Goal: Task Accomplishment & Management: Complete application form

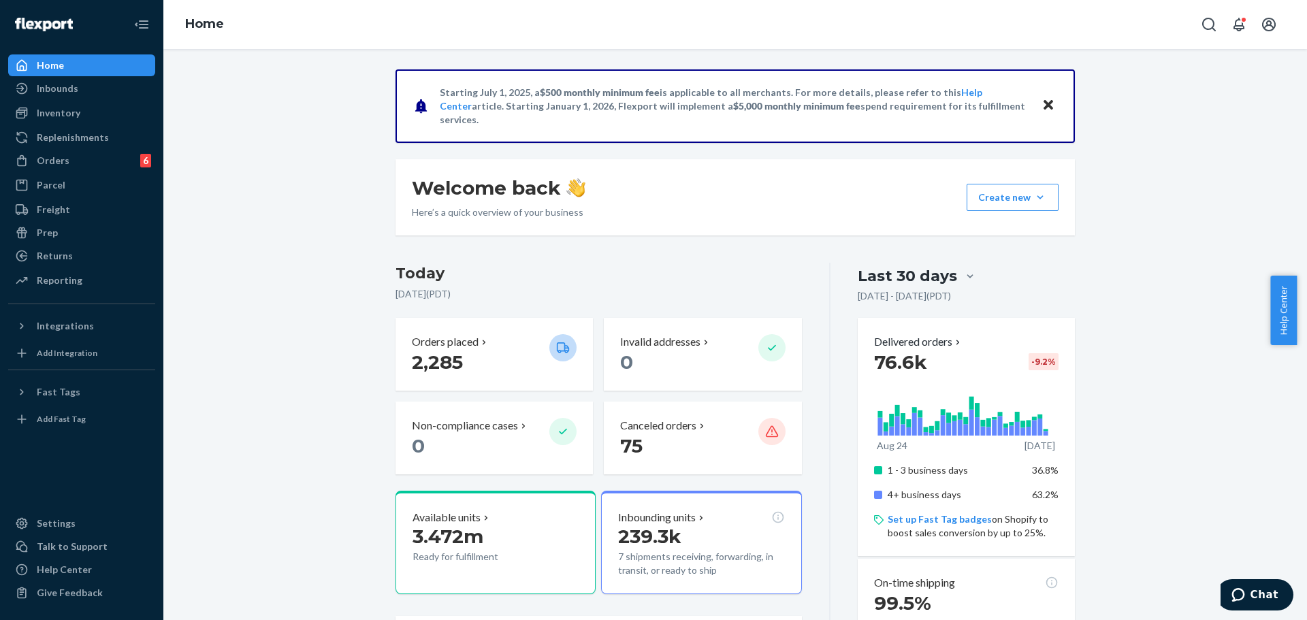
drag, startPoint x: 346, startPoint y: 289, endPoint x: 291, endPoint y: 249, distance: 68.2
click at [109, 157] on div "Orders 6" at bounding box center [82, 160] width 144 height 19
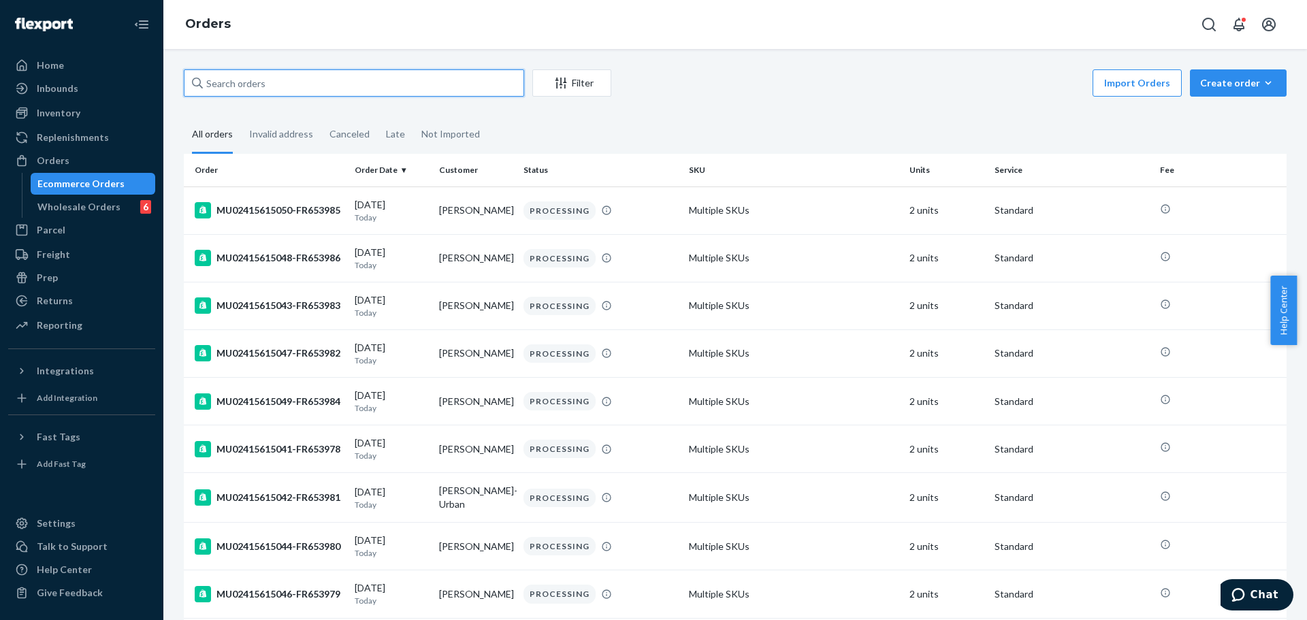
click at [238, 91] on input "text" at bounding box center [354, 82] width 340 height 27
paste input "MU02415584968"
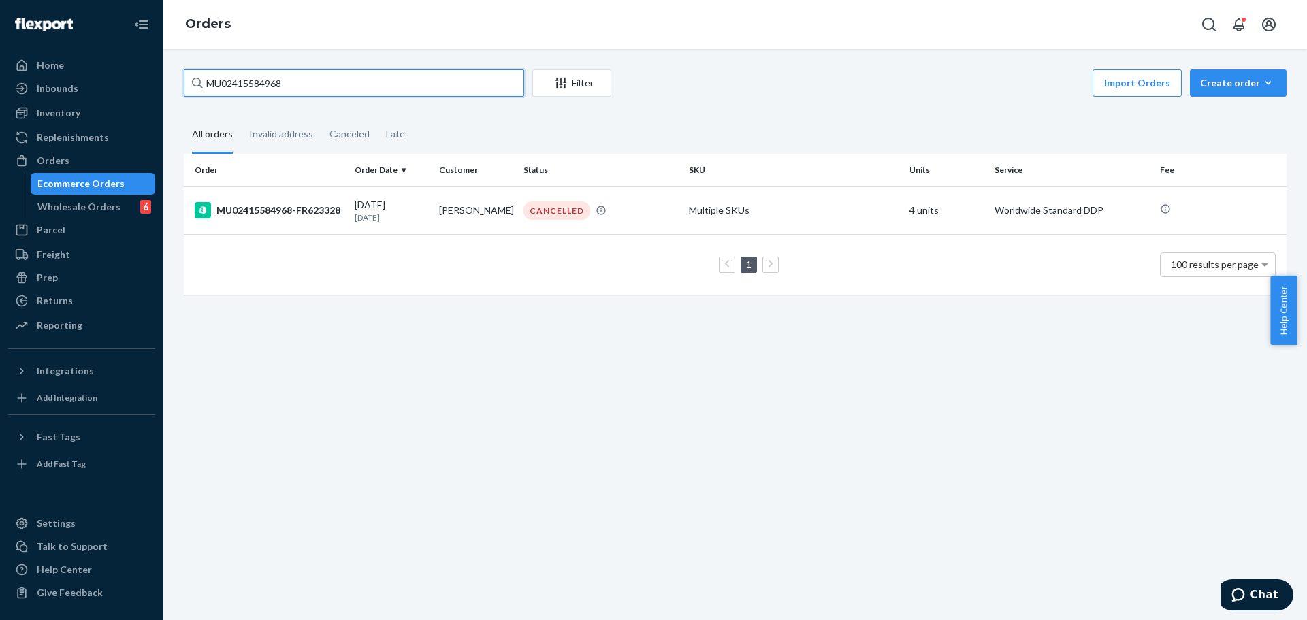
click at [353, 81] on input "MU02415584968" at bounding box center [354, 82] width 340 height 27
paste input "93142"
type input "MU02415593142"
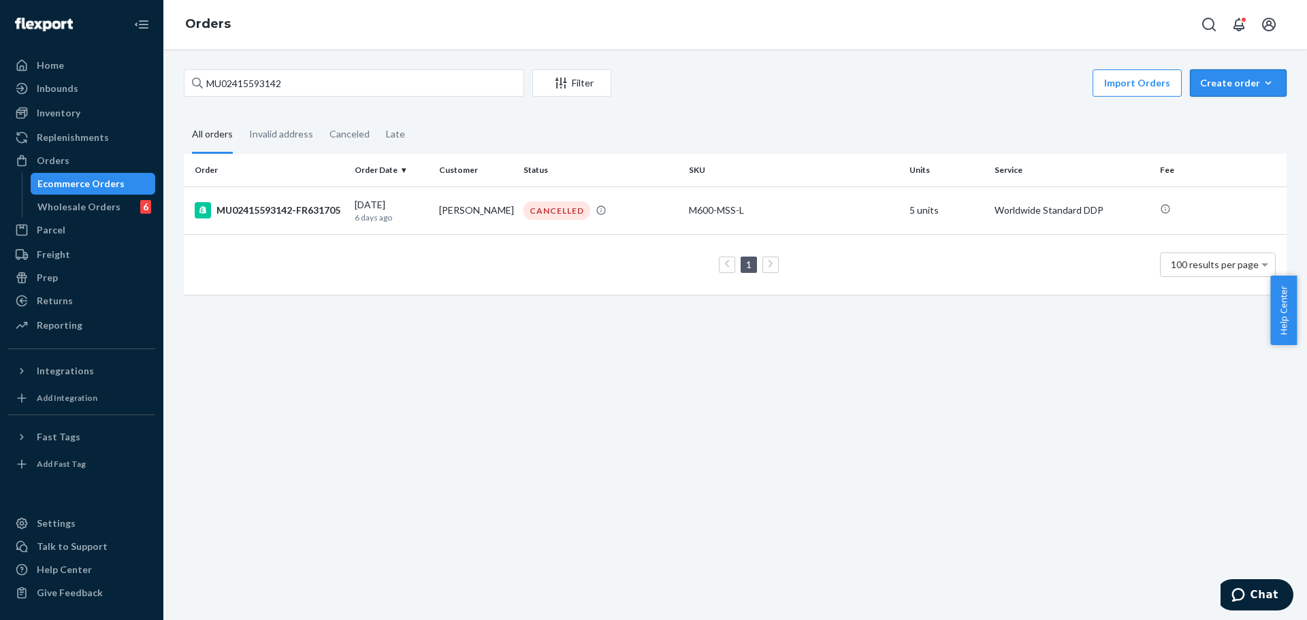
click at [1223, 86] on div "Create order" at bounding box center [1239, 83] width 76 height 14
click at [1216, 111] on span "Ecommerce order" at bounding box center [1247, 116] width 84 height 10
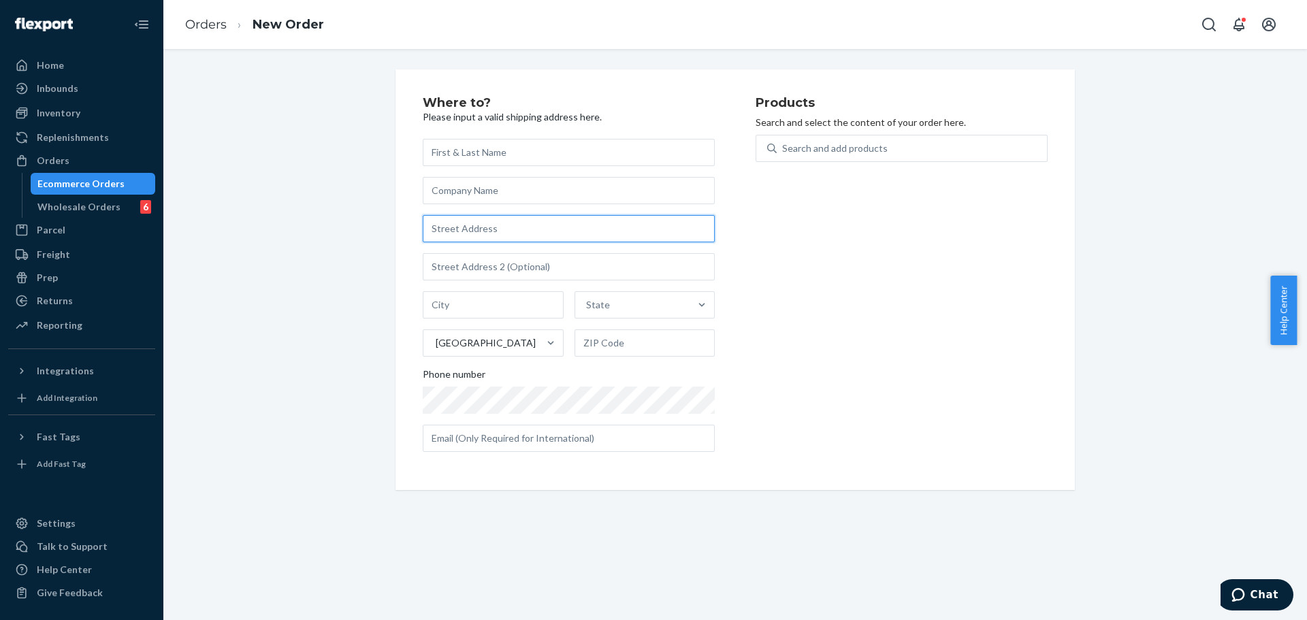
click at [608, 233] on input "text" at bounding box center [569, 228] width 292 height 27
paste input "[STREET_ADDRESS][PERSON_NAME]"
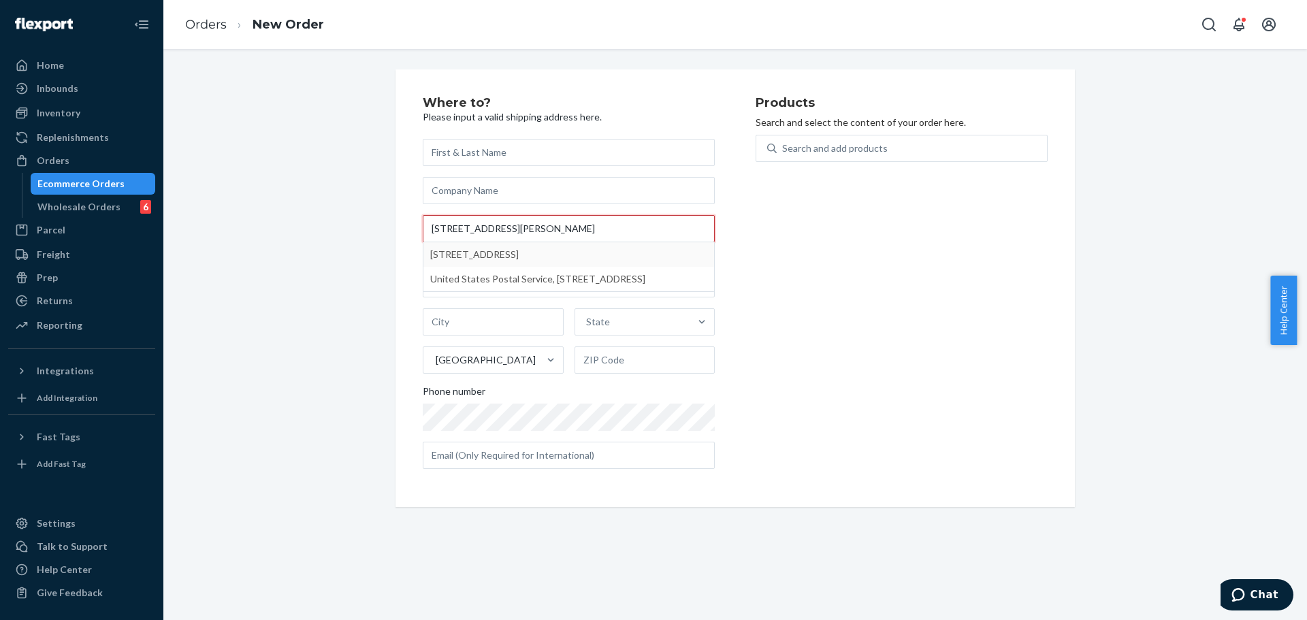
type input "[STREET_ADDRESS][PERSON_NAME]"
type input "[GEOGRAPHIC_DATA]"
type input "34102"
type input "[STREET_ADDRESS][PERSON_NAME]"
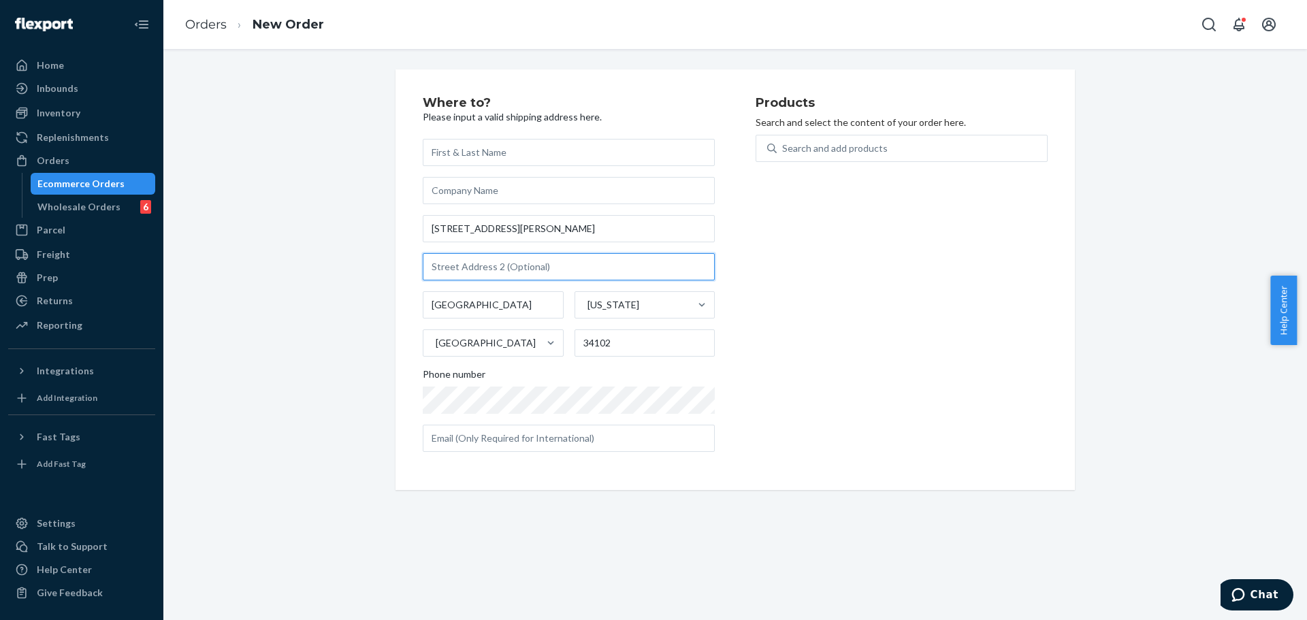
click at [568, 268] on input "text" at bounding box center [569, 266] width 292 height 27
paste input "#9607"
type input "#9607"
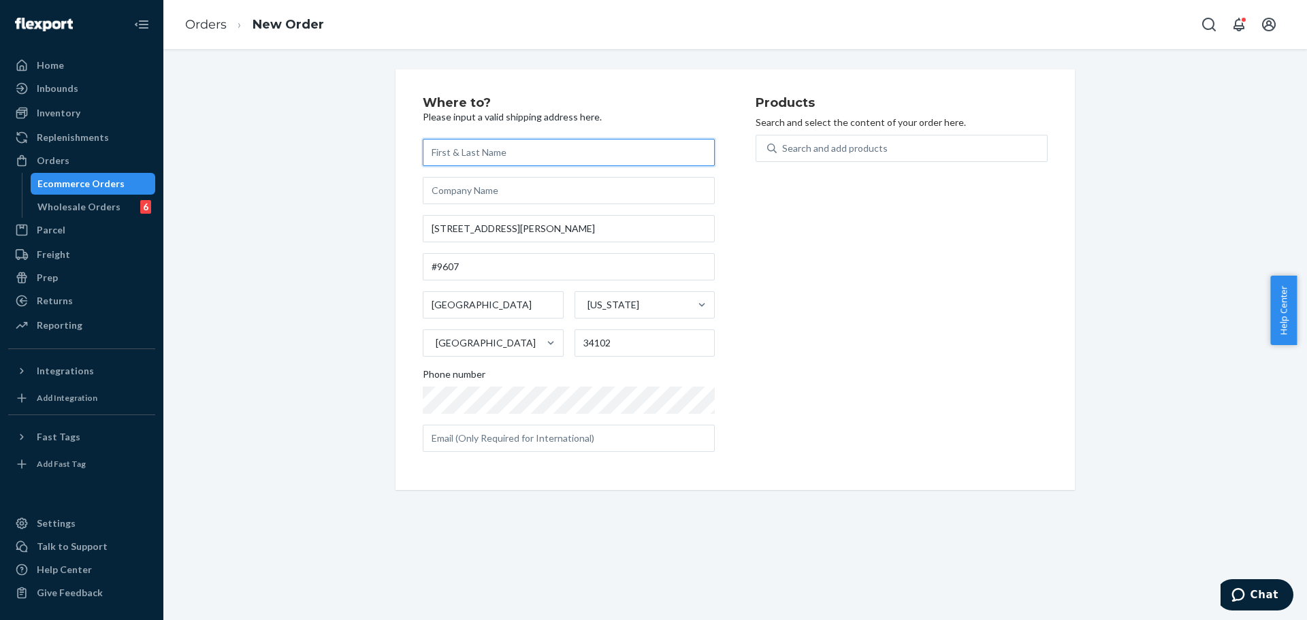
click at [523, 146] on input "text" at bounding box center [569, 152] width 292 height 27
paste input "[PERSON_NAME]"
type input "[PERSON_NAME]"
click at [842, 144] on div "Search and add products" at bounding box center [835, 149] width 106 height 14
click at [784, 144] on input "0 results available. Use Up and Down to choose options, press Enter to select t…" at bounding box center [782, 149] width 1 height 14
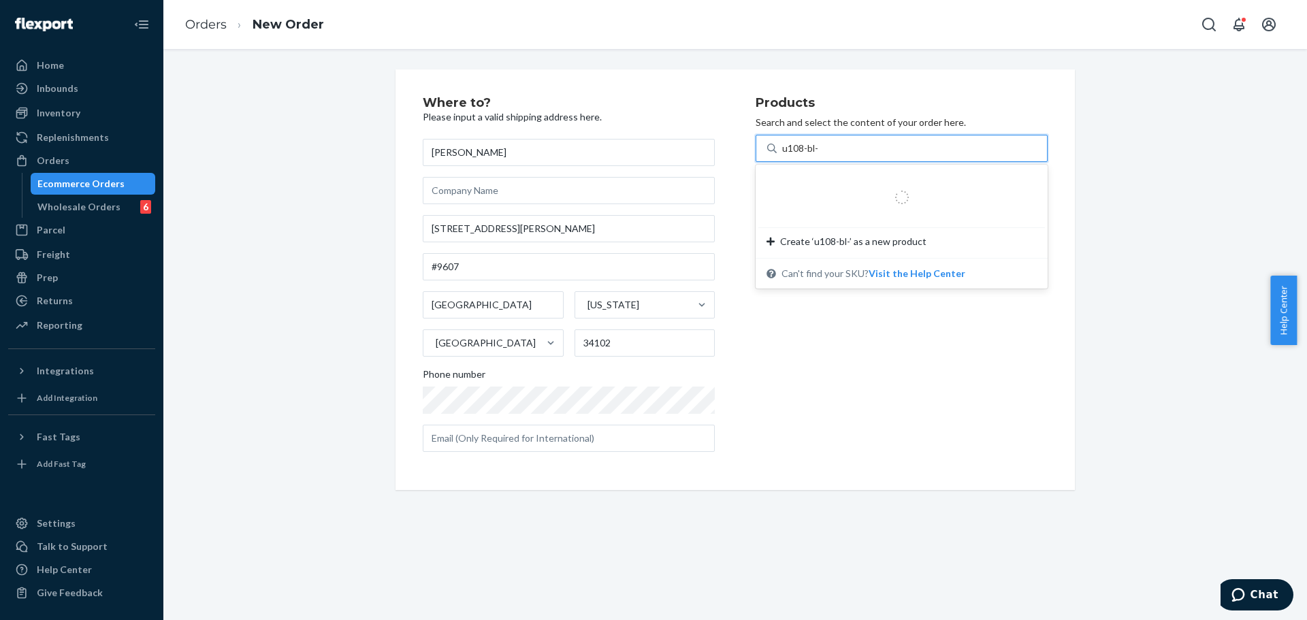
type input "u108-bl-m"
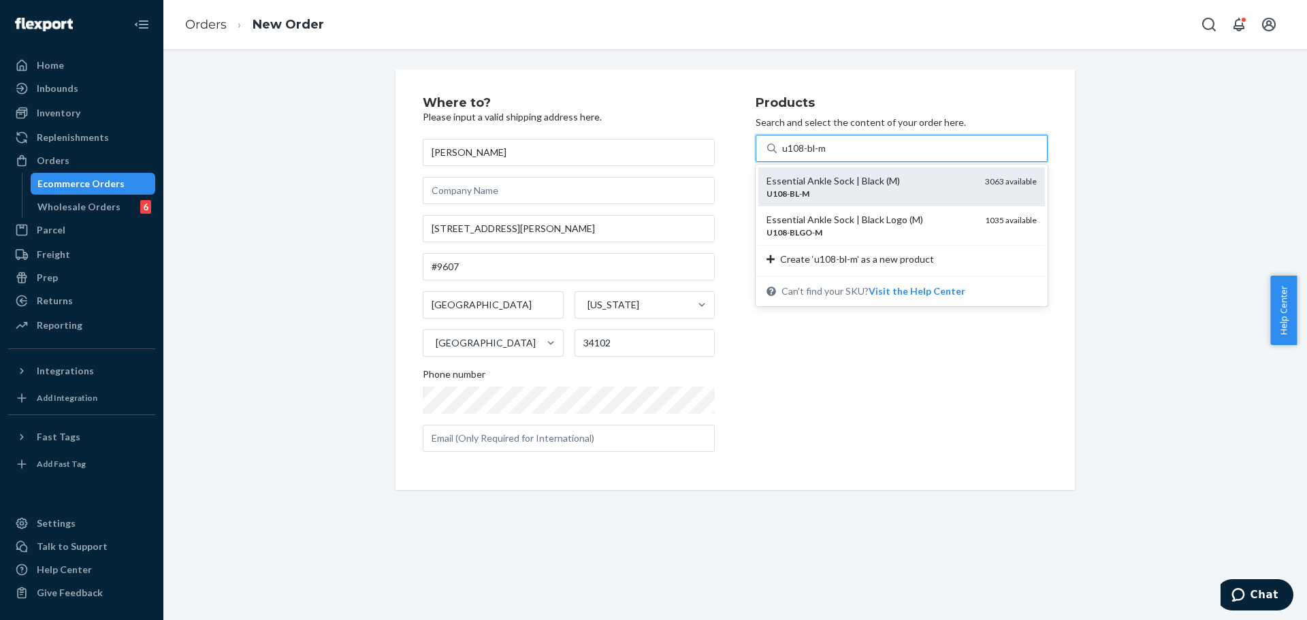
click at [856, 193] on div "U108 - BL - M" at bounding box center [871, 194] width 208 height 12
click at [828, 155] on input "u108-bl-m" at bounding box center [805, 149] width 46 height 14
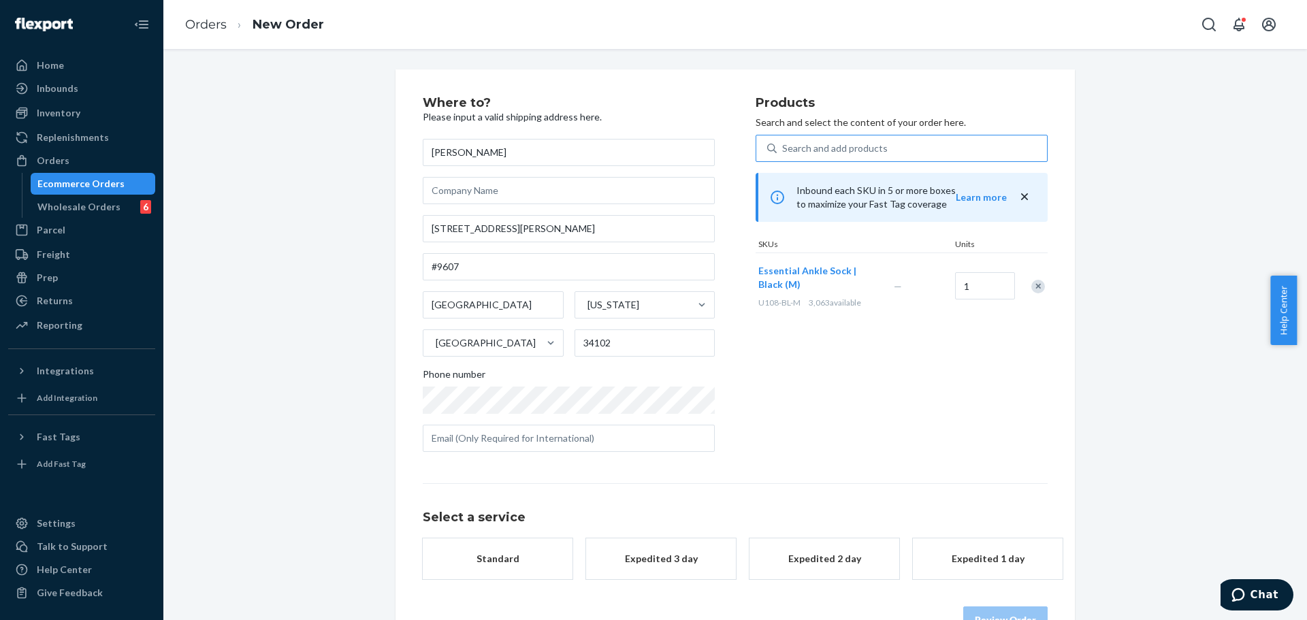
click at [837, 360] on div "Products Search and select the content of your order here. Search and add produ…" at bounding box center [902, 280] width 292 height 366
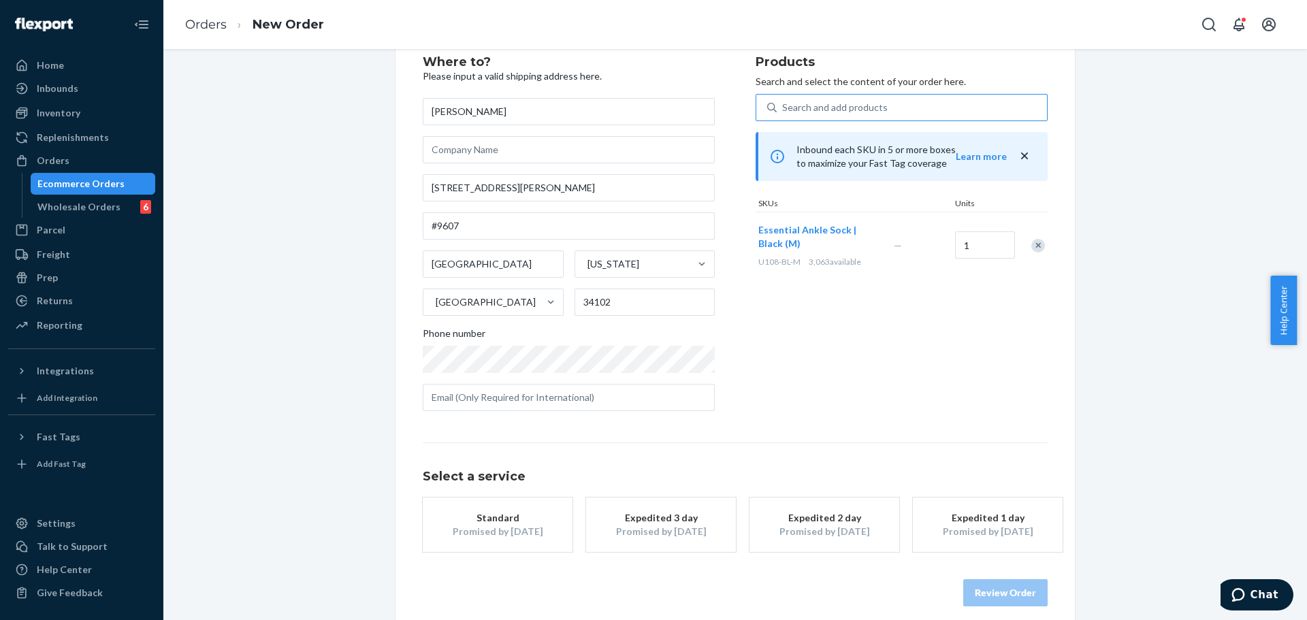
click at [769, 365] on div "Products Search and select the content of your order here. Search and add produ…" at bounding box center [902, 239] width 292 height 366
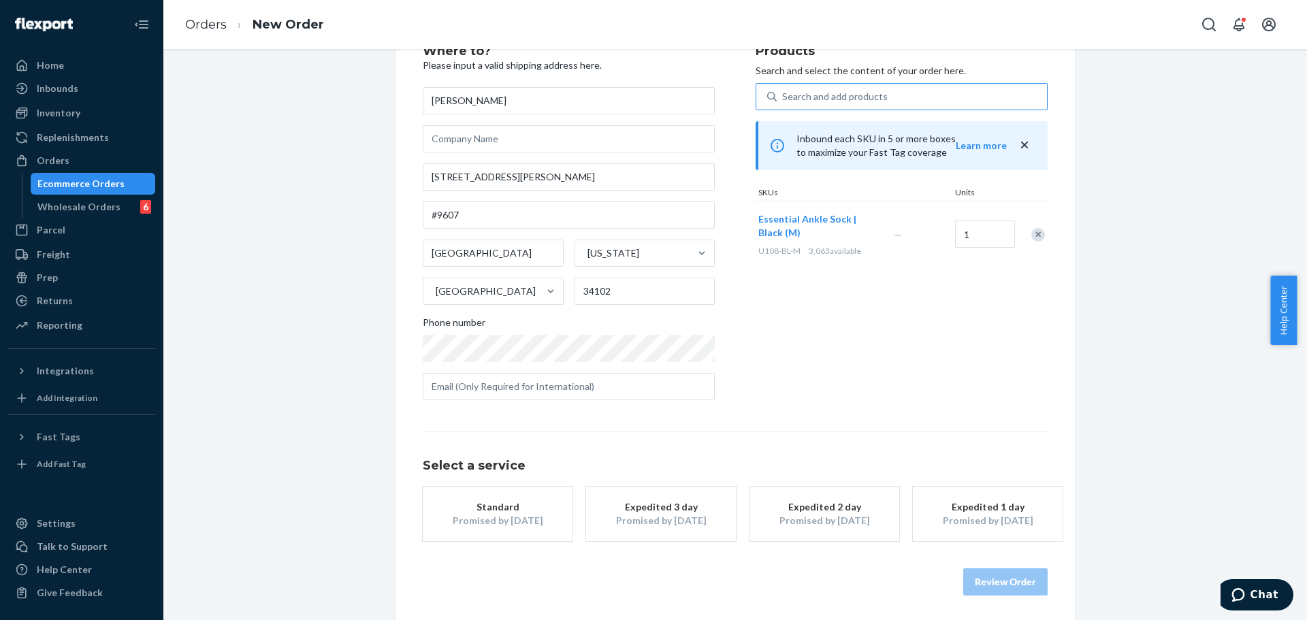
scroll to position [54, 0]
click at [550, 501] on button "Standard Promised by [DATE]" at bounding box center [498, 511] width 150 height 54
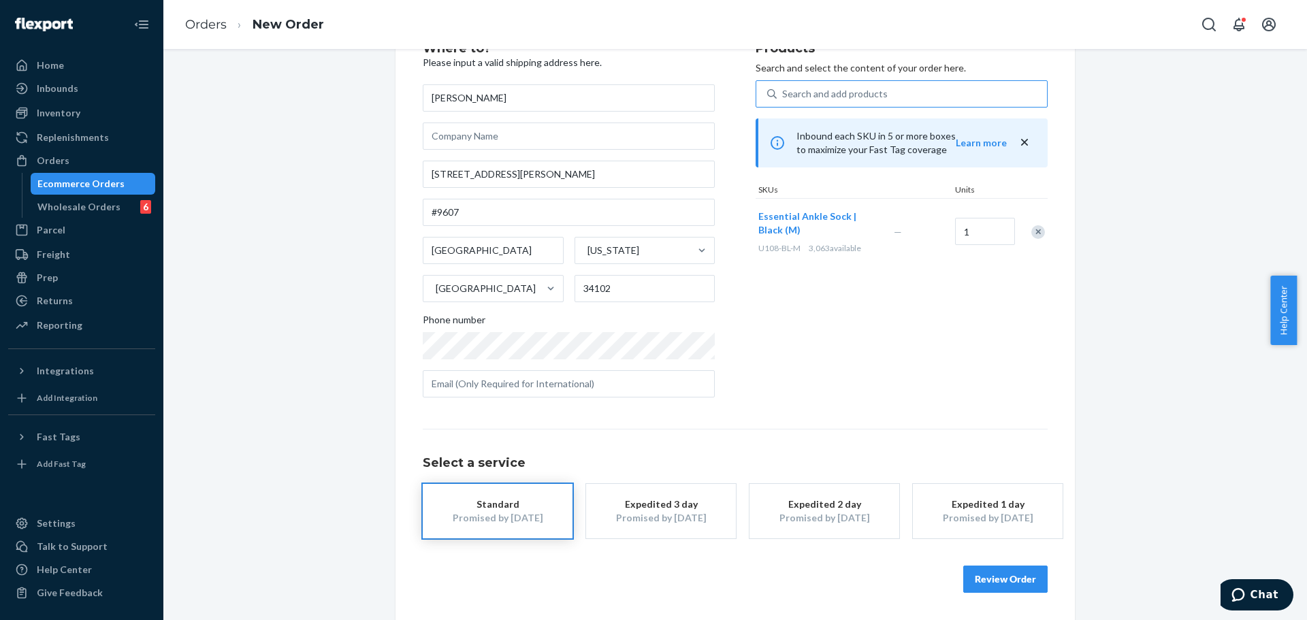
click at [992, 580] on button "Review Order" at bounding box center [1006, 579] width 84 height 27
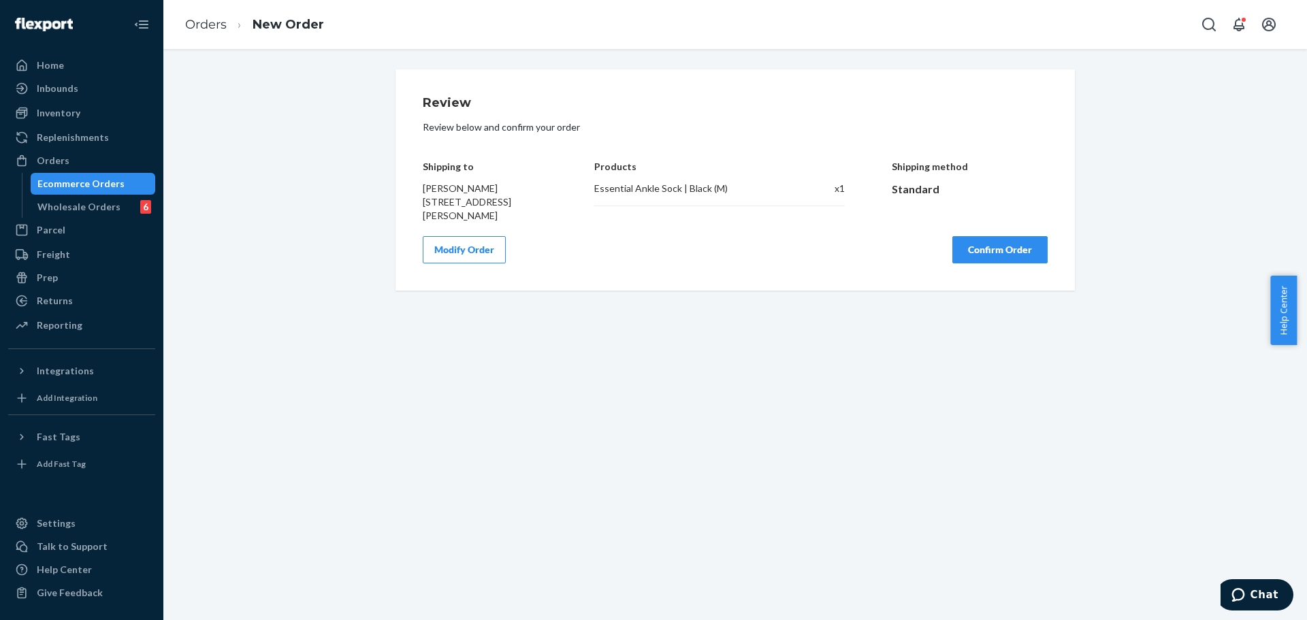
click at [1025, 257] on button "Confirm Order" at bounding box center [1000, 249] width 95 height 27
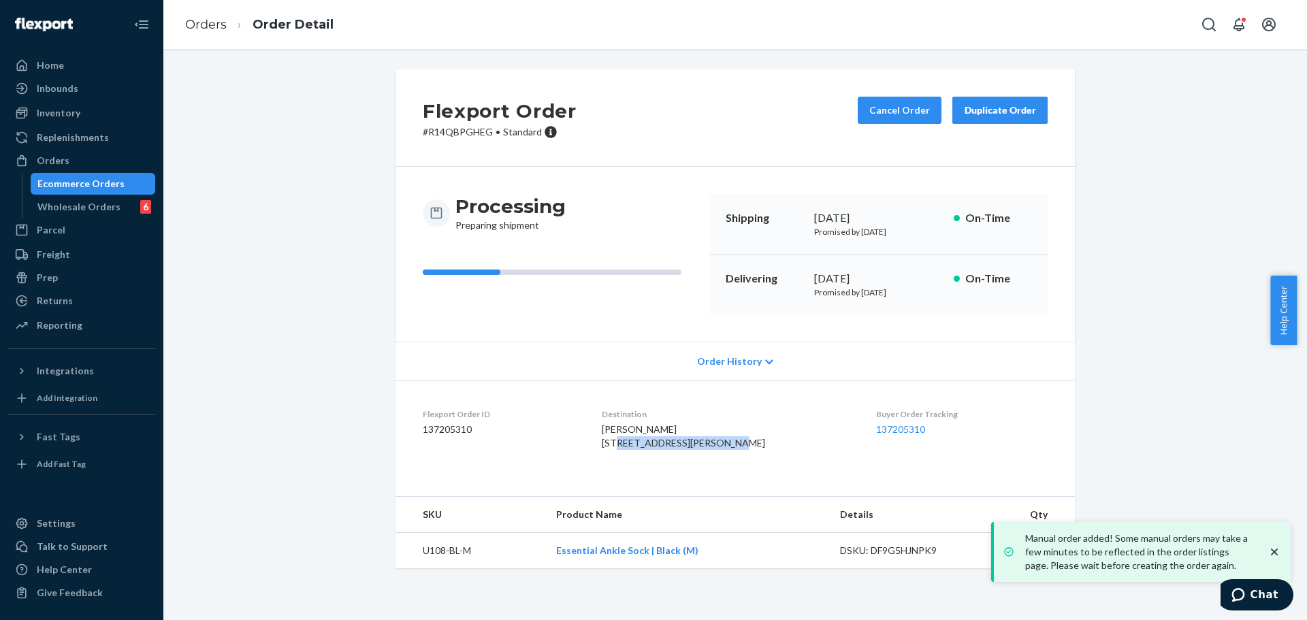
drag, startPoint x: 603, startPoint y: 443, endPoint x: 708, endPoint y: 443, distance: 105.5
click at [708, 443] on span "[PERSON_NAME] [STREET_ADDRESS][PERSON_NAME]" at bounding box center [683, 436] width 163 height 25
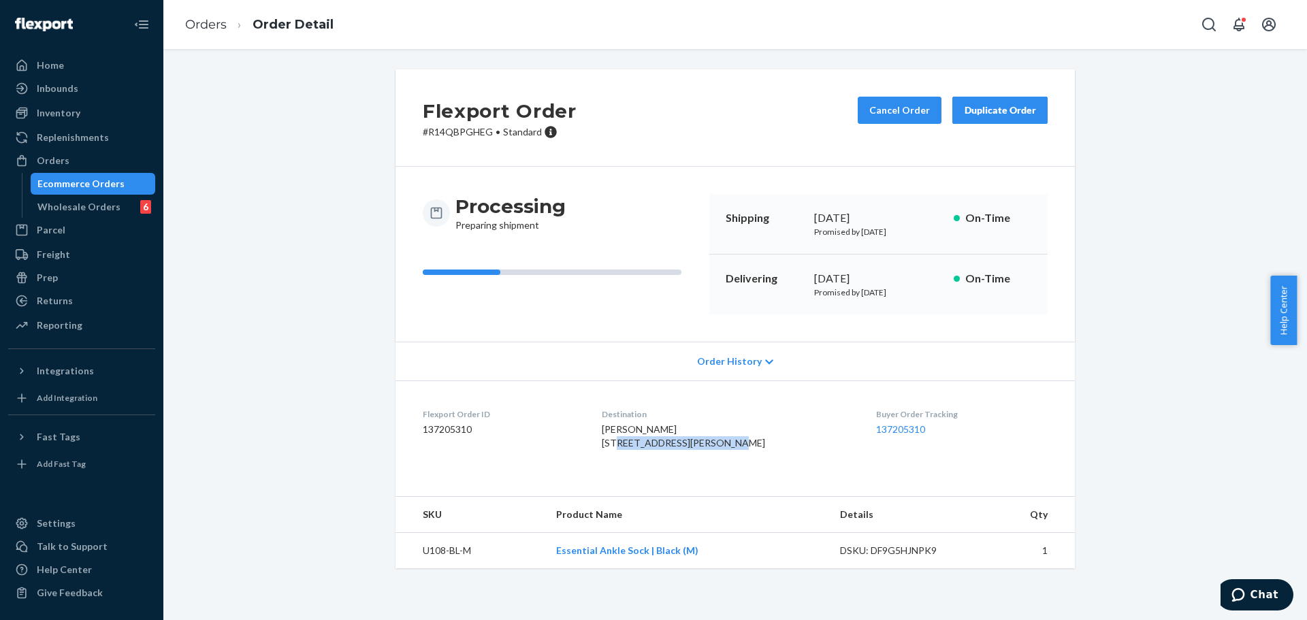
copy span "[STREET_ADDRESS][PERSON_NAME]"
drag, startPoint x: 716, startPoint y: 442, endPoint x: 580, endPoint y: 442, distance: 135.5
click at [580, 442] on dl "Flexport Order ID 137205310 Destination [PERSON_NAME] [STREET_ADDRESS][PERSON_N…" at bounding box center [736, 432] width 680 height 102
click at [620, 441] on span "[PERSON_NAME] [STREET_ADDRESS][PERSON_NAME]" at bounding box center [683, 436] width 163 height 25
drag, startPoint x: 603, startPoint y: 441, endPoint x: 716, endPoint y: 443, distance: 113.1
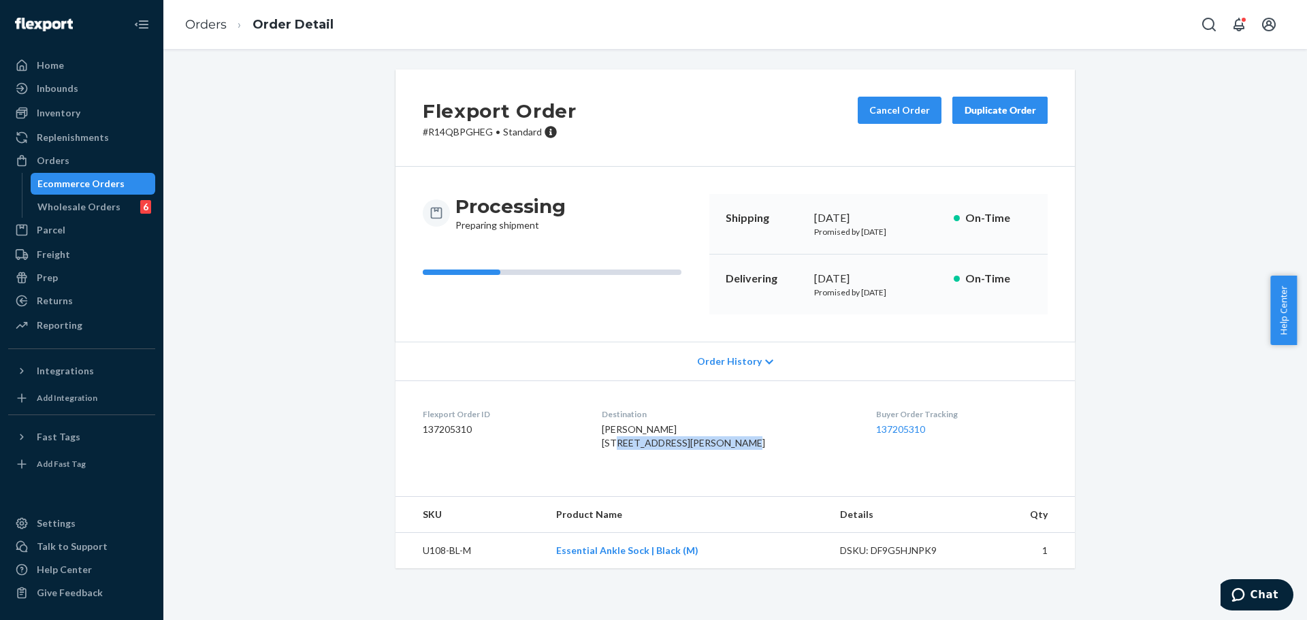
click at [716, 443] on span "[PERSON_NAME] [STREET_ADDRESS][PERSON_NAME]" at bounding box center [683, 436] width 163 height 25
copy span "[STREET_ADDRESS][PERSON_NAME]"
click at [619, 449] on span "[PERSON_NAME] [STREET_ADDRESS][PERSON_NAME]" at bounding box center [683, 436] width 163 height 25
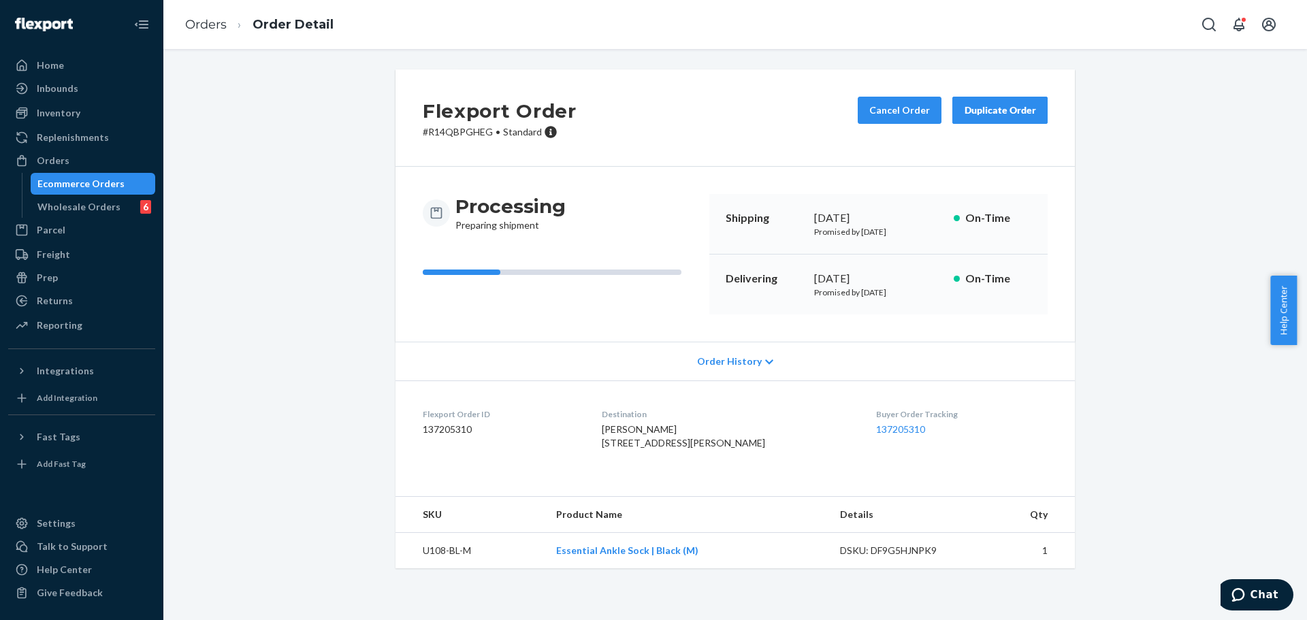
copy span "[GEOGRAPHIC_DATA]"
click at [662, 449] on span "[PERSON_NAME] [STREET_ADDRESS][PERSON_NAME]" at bounding box center [683, 436] width 163 height 25
copy span "34102"
click at [890, 110] on button "Cancel Order" at bounding box center [900, 110] width 84 height 27
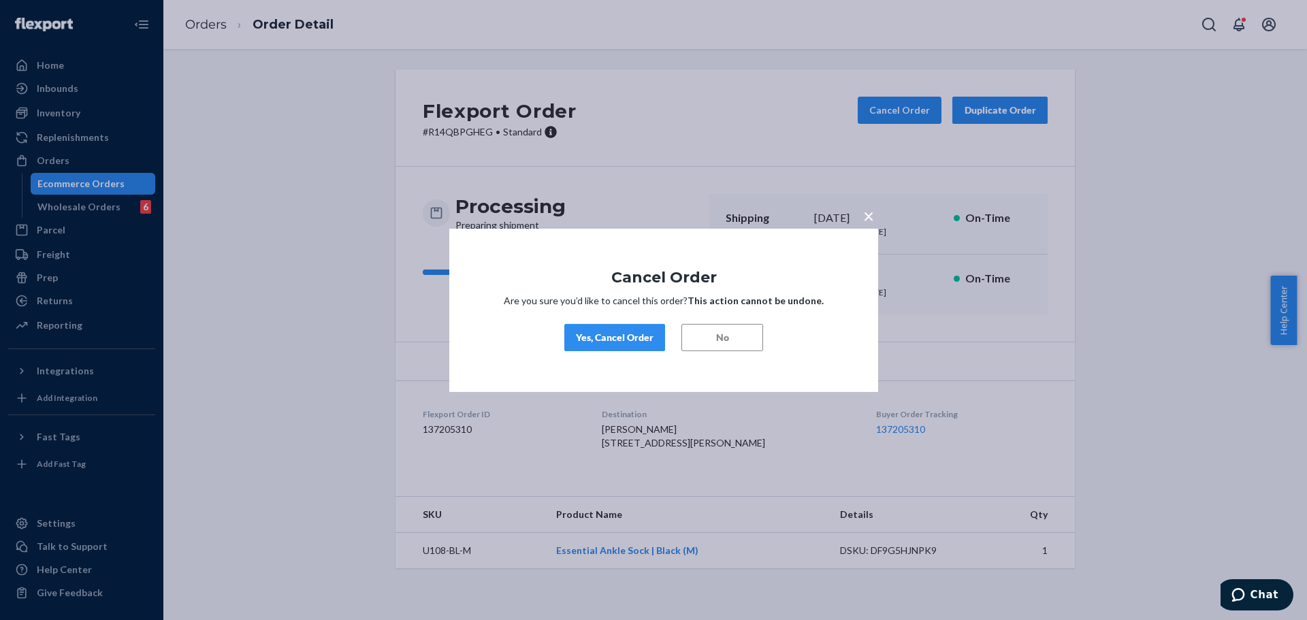
click at [622, 344] on div "Yes, Cancel Order" at bounding box center [615, 338] width 78 height 14
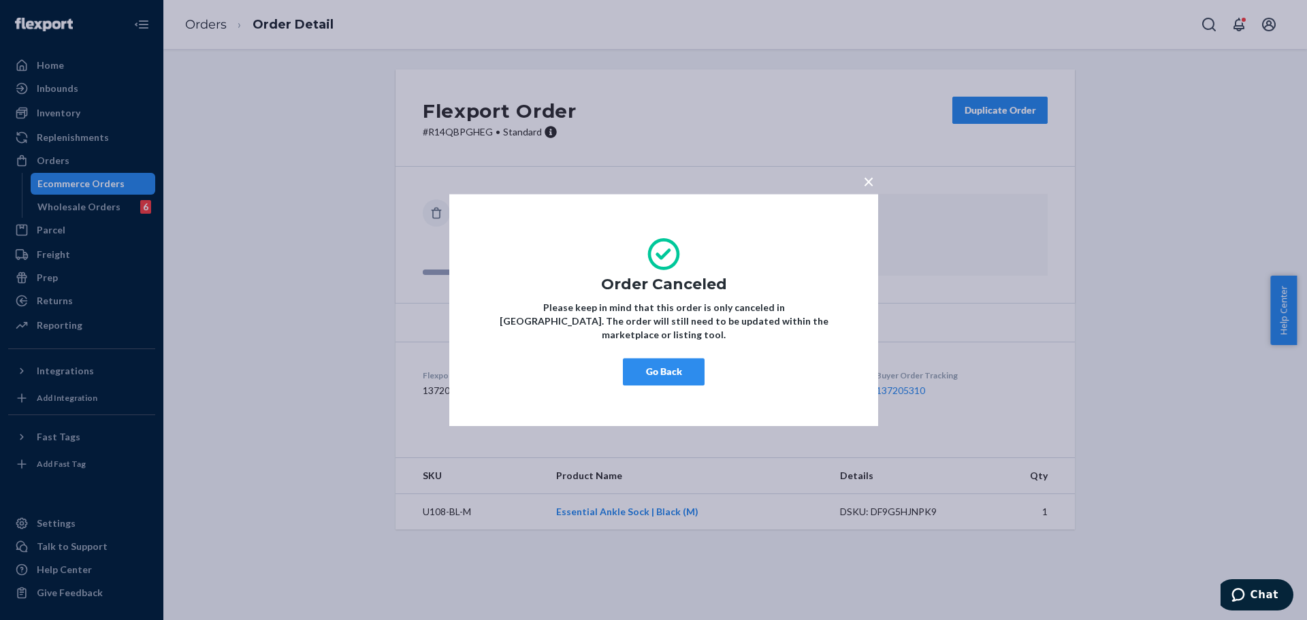
drag, startPoint x: 667, startPoint y: 366, endPoint x: 887, endPoint y: 233, distance: 256.9
click at [671, 364] on button "Go Back" at bounding box center [664, 371] width 82 height 27
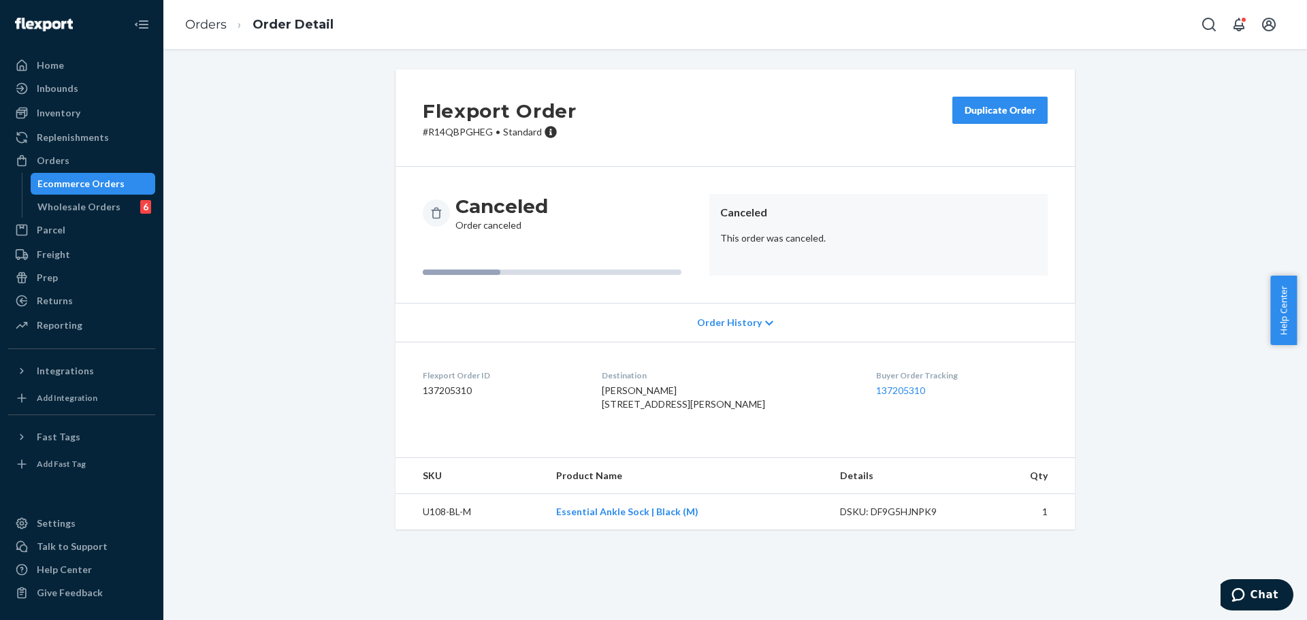
click at [999, 112] on div "Duplicate Order" at bounding box center [1000, 111] width 72 height 14
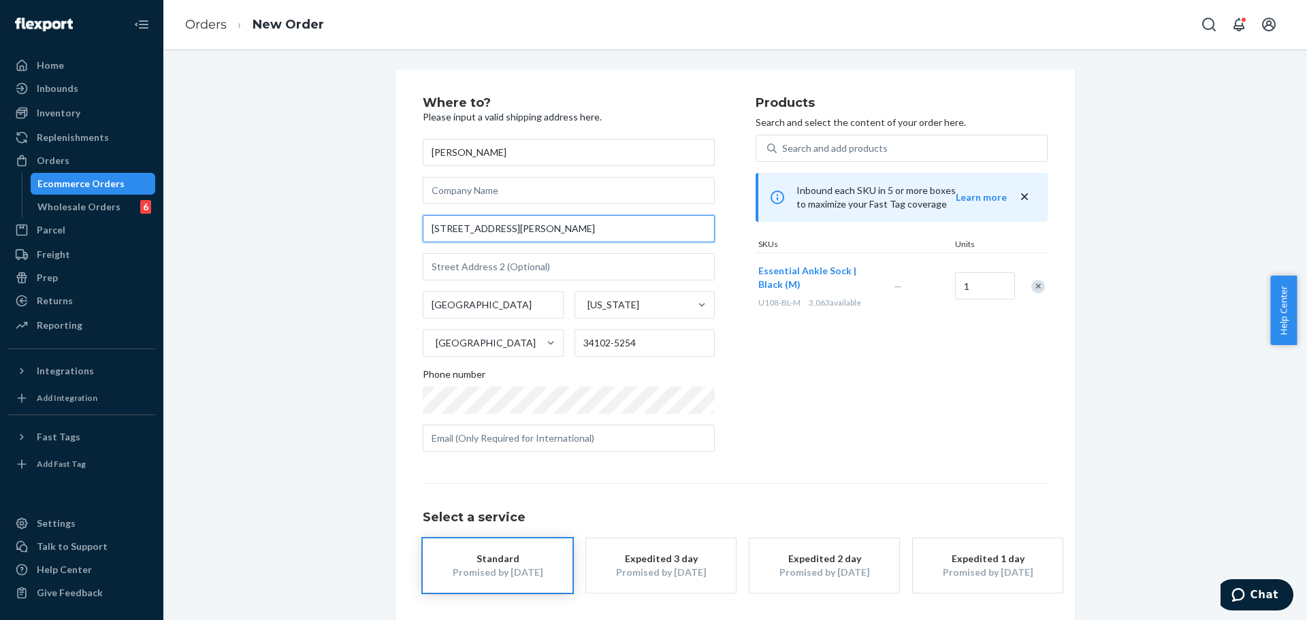
click at [599, 225] on input "[STREET_ADDRESS][PERSON_NAME]" at bounding box center [569, 228] width 292 height 27
paste input "Al Khawaneej St"
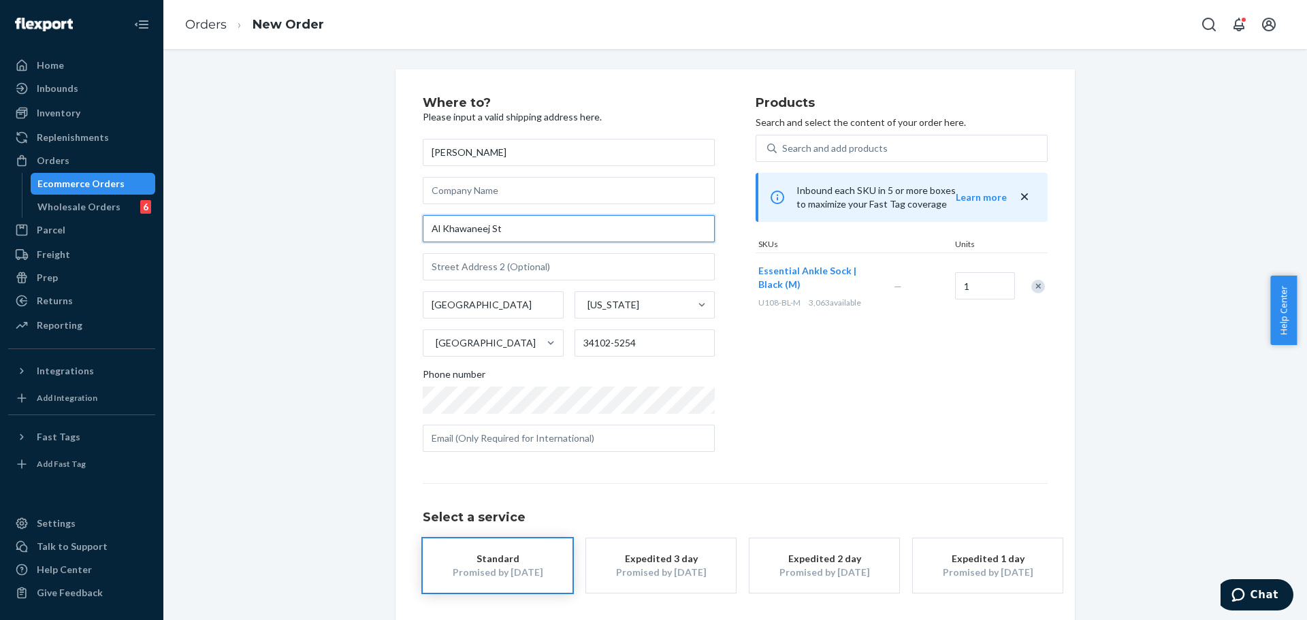
click at [601, 226] on input "Al Khawaneej St" at bounding box center [569, 228] width 292 height 27
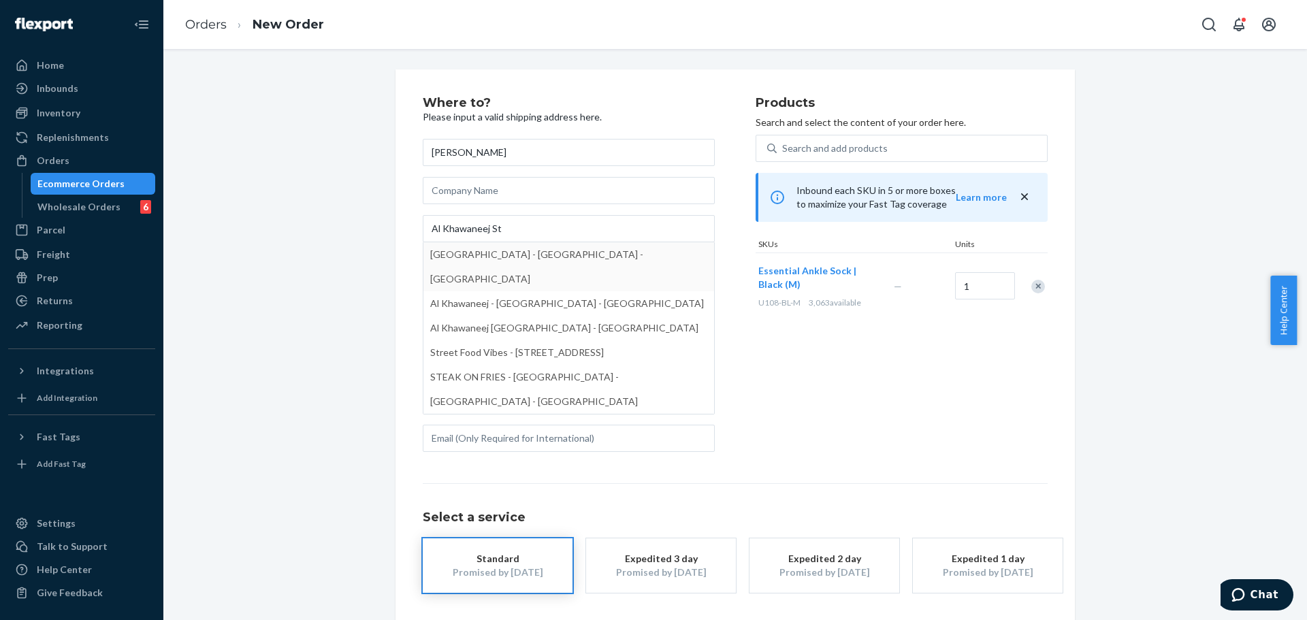
type input "Al Khawaneej St"
type input "[GEOGRAPHIC_DATA]"
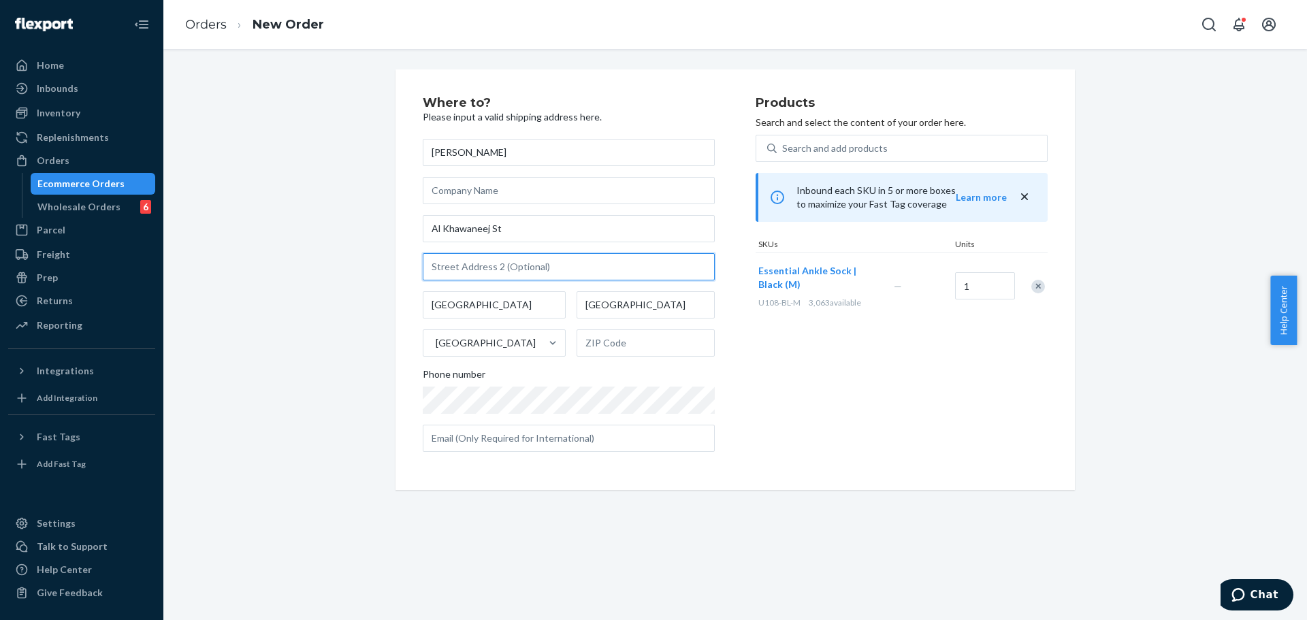
click at [522, 266] on input "text" at bounding box center [569, 266] width 292 height 27
paste input "64B"
type input "64B"
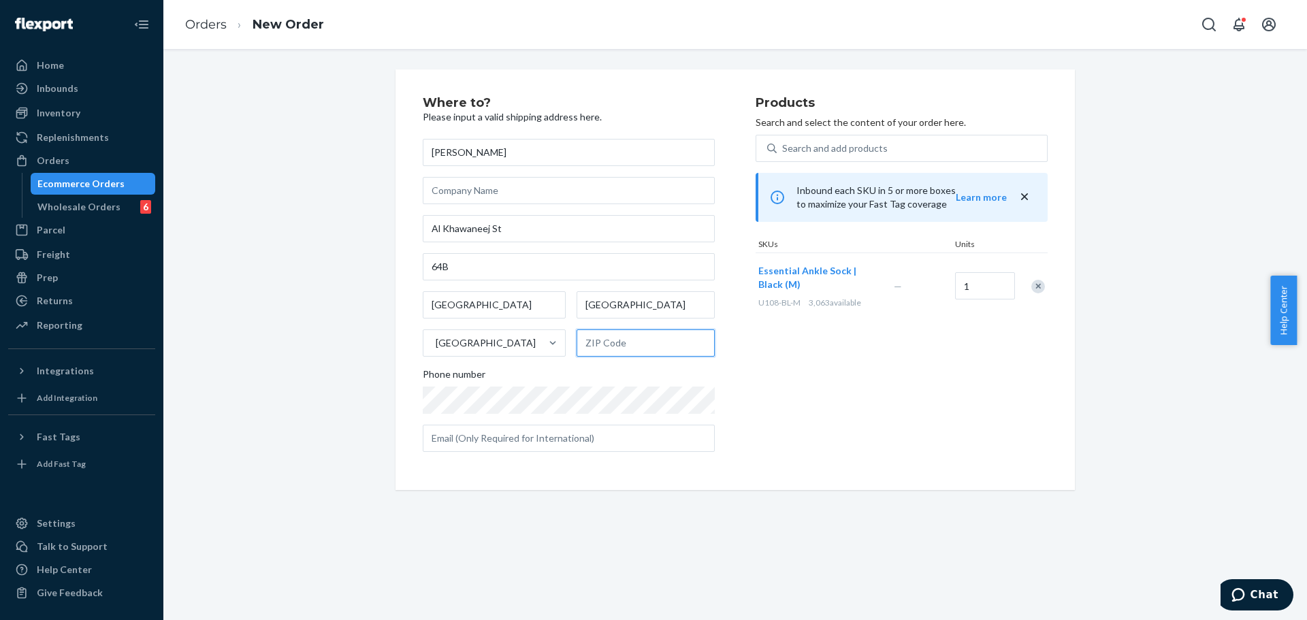
click at [648, 338] on input "text" at bounding box center [646, 343] width 138 height 27
paste input "10130"
type input "10130"
click at [731, 353] on div "Where to? Please input a valid shipping address here. Andrea Rodriguez [STREET_…" at bounding box center [589, 280] width 333 height 366
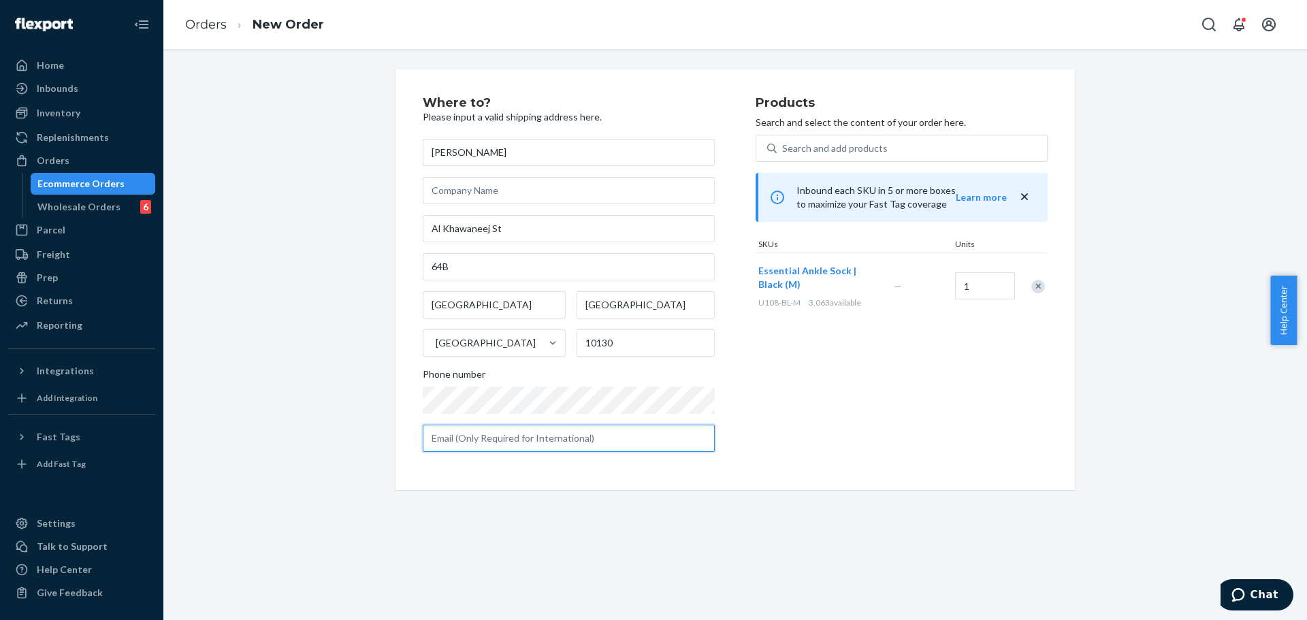
click at [578, 432] on input "text" at bounding box center [569, 438] width 292 height 27
paste input "[EMAIL_ADDRESS][DOMAIN_NAME]"
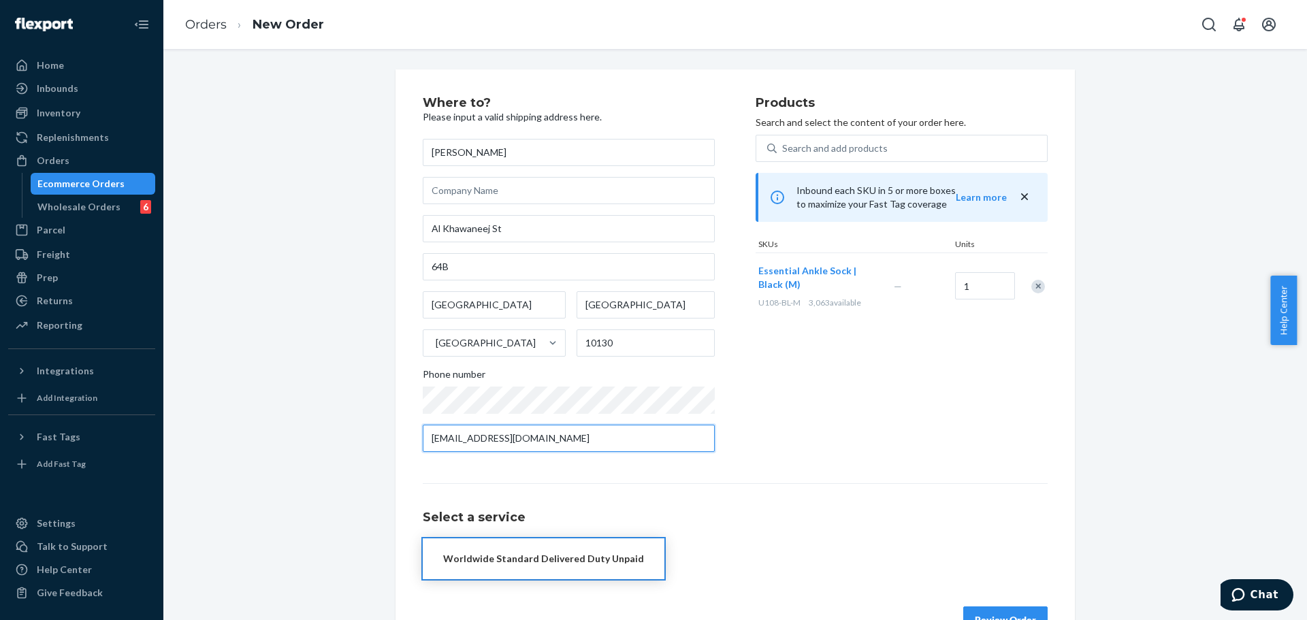
type input "[EMAIL_ADDRESS][DOMAIN_NAME]"
click at [812, 390] on div "Products Search and select the content of your order here. Search and add produ…" at bounding box center [902, 280] width 292 height 366
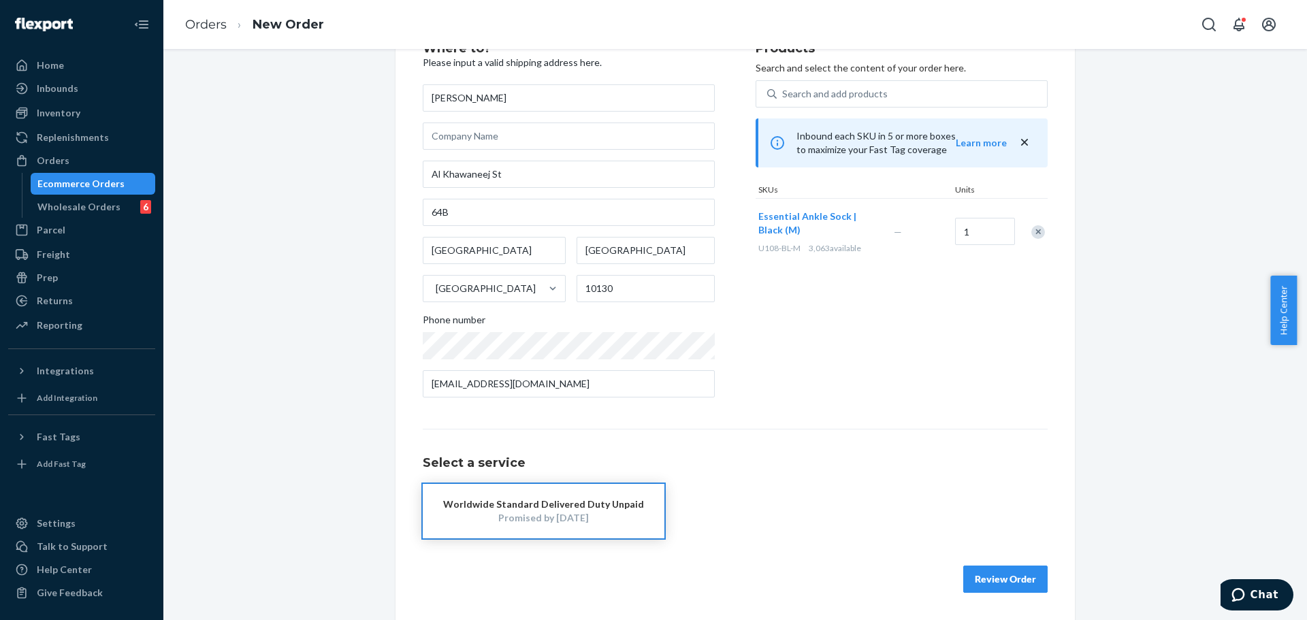
click at [715, 446] on div "Select a service Worldwide Standard Delivered Duty Unpaid Promised by [DATE]" at bounding box center [735, 484] width 625 height 110
click at [620, 498] on div "Worldwide Standard Delivered Duty Unpaid" at bounding box center [543, 505] width 201 height 14
click at [981, 579] on button "Review Order" at bounding box center [1006, 579] width 84 height 27
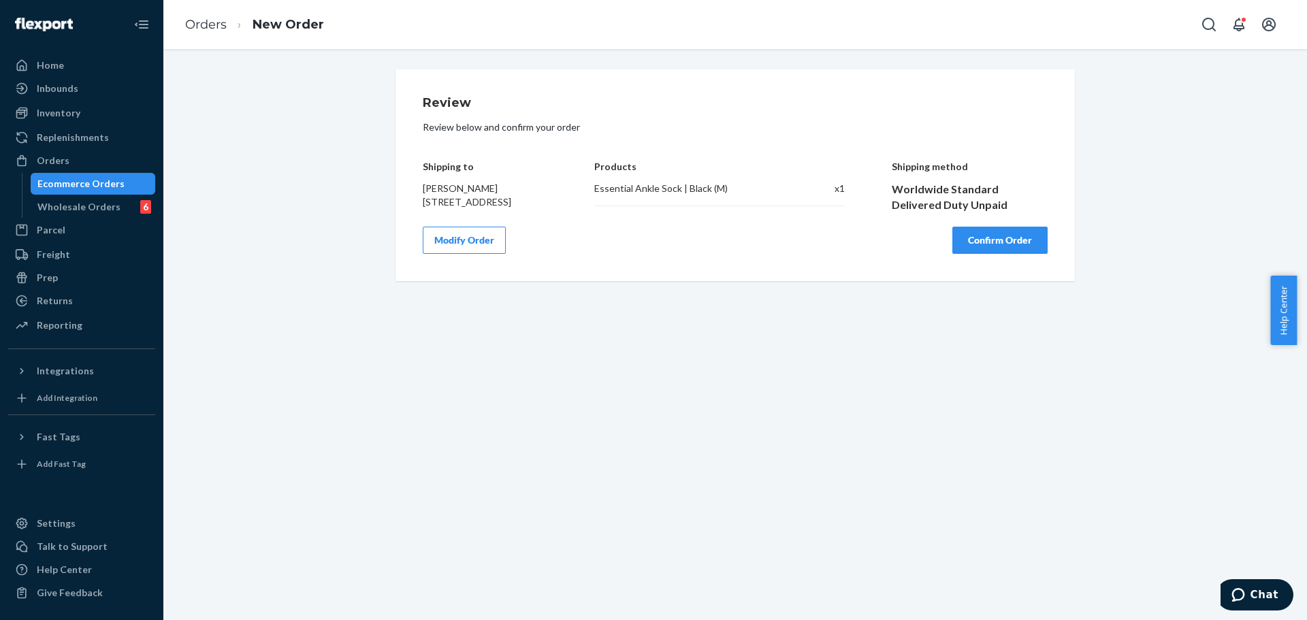
click at [984, 254] on button "Confirm Order" at bounding box center [1000, 240] width 95 height 27
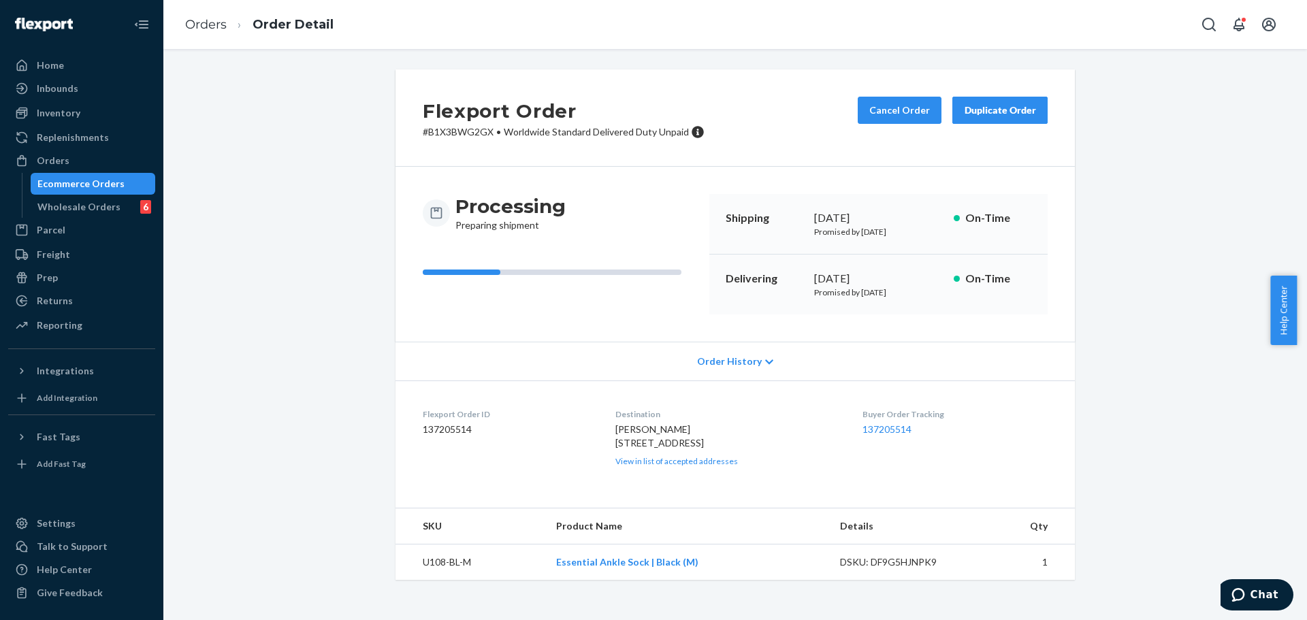
drag, startPoint x: 680, startPoint y: 445, endPoint x: 605, endPoint y: 441, distance: 74.3
click at [605, 441] on dl "Flexport Order ID 137205514 Destination [PERSON_NAME] [STREET_ADDRESS] AE View …" at bounding box center [736, 438] width 680 height 114
copy span "Al Khawaneej St"
drag, startPoint x: 631, startPoint y: 460, endPoint x: 612, endPoint y: 459, distance: 19.1
click at [616, 459] on div "[PERSON_NAME] [STREET_ADDRESS] AE View in list of accepted addresses" at bounding box center [729, 445] width 226 height 44
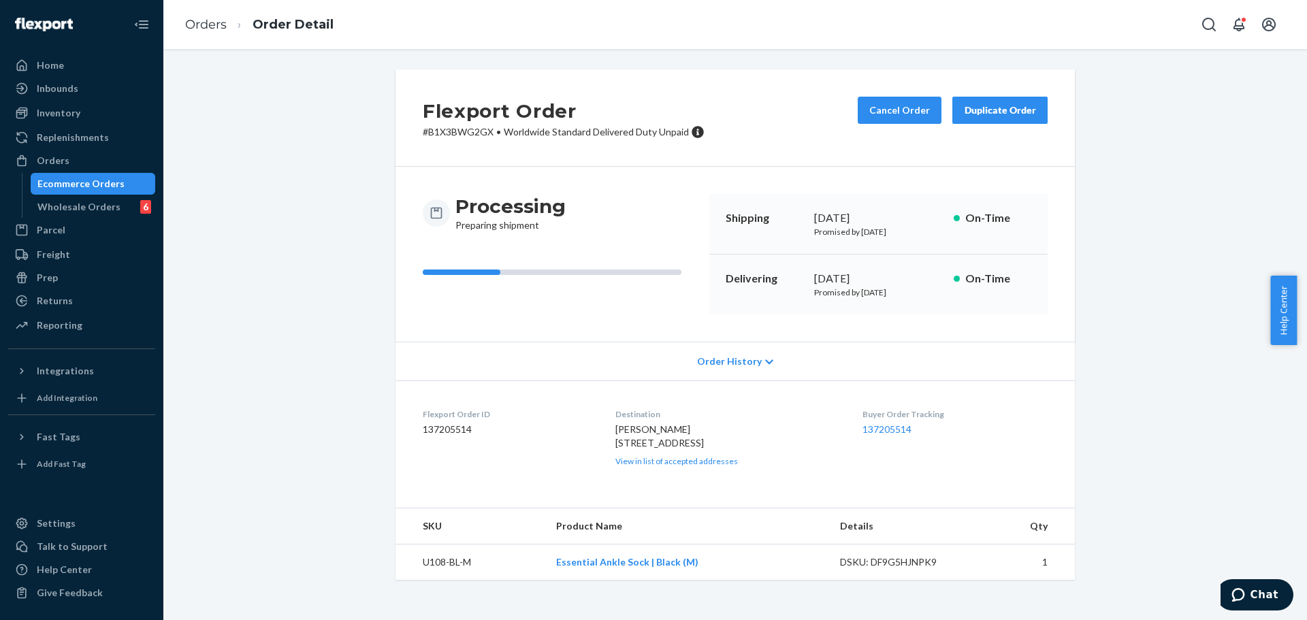
copy span "64B"
click at [624, 449] on span "[PERSON_NAME] [STREET_ADDRESS]" at bounding box center [660, 436] width 89 height 25
copy span "[GEOGRAPHIC_DATA]"
click at [678, 449] on span "[PERSON_NAME] [STREET_ADDRESS]" at bounding box center [660, 436] width 89 height 25
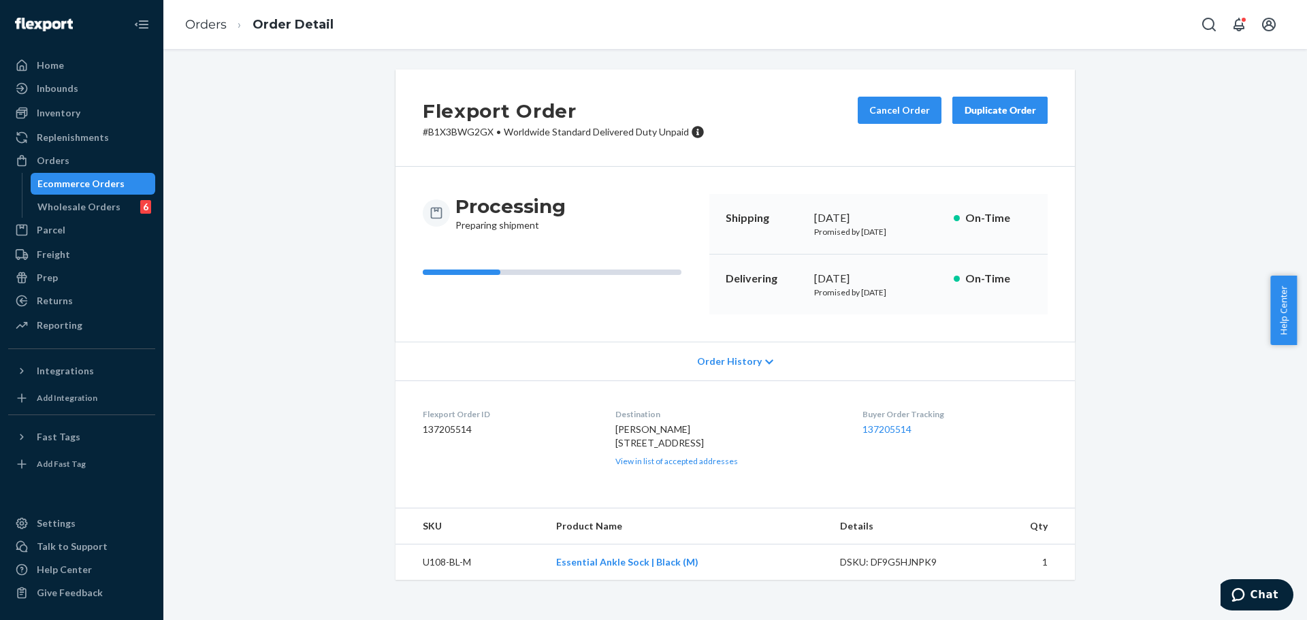
drag, startPoint x: 678, startPoint y: 475, endPoint x: 690, endPoint y: 475, distance: 11.6
click at [679, 449] on span "[PERSON_NAME] [STREET_ADDRESS]" at bounding box center [660, 436] width 89 height 25
copy span "10130"
click at [876, 113] on button "Cancel Order" at bounding box center [900, 110] width 84 height 27
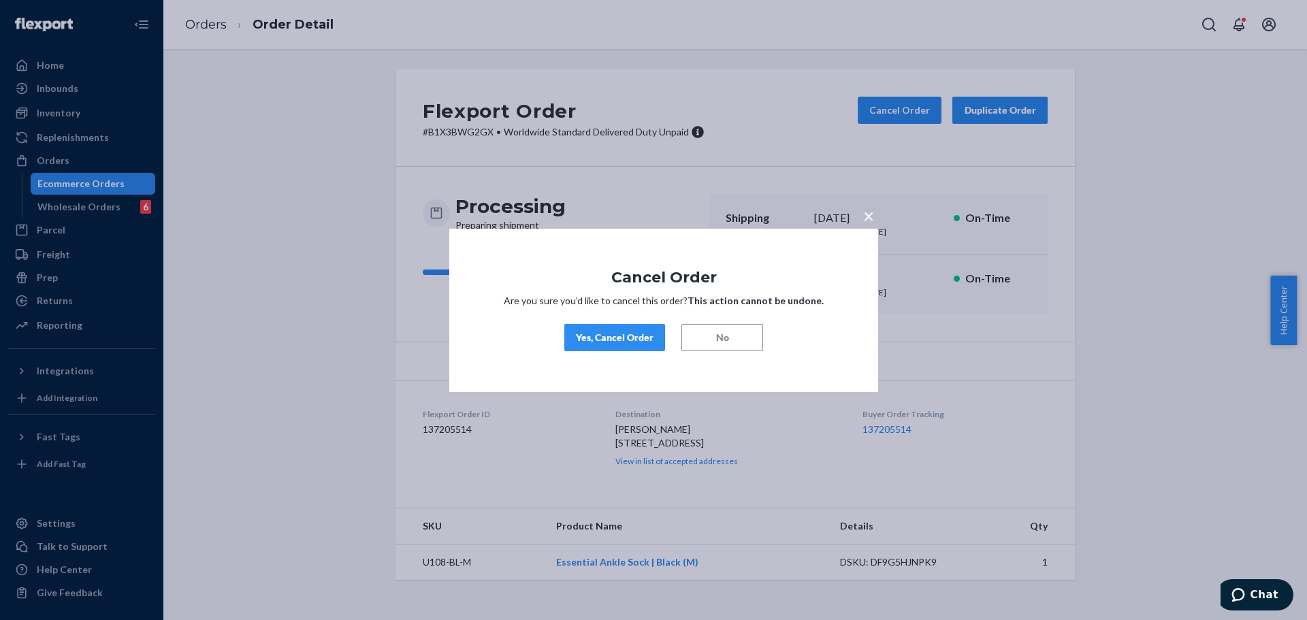
click at [618, 331] on div "Yes, Cancel Order" at bounding box center [615, 338] width 78 height 14
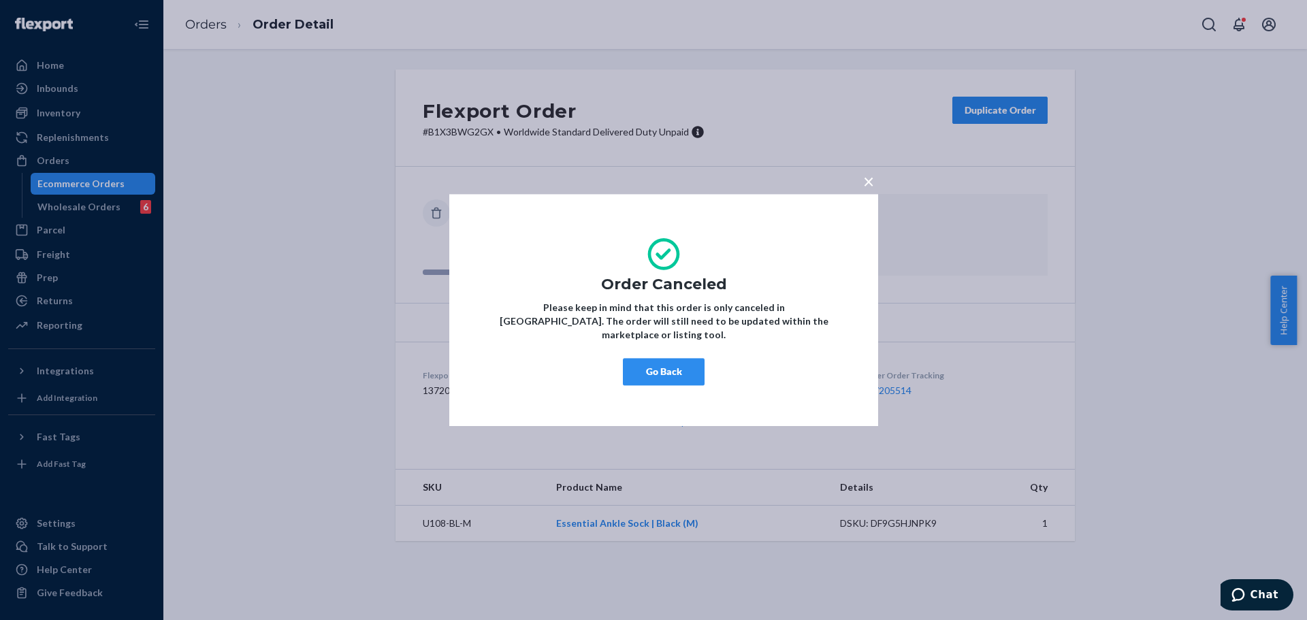
drag, startPoint x: 656, startPoint y: 376, endPoint x: 741, endPoint y: 347, distance: 89.4
click at [658, 377] on button "Go Back" at bounding box center [664, 371] width 82 height 27
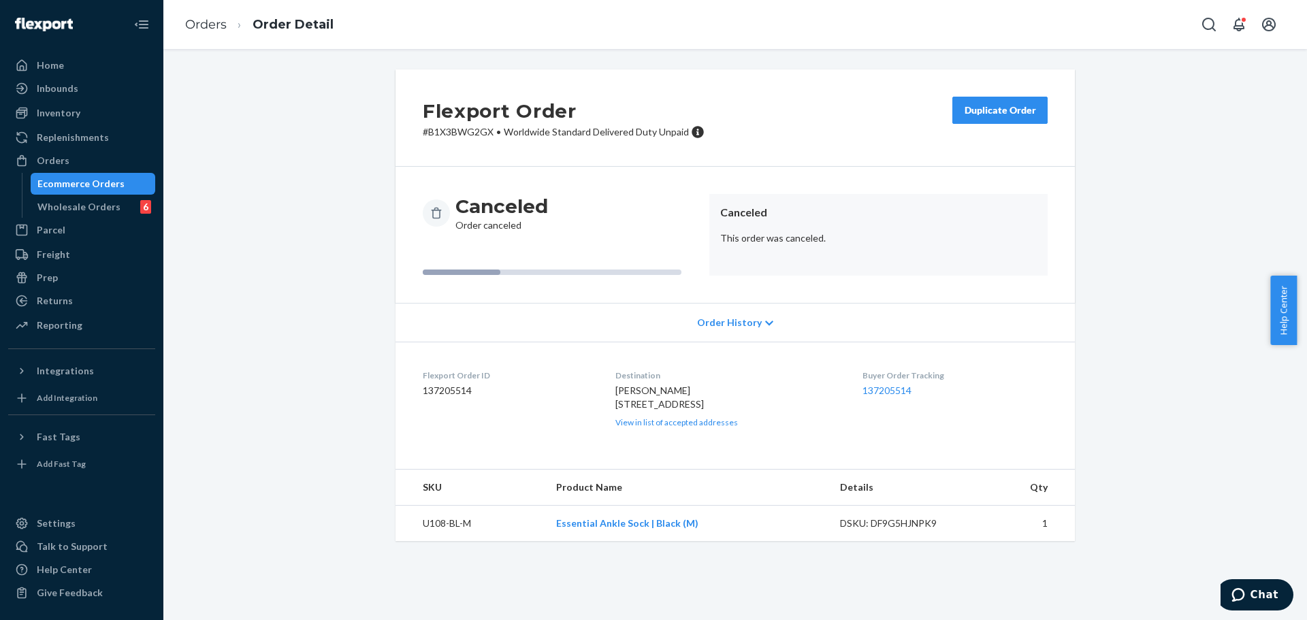
click at [976, 113] on div "Duplicate Order" at bounding box center [1000, 111] width 72 height 14
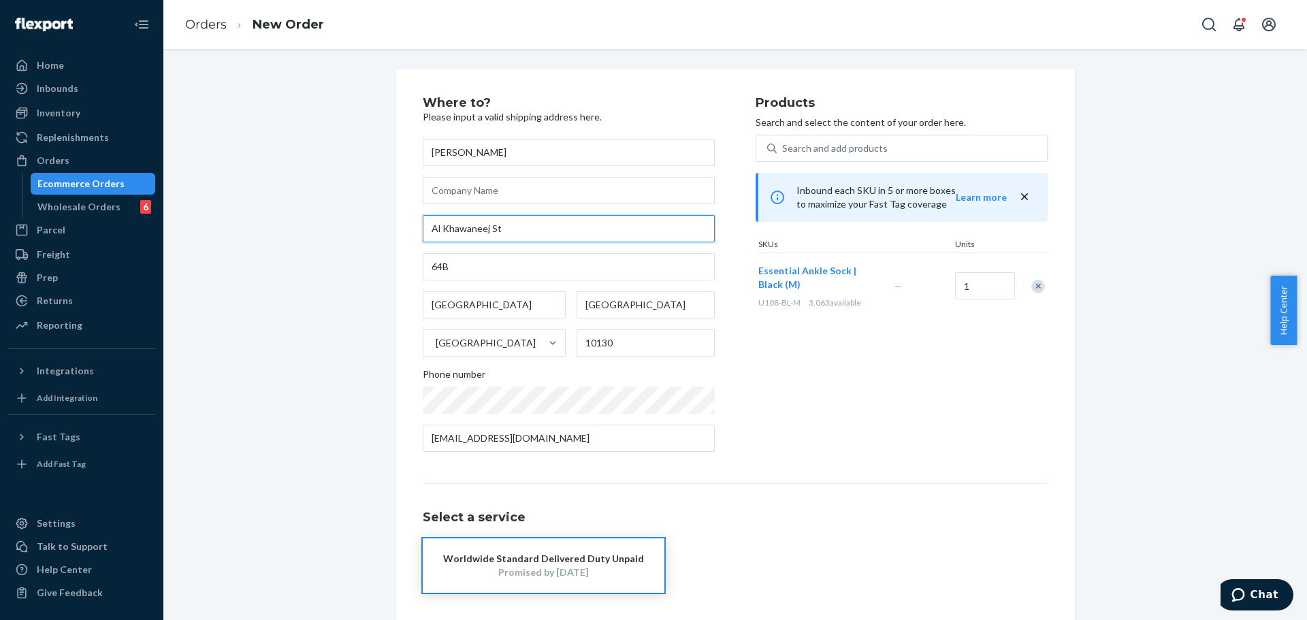
click at [625, 235] on input "Al Khawaneej St" at bounding box center [569, 228] width 292 height 27
paste input "[STREET_ADDRESS]"
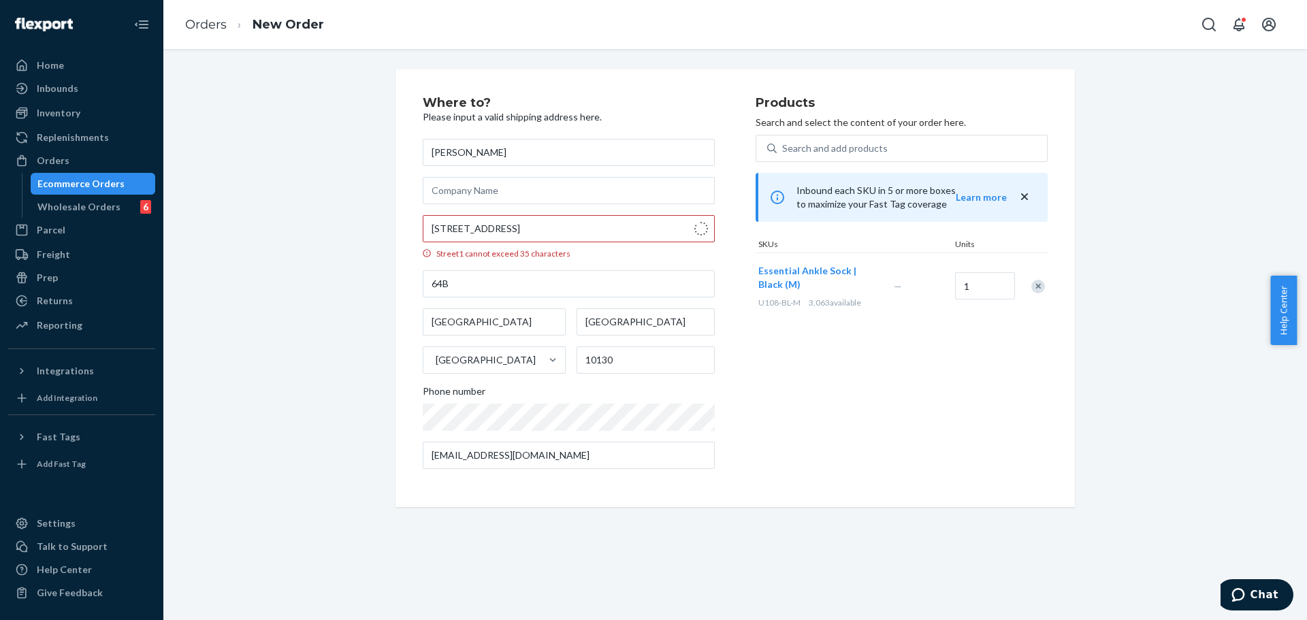
type input "[STREET_ADDRESS]"
type input "Carstairs"
type input "T0M 0N0"
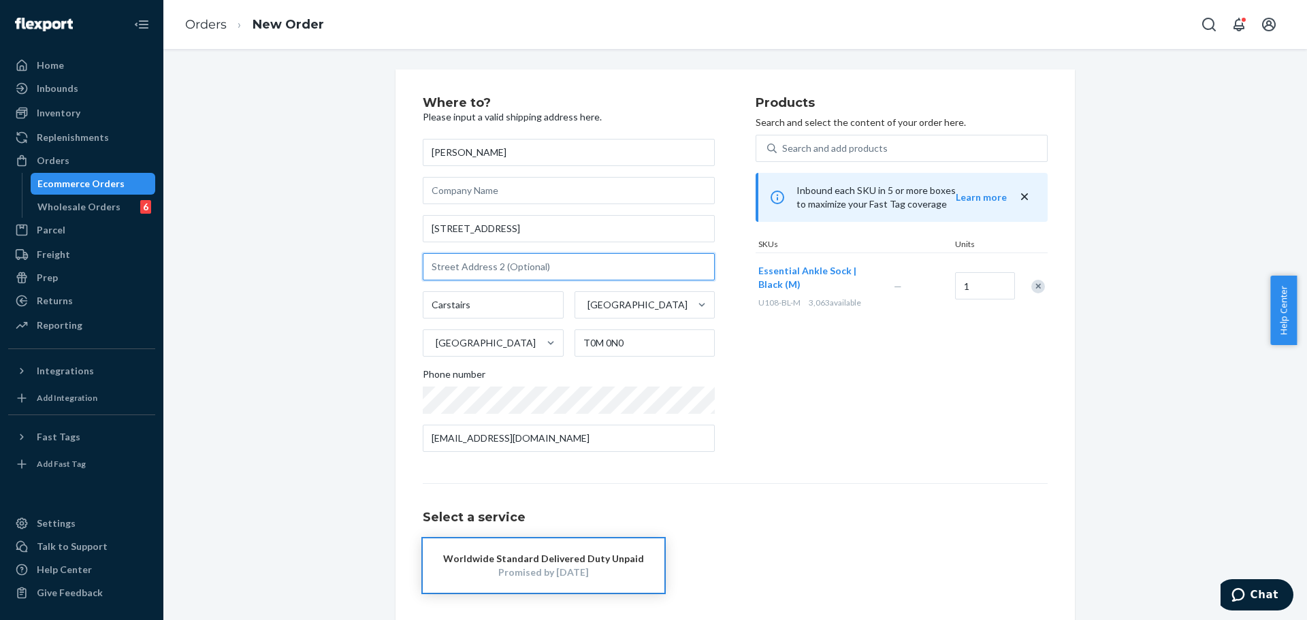
click at [536, 267] on input "text" at bounding box center [569, 266] width 292 height 27
paste input "box 535"
click at [431, 268] on input "box 535" at bounding box center [569, 266] width 292 height 27
type input "Box 535"
click at [855, 368] on div "Products Search and select the content of your order here. Search and add produ…" at bounding box center [902, 280] width 292 height 366
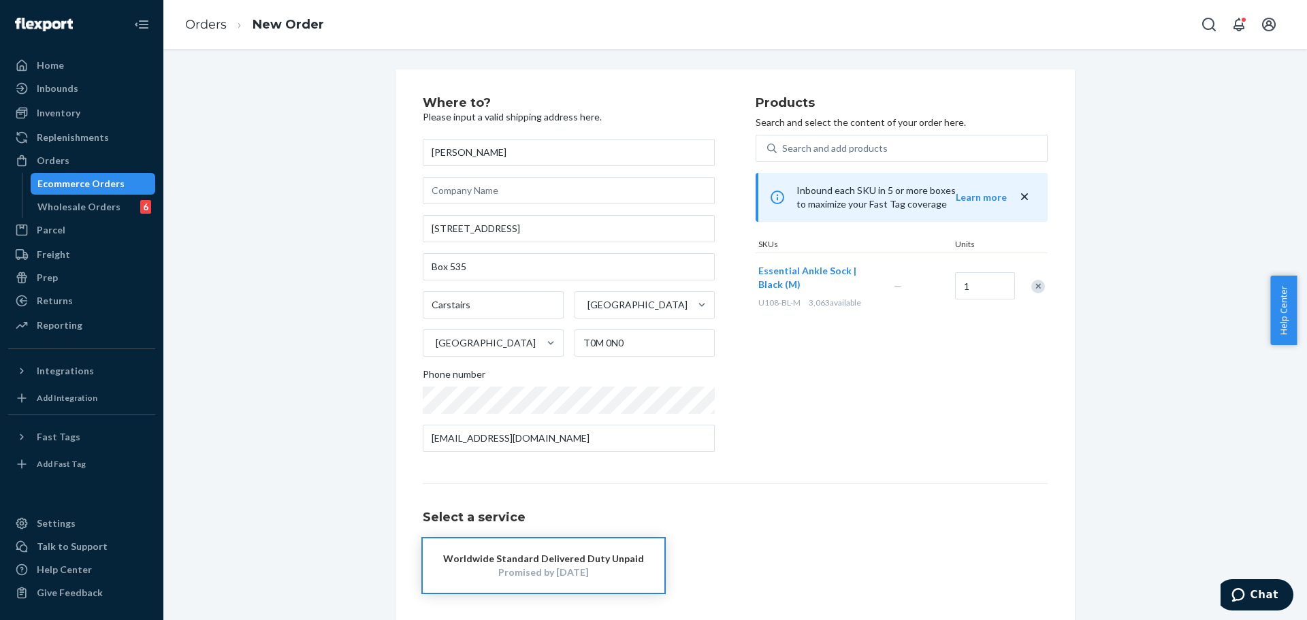
click at [748, 417] on div "Where to? Please input a valid shipping address here. [PERSON_NAME] [STREET_ADD…" at bounding box center [589, 280] width 333 height 366
click at [563, 438] on input "[EMAIL_ADDRESS][DOMAIN_NAME]" at bounding box center [569, 438] width 292 height 27
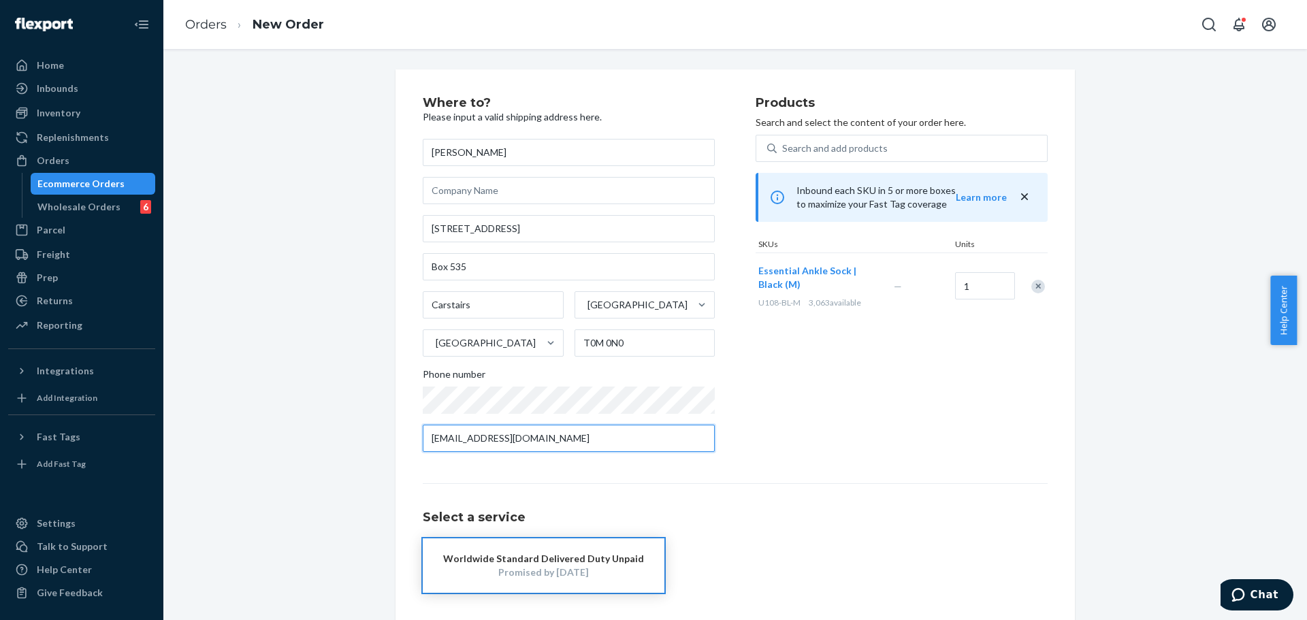
paste input "[PERSON_NAME].[PERSON_NAME]@hot"
type input "[PERSON_NAME][EMAIL_ADDRESS][PERSON_NAME][DOMAIN_NAME]"
click at [836, 430] on div "Products Search and select the content of your order here. Search and add produ…" at bounding box center [902, 280] width 292 height 366
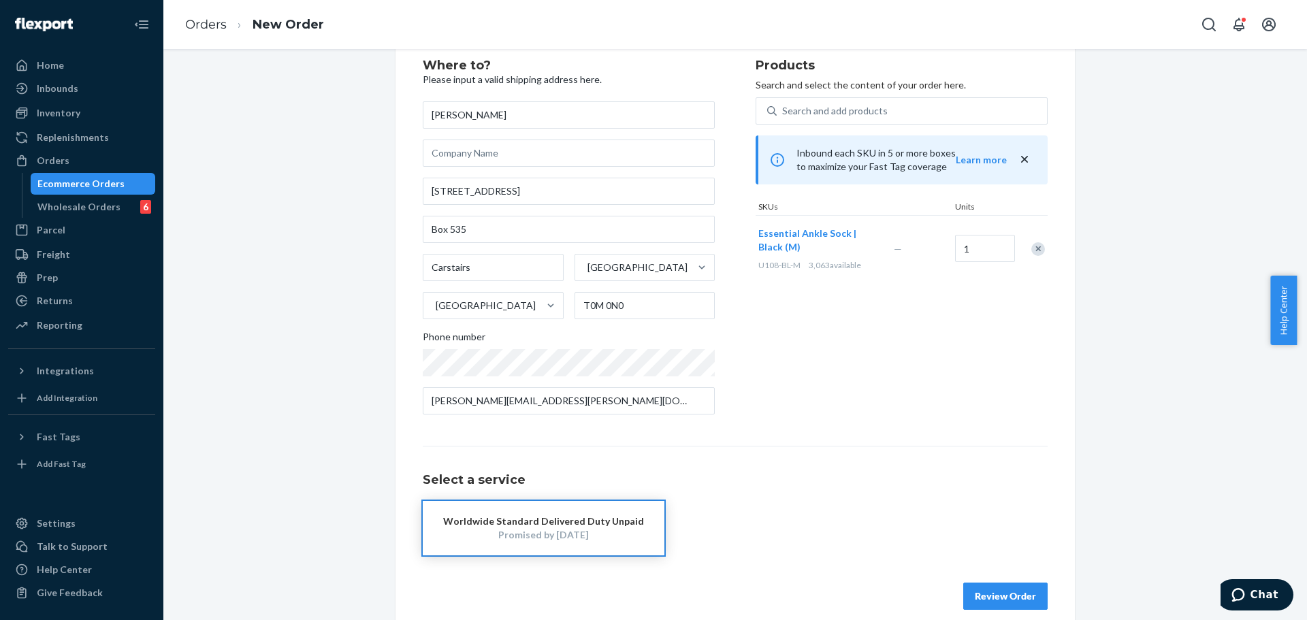
scroll to position [54, 0]
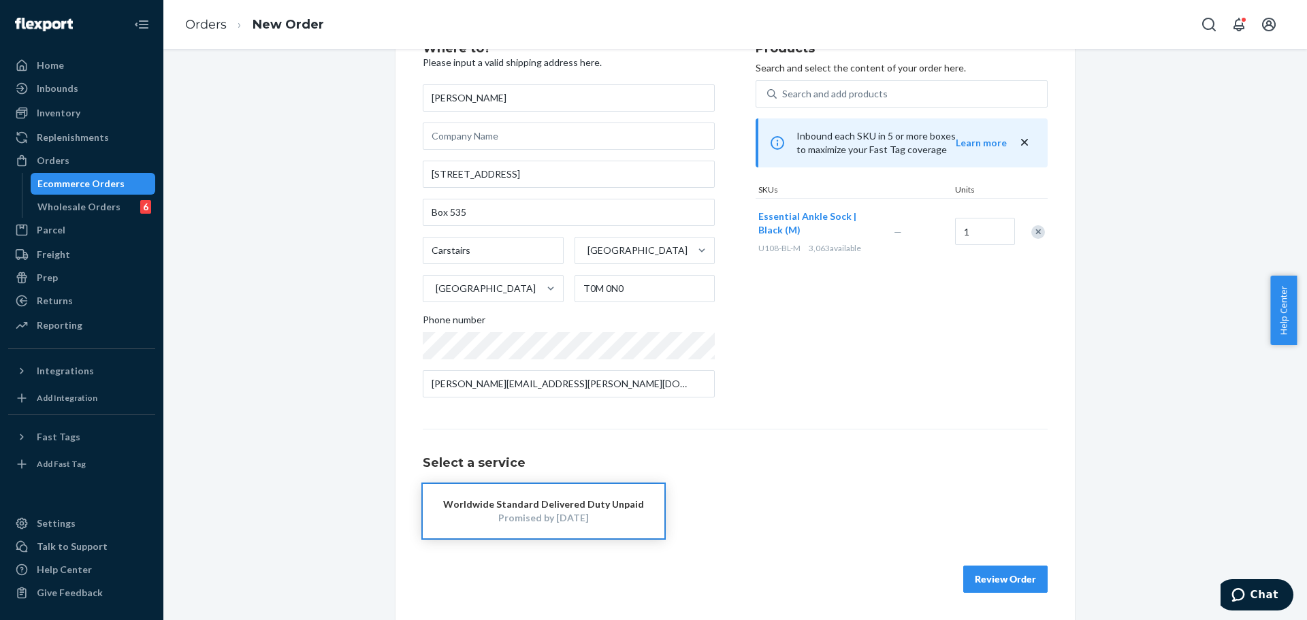
click at [836, 430] on div "Select a service Worldwide Standard Delivered Duty Unpaid Promised by [DATE]" at bounding box center [735, 484] width 625 height 110
click at [838, 428] on div "Where to? Please input a valid shipping address here. [PERSON_NAME] [STREET_ADD…" at bounding box center [735, 317] width 625 height 551
drag, startPoint x: 594, startPoint y: 503, endPoint x: 752, endPoint y: 457, distance: 164.0
click at [594, 503] on div "Worldwide Standard Delivered Duty Unpaid" at bounding box center [543, 505] width 201 height 14
click at [838, 416] on div "Where to? Please input a valid shipping address here. [PERSON_NAME] [STREET_ADD…" at bounding box center [735, 317] width 625 height 551
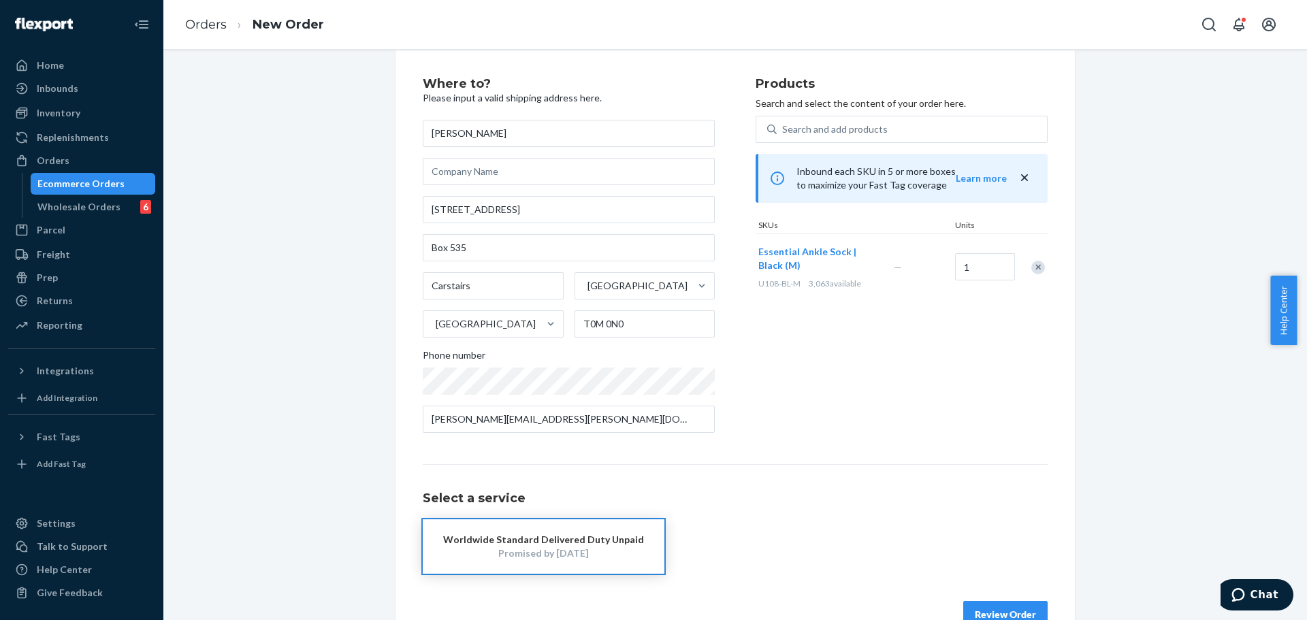
scroll to position [0, 0]
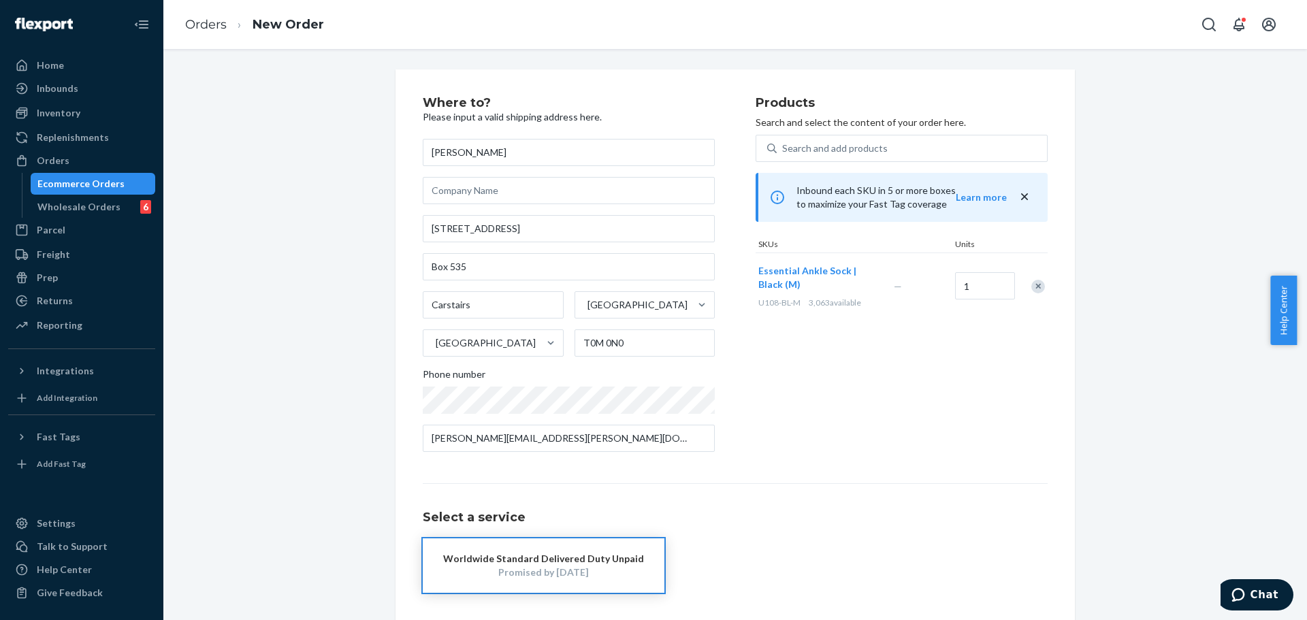
click at [806, 441] on div "Products Search and select the content of your order here. Search and add produ…" at bounding box center [902, 280] width 292 height 366
click at [851, 487] on div "Select a service Worldwide Standard Delivered Duty Unpaid Promised by [DATE]" at bounding box center [735, 538] width 625 height 110
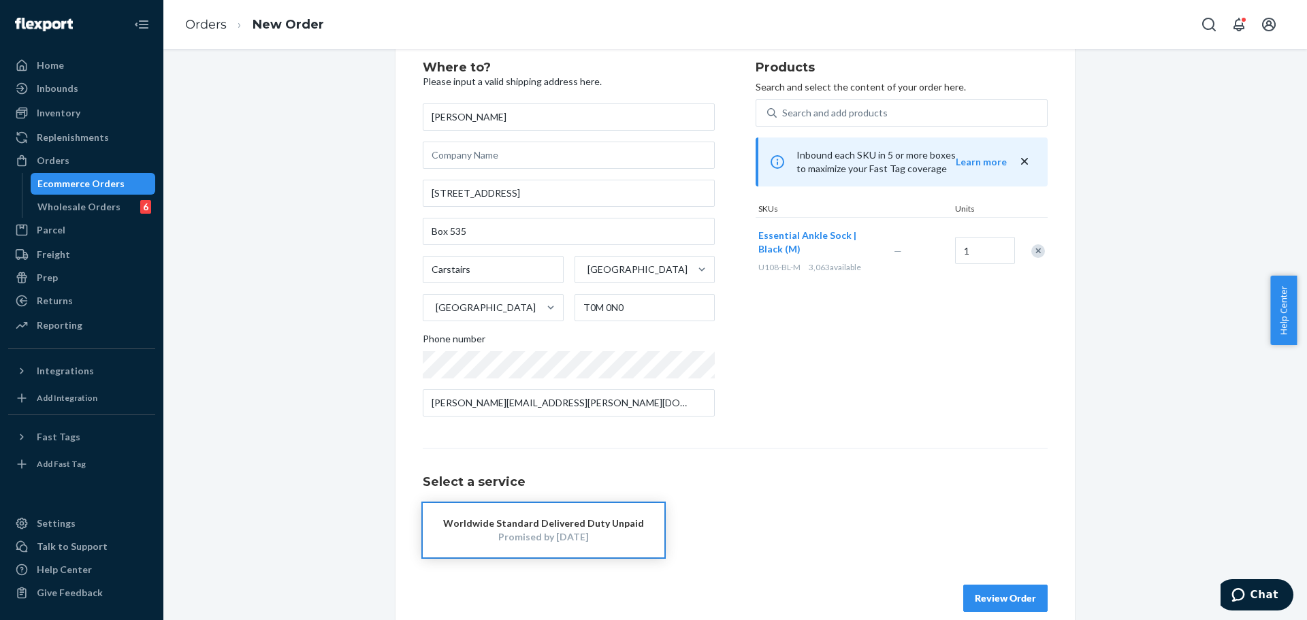
scroll to position [54, 0]
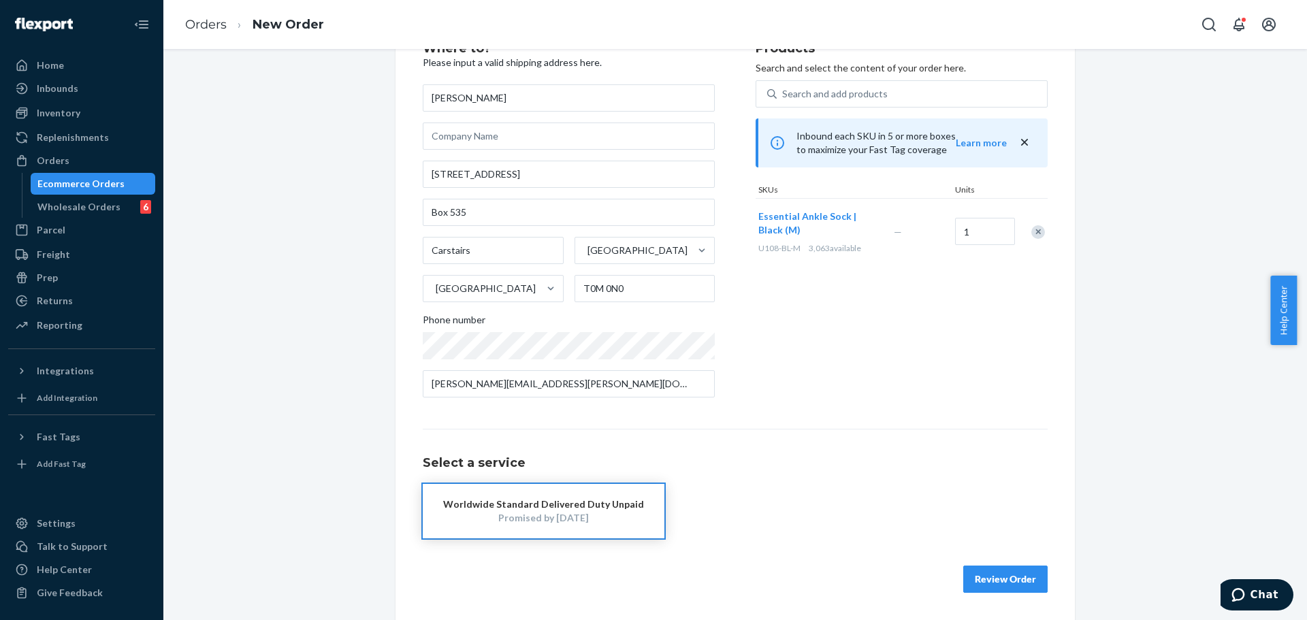
click at [1004, 580] on button "Review Order" at bounding box center [1006, 579] width 84 height 27
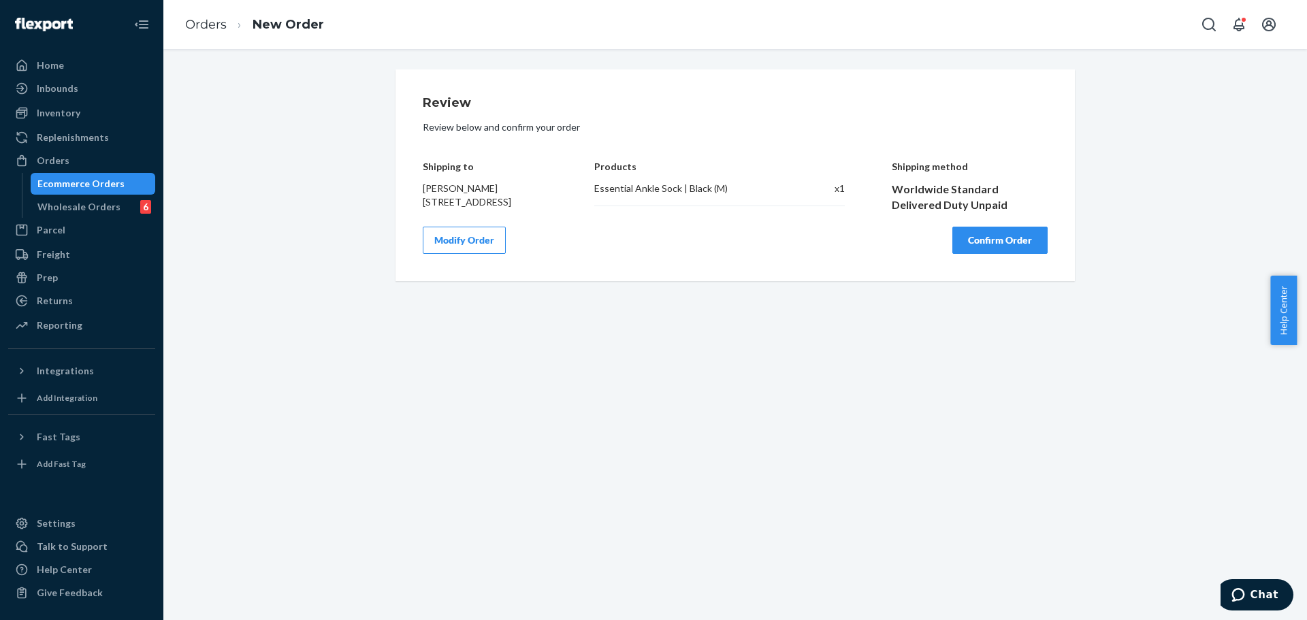
scroll to position [0, 0]
click at [986, 254] on button "Confirm Order" at bounding box center [1000, 240] width 95 height 27
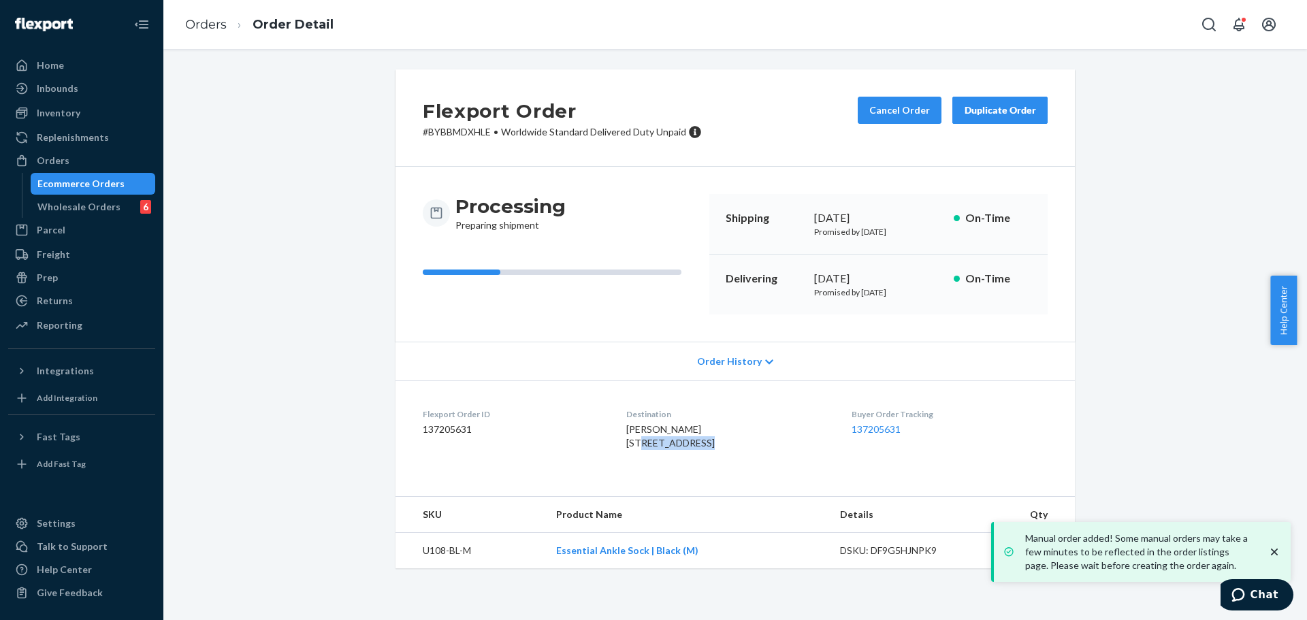
drag, startPoint x: 644, startPoint y: 444, endPoint x: 678, endPoint y: 443, distance: 33.4
click at [678, 443] on div "[PERSON_NAME] [STREET_ADDRESS]" at bounding box center [727, 436] width 203 height 27
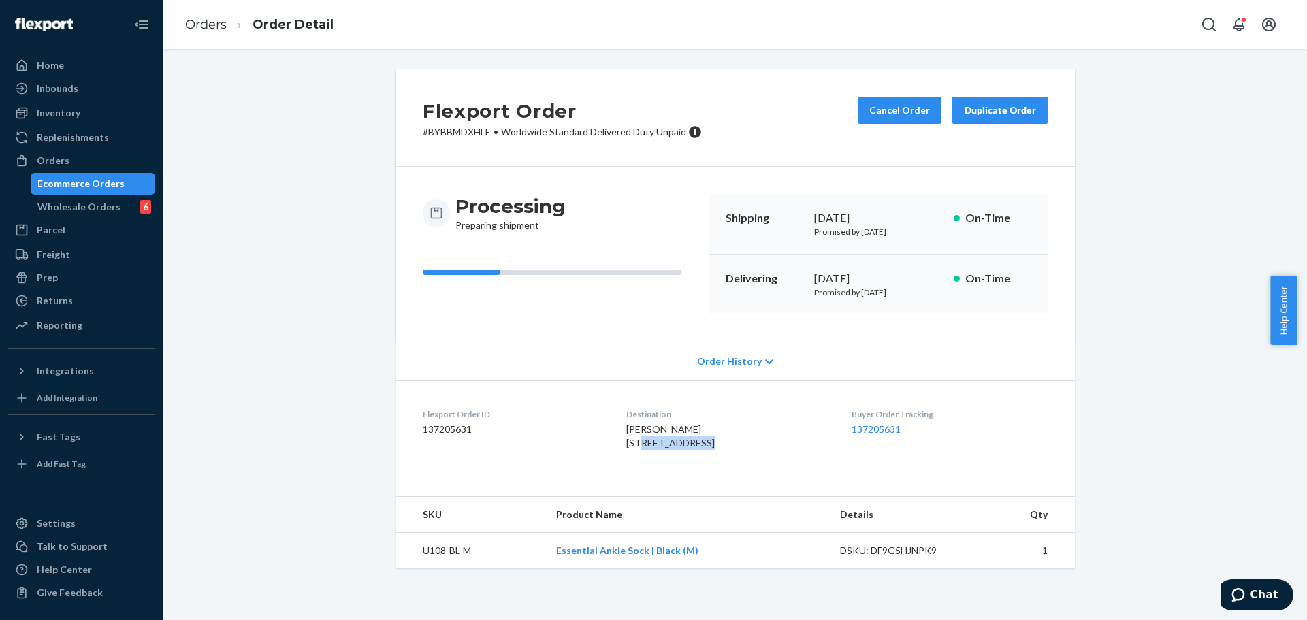
copy span "[STREET_ADDRESS]"
drag, startPoint x: 629, startPoint y: 456, endPoint x: 663, endPoint y: 454, distance: 33.4
click at [663, 450] on div "[PERSON_NAME] [STREET_ADDRESS]" at bounding box center [727, 436] width 203 height 27
copy span "Box 535"
click at [639, 449] on span "[PERSON_NAME] [STREET_ADDRESS]" at bounding box center [670, 436] width 89 height 25
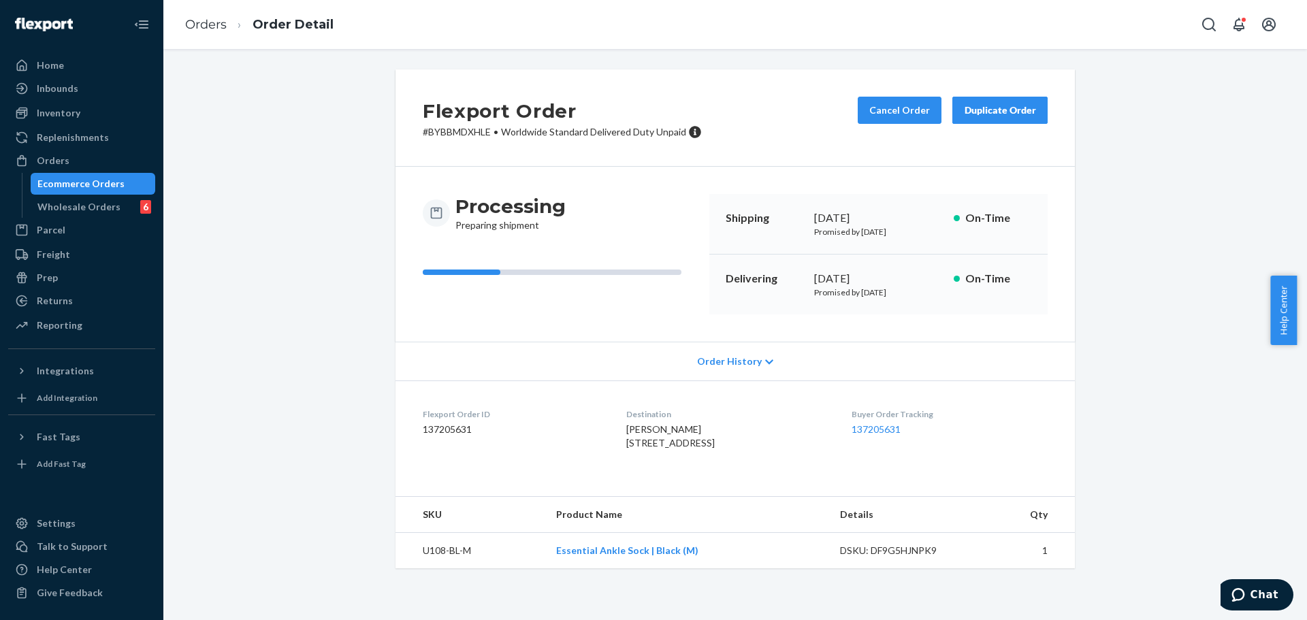
click at [639, 449] on span "[PERSON_NAME] [STREET_ADDRESS]" at bounding box center [670, 436] width 89 height 25
drag, startPoint x: 676, startPoint y: 473, endPoint x: 734, endPoint y: 469, distance: 58.7
click at [734, 450] on div "[PERSON_NAME] [STREET_ADDRESS]" at bounding box center [727, 436] width 203 height 27
click at [895, 103] on button "Cancel Order" at bounding box center [900, 110] width 84 height 27
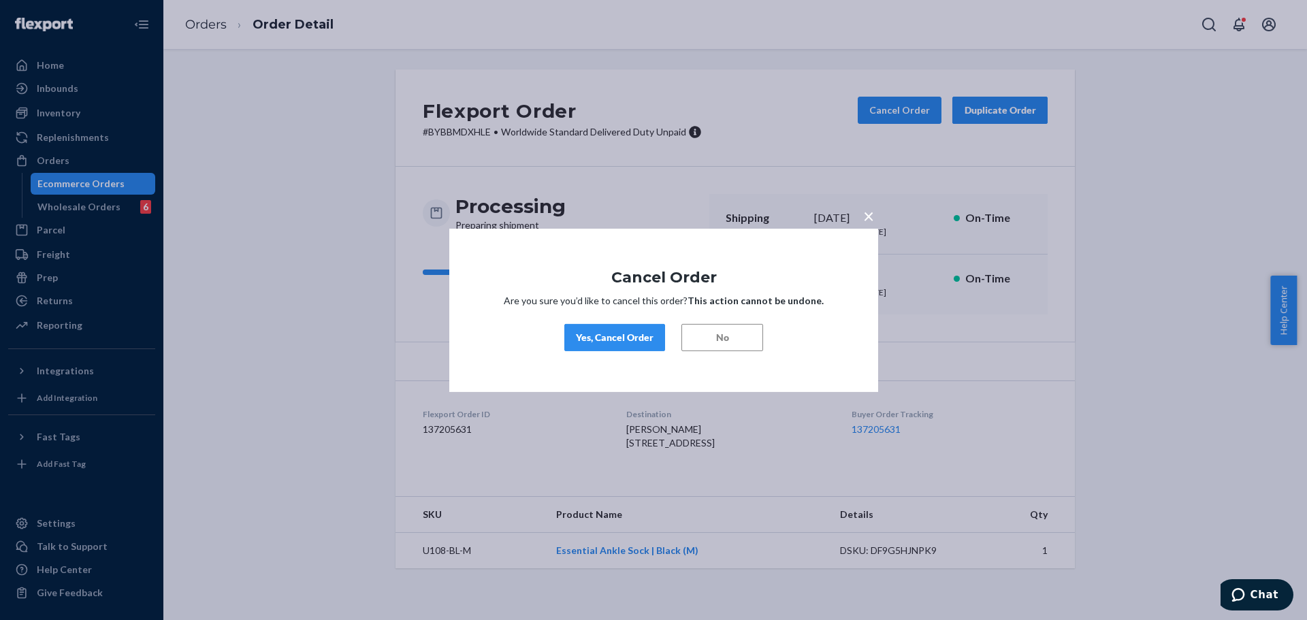
click at [630, 345] on button "Yes, Cancel Order" at bounding box center [615, 337] width 101 height 27
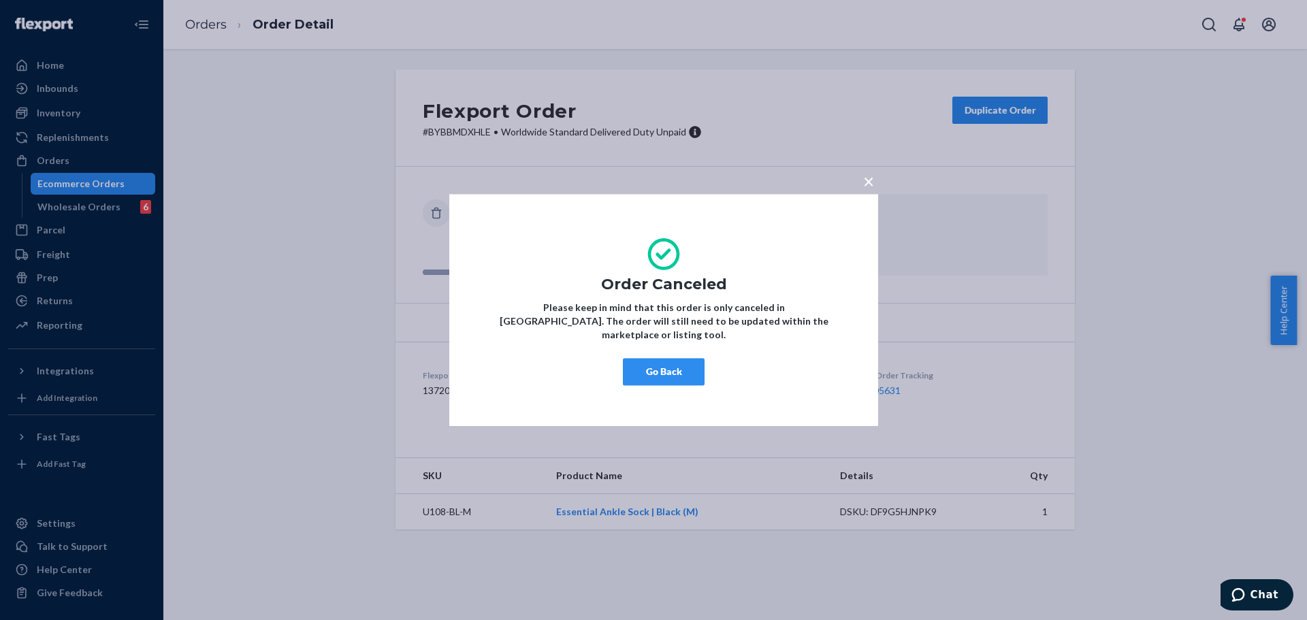
click at [686, 362] on button "Go Back" at bounding box center [664, 371] width 82 height 27
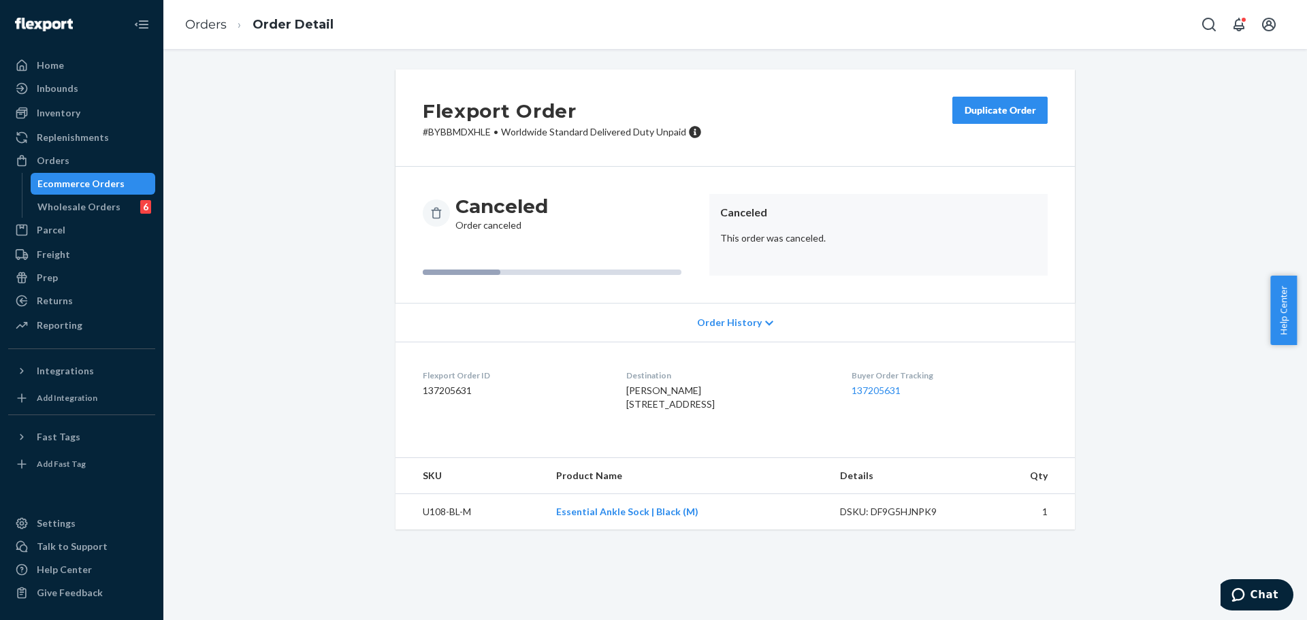
click at [981, 111] on div "Duplicate Order" at bounding box center [1000, 111] width 72 height 14
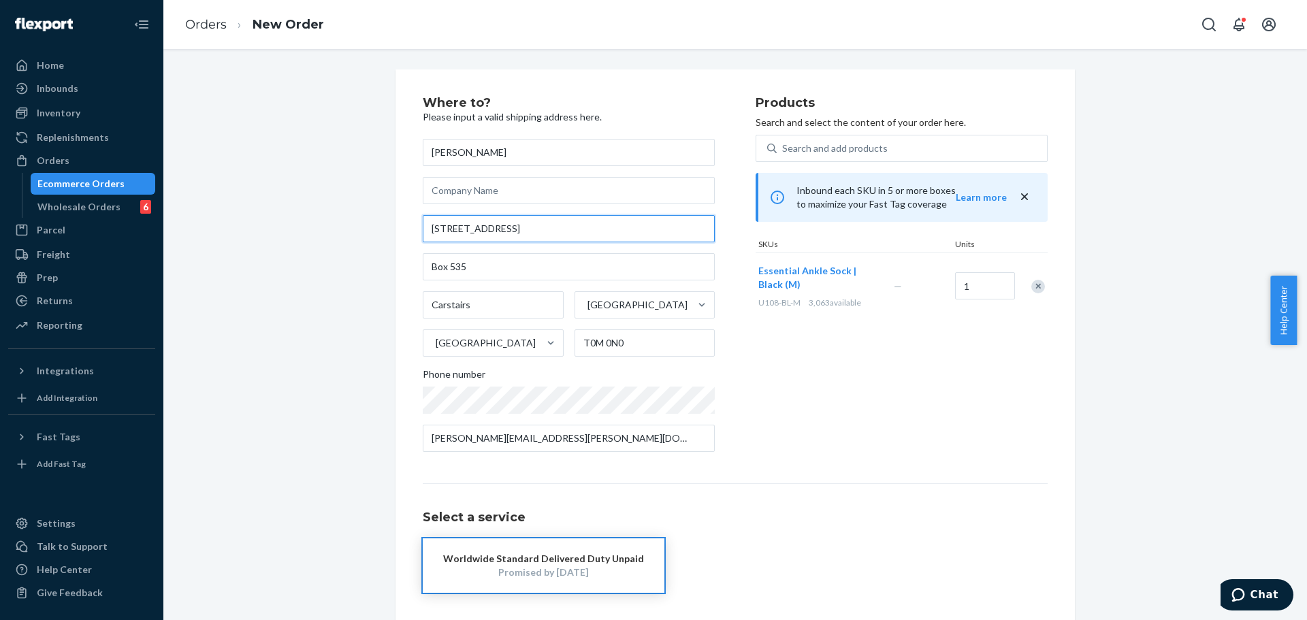
click at [579, 222] on input "[STREET_ADDRESS]" at bounding box center [569, 228] width 292 height 27
click at [579, 223] on input "[STREET_ADDRESS]" at bounding box center [569, 228] width 292 height 27
paste input "[STREET_ADDRESS][PERSON_NAME]"
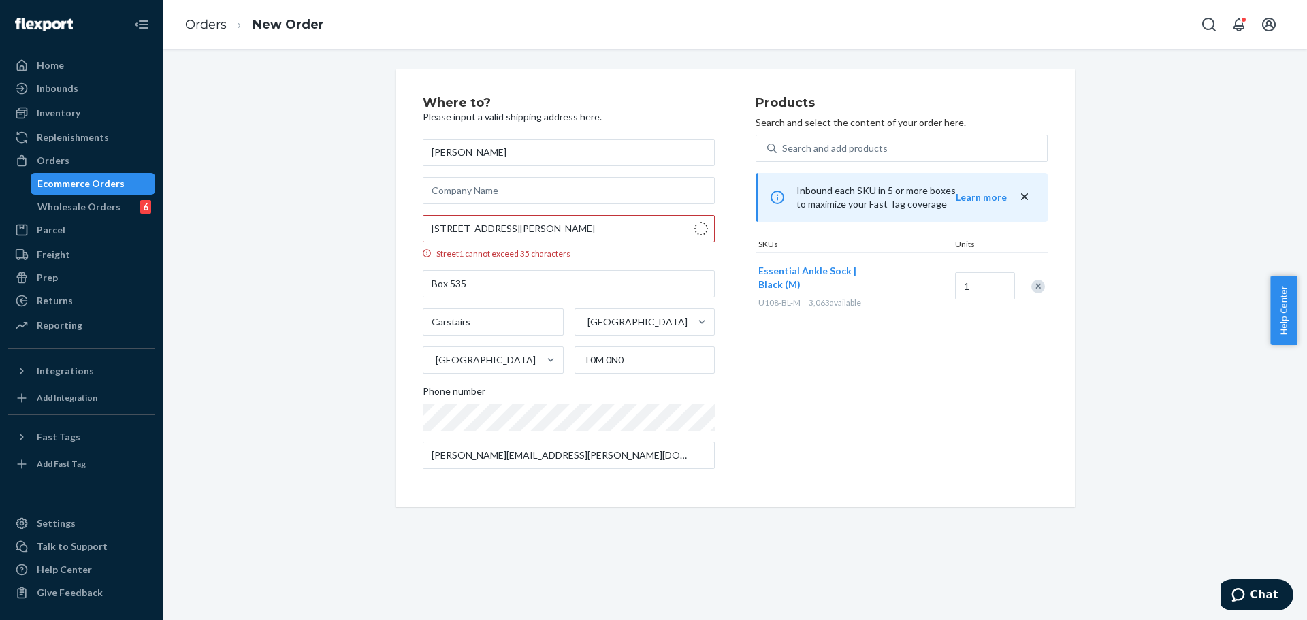
type input "[STREET_ADDRESS][PERSON_NAME]"
type input "[PERSON_NAME]"
type input "R0B 0L0"
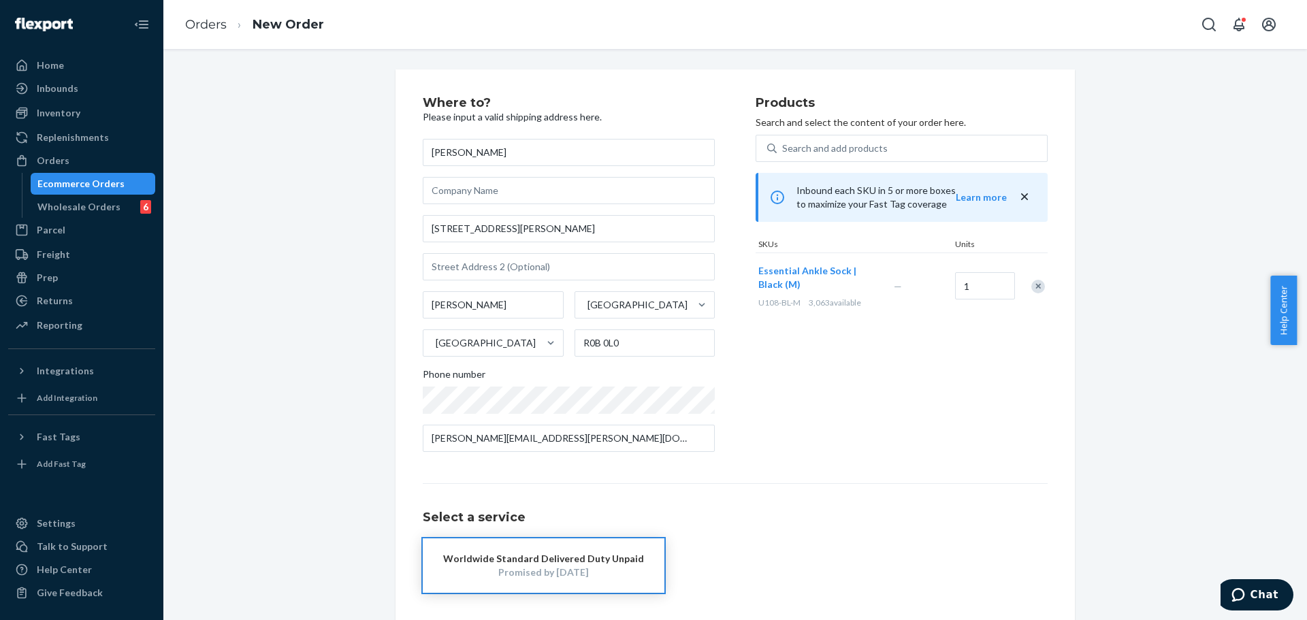
click at [722, 336] on div "Where to? Please input a valid shipping address here. [PERSON_NAME] [STREET_ADD…" at bounding box center [589, 280] width 333 height 366
click at [564, 234] on input "[STREET_ADDRESS][PERSON_NAME]" at bounding box center [569, 228] width 292 height 27
click at [882, 441] on div "Products Search and select the content of your order here. Search and add produ…" at bounding box center [902, 280] width 292 height 366
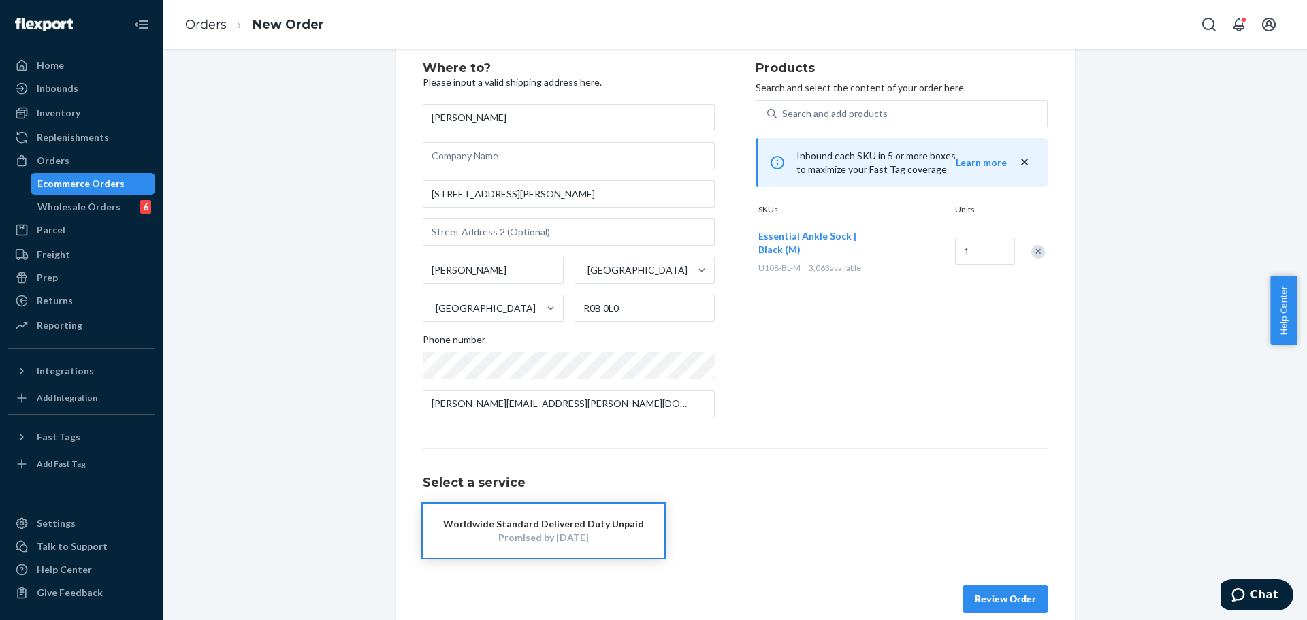
scroll to position [54, 0]
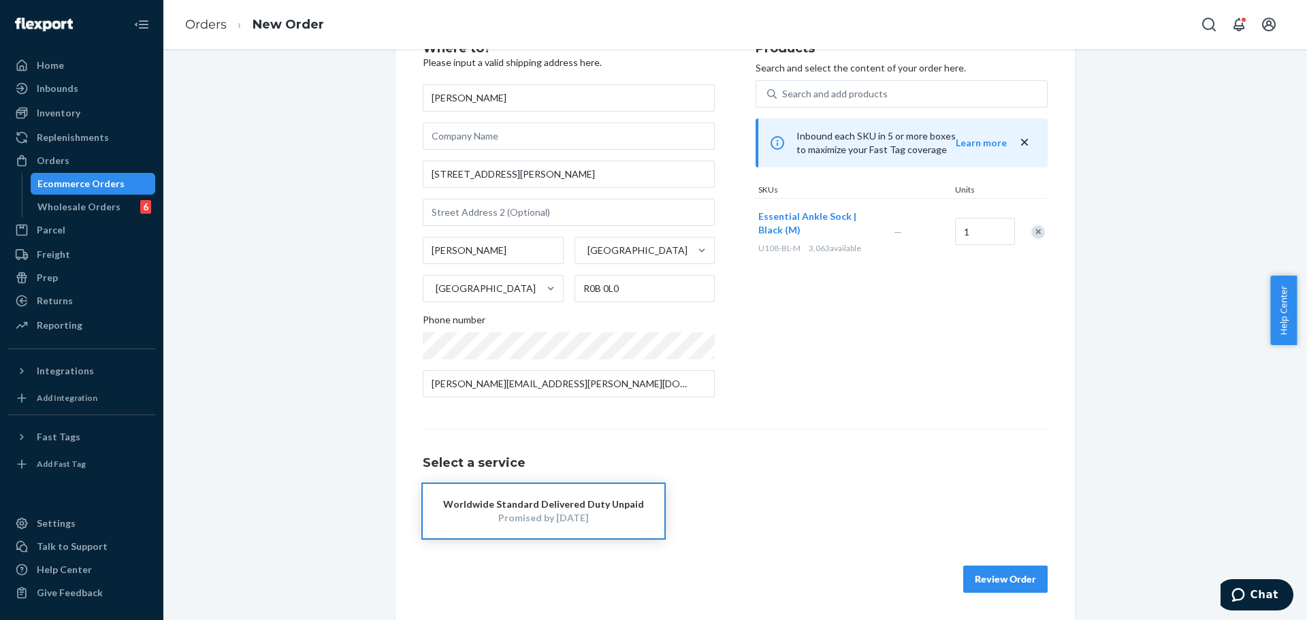
click at [797, 370] on div "Products Search and select the content of your order here. Search and add produ…" at bounding box center [902, 225] width 292 height 366
click at [620, 496] on button "Worldwide Standard Delivered Duty Unpaid Promised by [DATE]" at bounding box center [544, 511] width 242 height 54
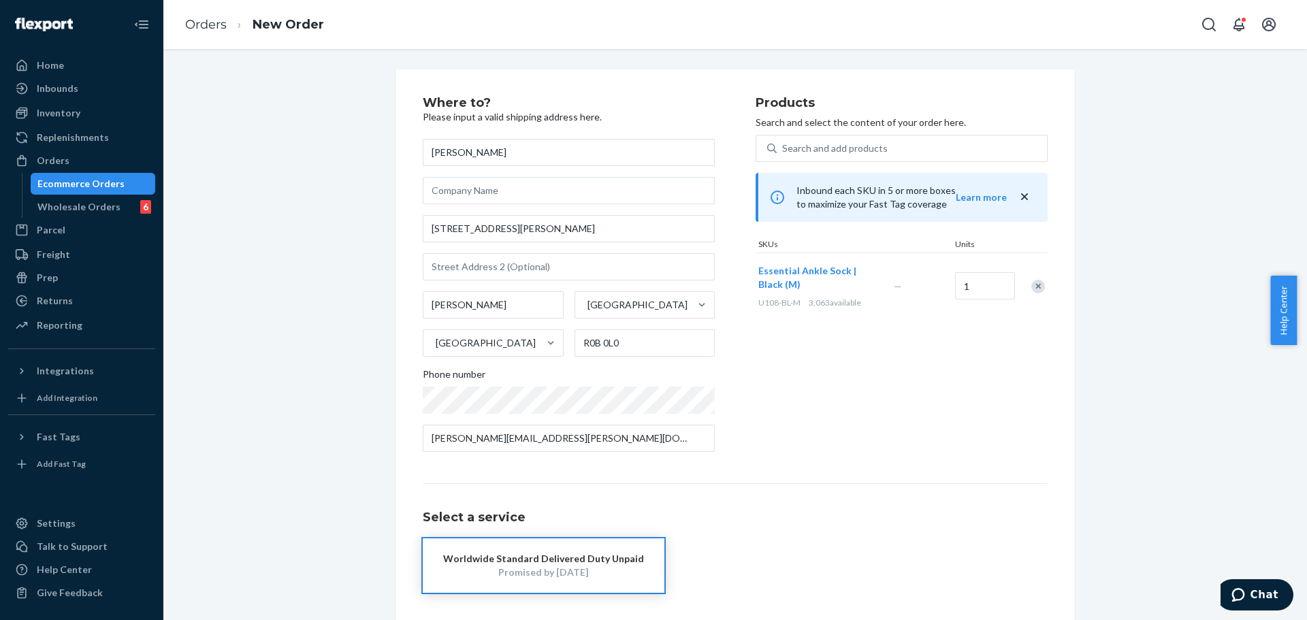
click at [787, 379] on div "Products Search and select the content of your order here. Search and add produ…" at bounding box center [902, 280] width 292 height 366
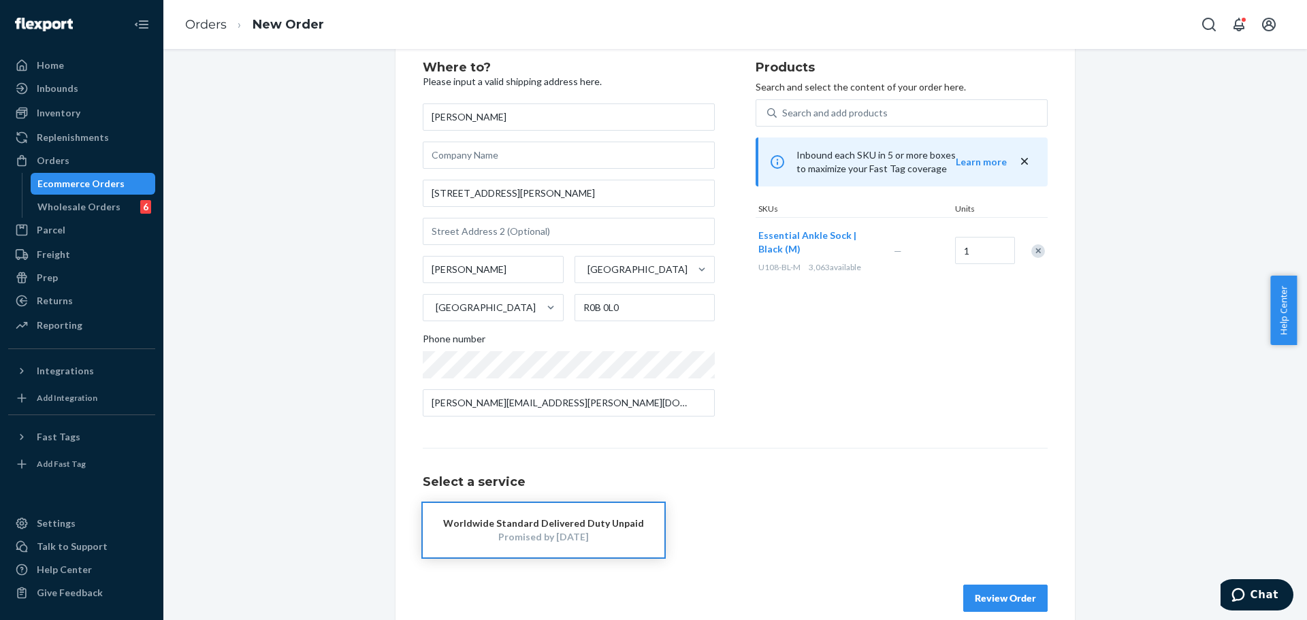
scroll to position [54, 0]
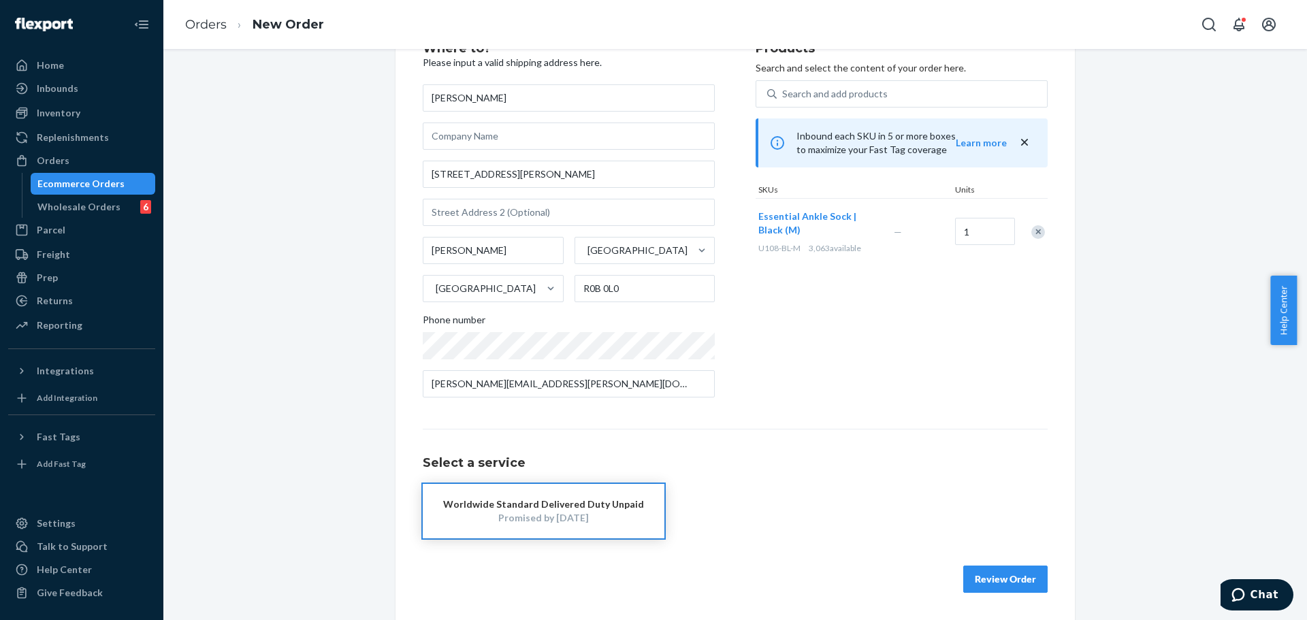
click at [991, 575] on button "Review Order" at bounding box center [1006, 579] width 84 height 27
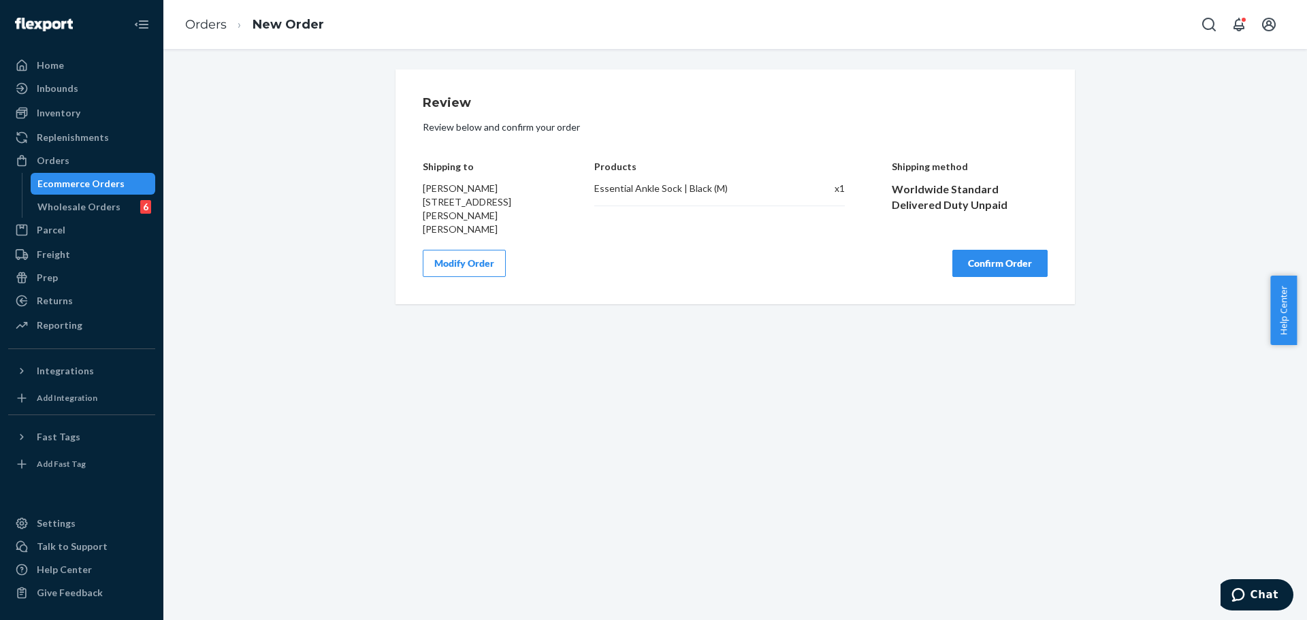
scroll to position [0, 0]
click at [1021, 259] on button "Confirm Order" at bounding box center [1000, 263] width 95 height 27
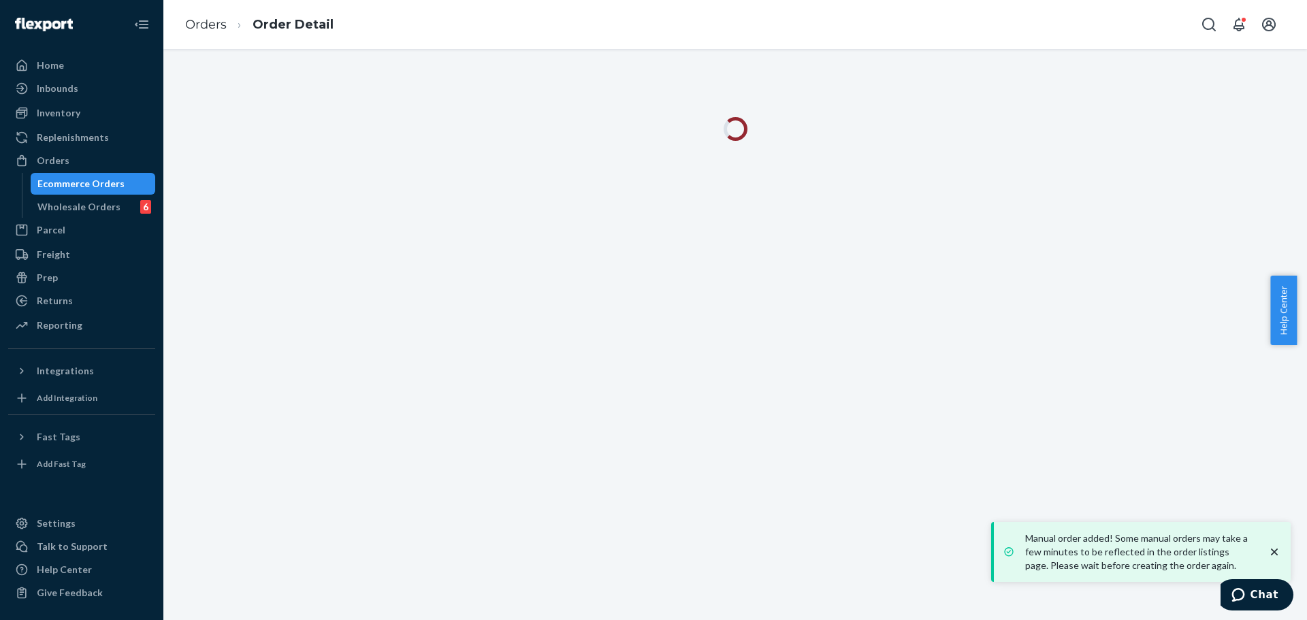
click at [1275, 554] on icon "close toast" at bounding box center [1275, 552] width 14 height 14
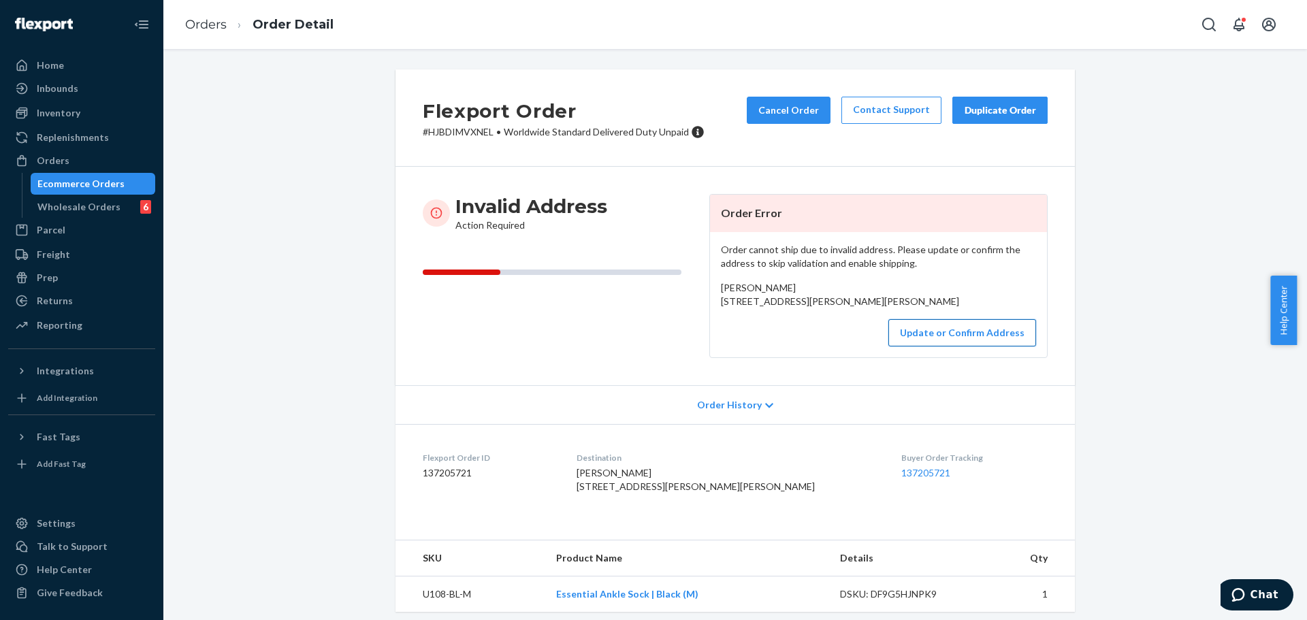
click at [917, 347] on button "Update or Confirm Address" at bounding box center [963, 332] width 148 height 27
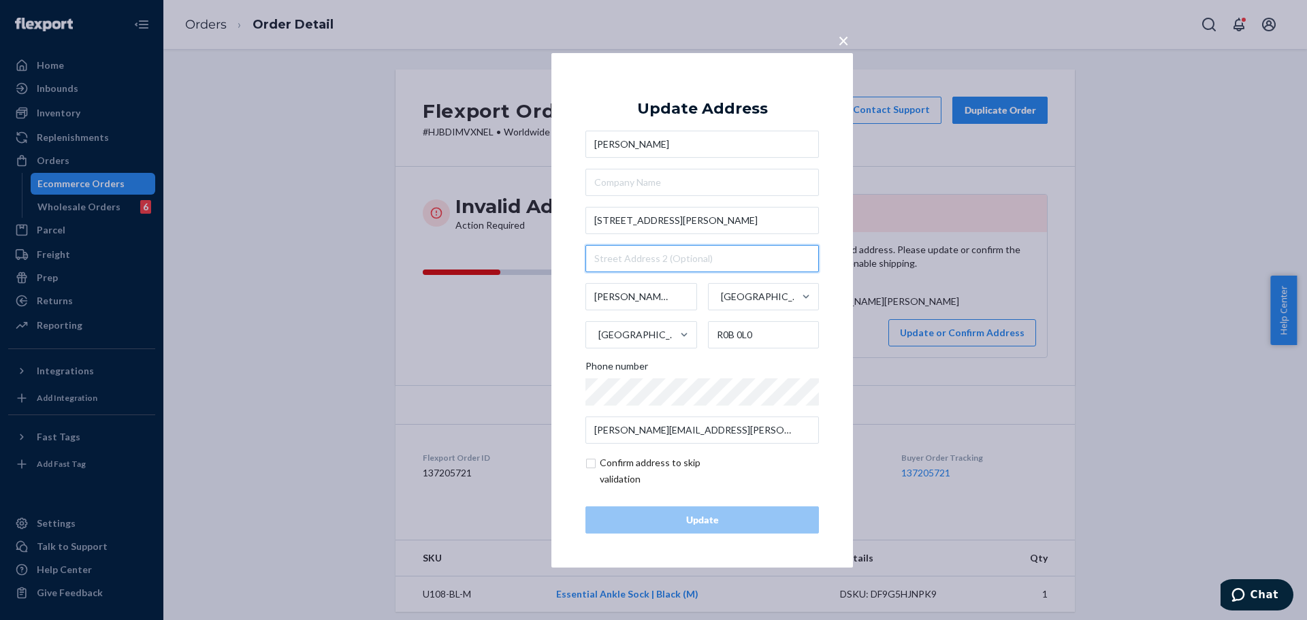
click at [716, 261] on input "text" at bounding box center [703, 258] width 234 height 27
paste input "742"
type input "742"
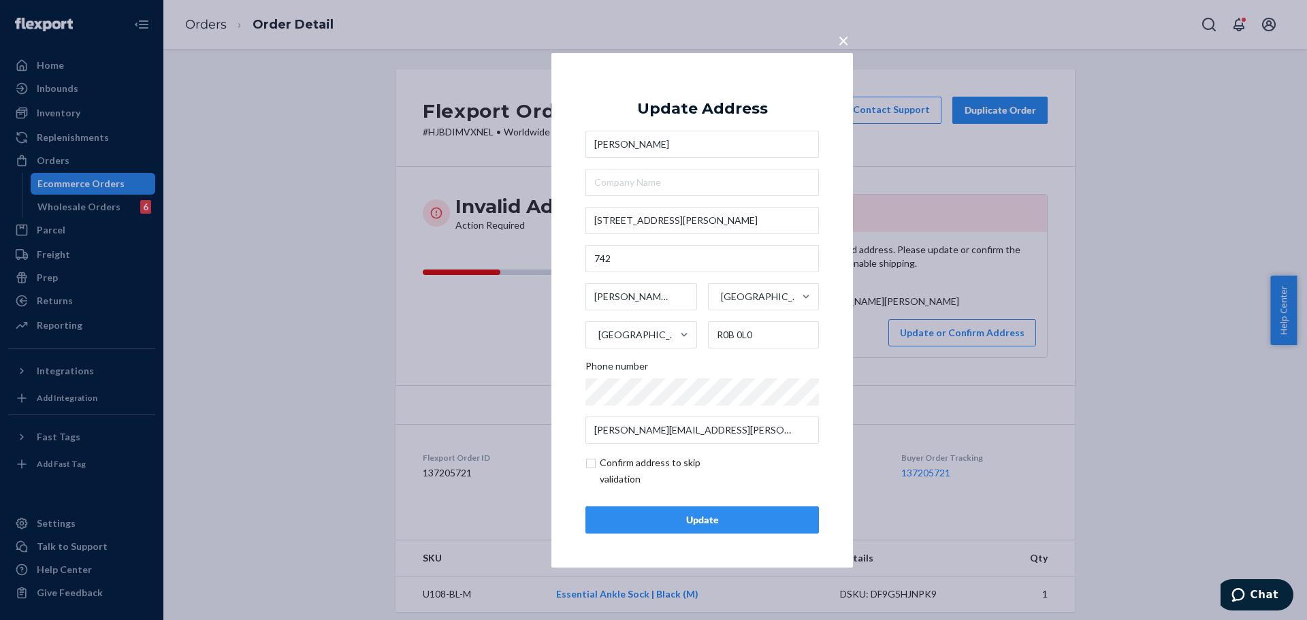
click at [831, 279] on div "× Update Address [PERSON_NAME] [STREET_ADDRESS][PERSON_NAME][PERSON_NAME] Phone…" at bounding box center [703, 309] width 302 height 515
click at [650, 480] on input "checkbox" at bounding box center [665, 471] width 158 height 33
checkbox input "true"
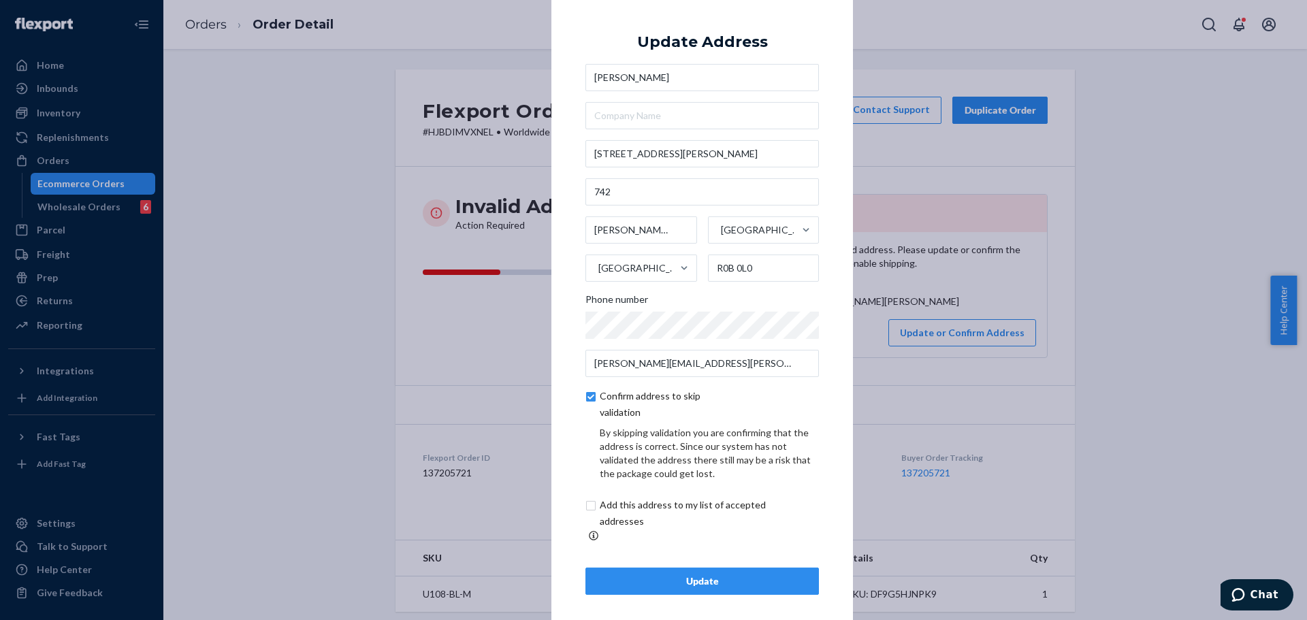
scroll to position [5, 0]
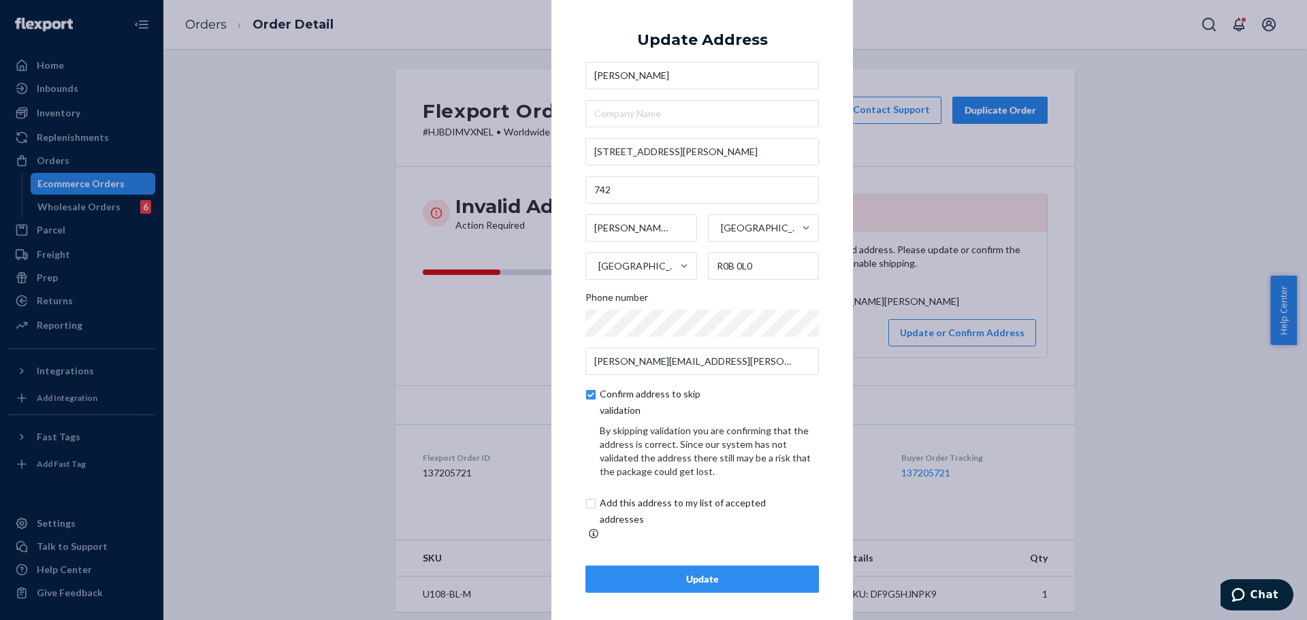
click at [677, 515] on input "checkbox" at bounding box center [699, 511] width 227 height 33
checkbox input "true"
click at [809, 404] on div "Confirm address to skip validation" at bounding box center [703, 402] width 234 height 33
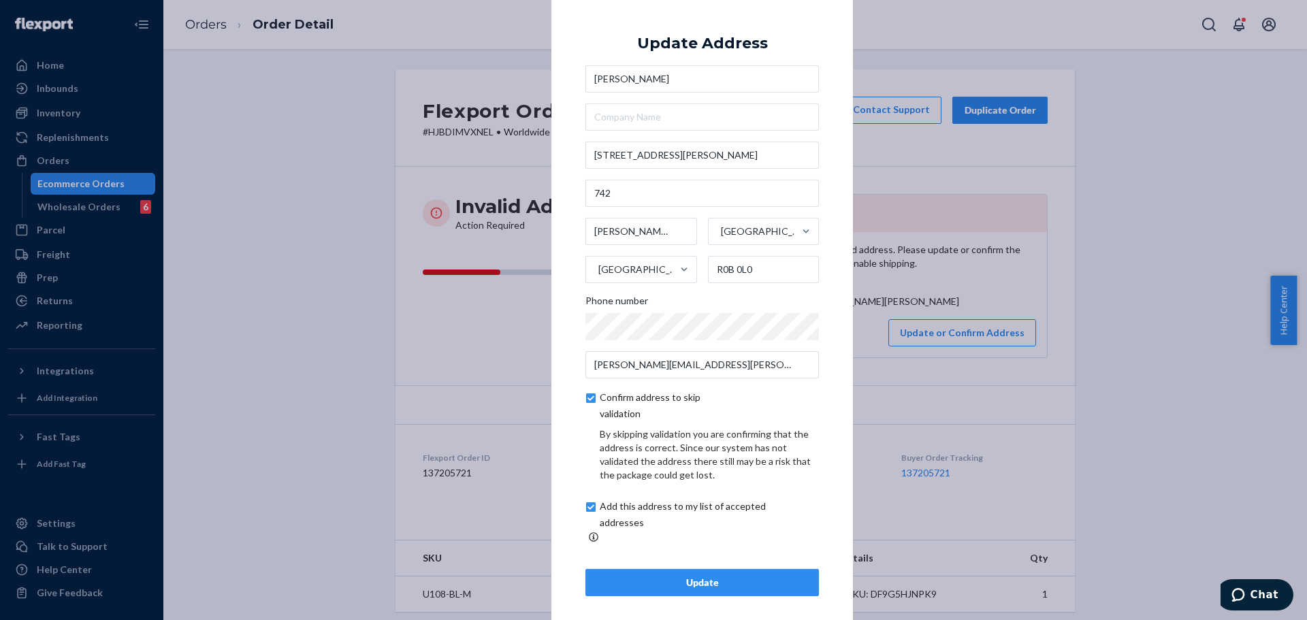
scroll to position [0, 0]
click at [834, 153] on div "× Update Address [PERSON_NAME] [STREET_ADDRESS][PERSON_NAME][PERSON_NAME] Phone…" at bounding box center [703, 309] width 302 height 643
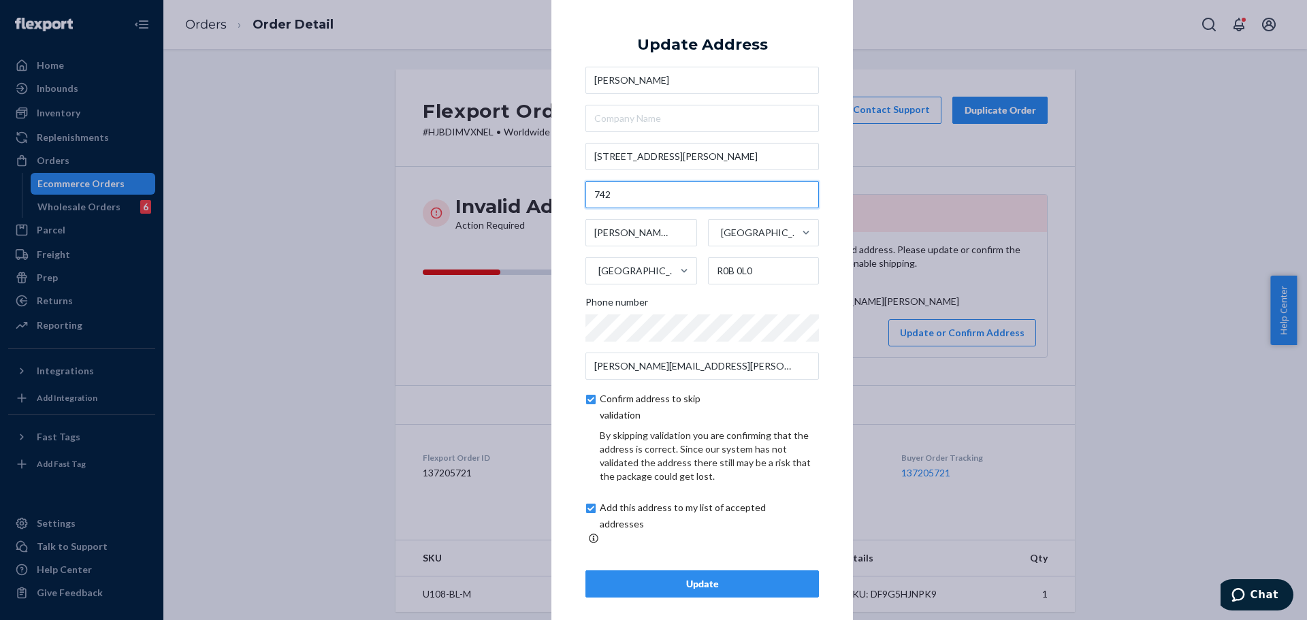
click at [587, 204] on input "742" at bounding box center [703, 194] width 234 height 27
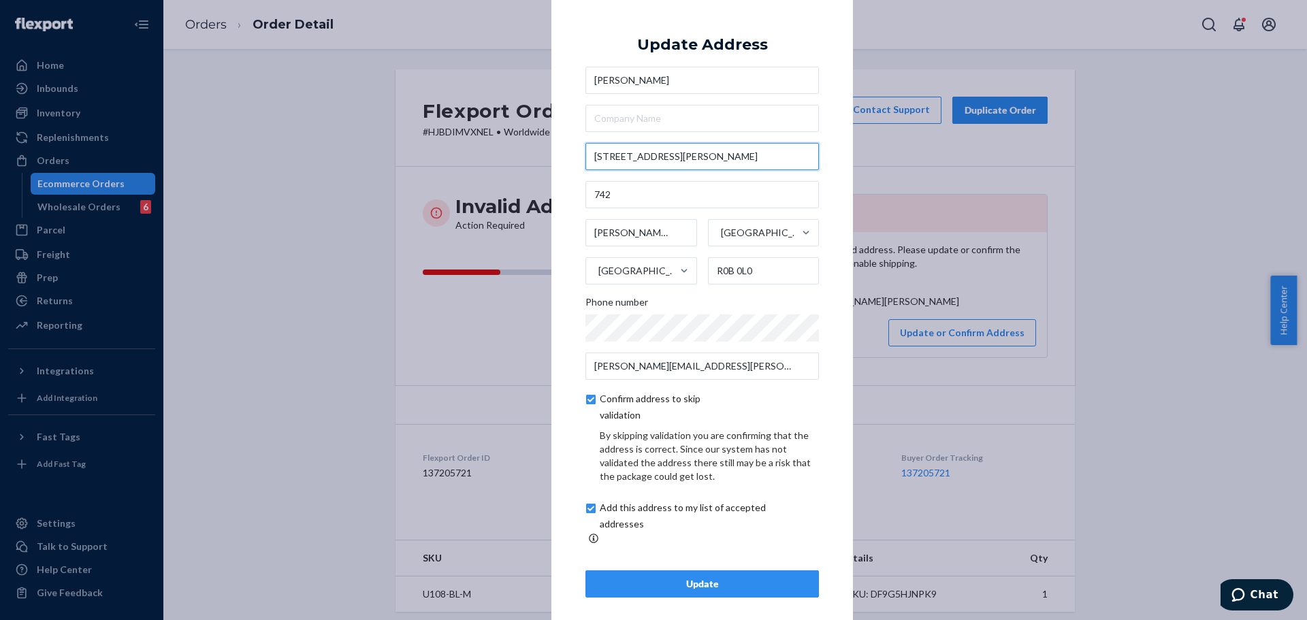
click at [588, 164] on input "[STREET_ADDRESS][PERSON_NAME]" at bounding box center [703, 156] width 234 height 27
click at [831, 200] on div "× Update Address [PERSON_NAME] [STREET_ADDRESS][PERSON_NAME][PERSON_NAME] Phone…" at bounding box center [703, 309] width 302 height 643
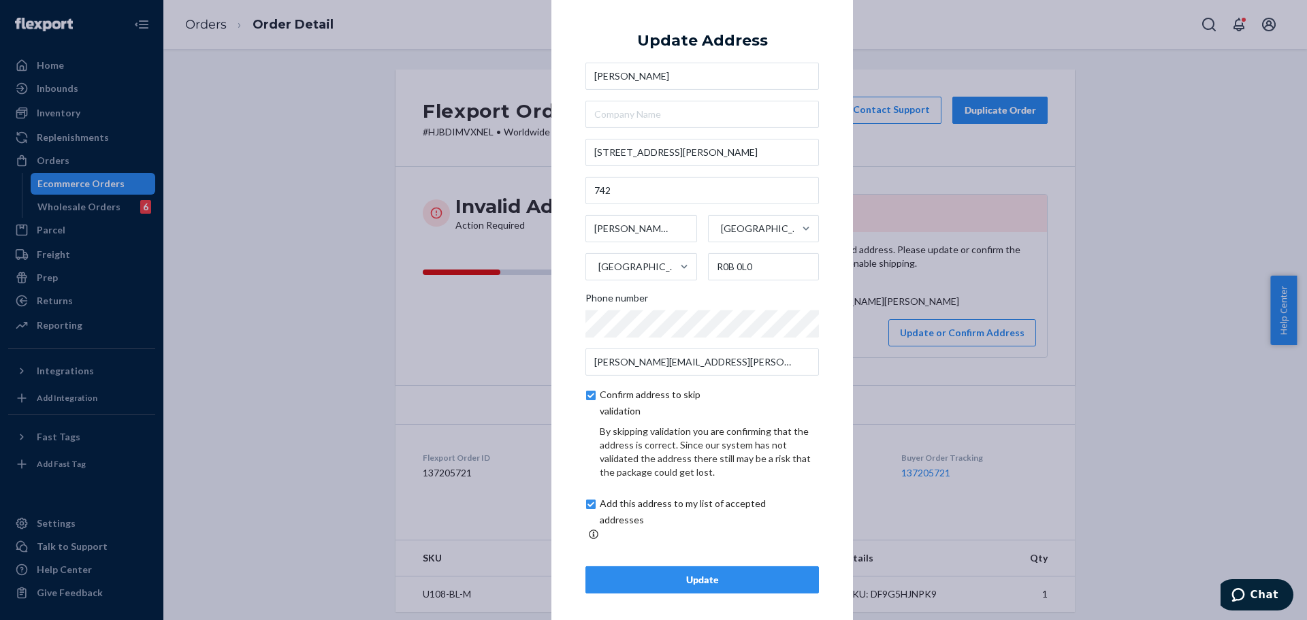
scroll to position [5, 0]
click at [740, 583] on button "Update" at bounding box center [703, 579] width 234 height 27
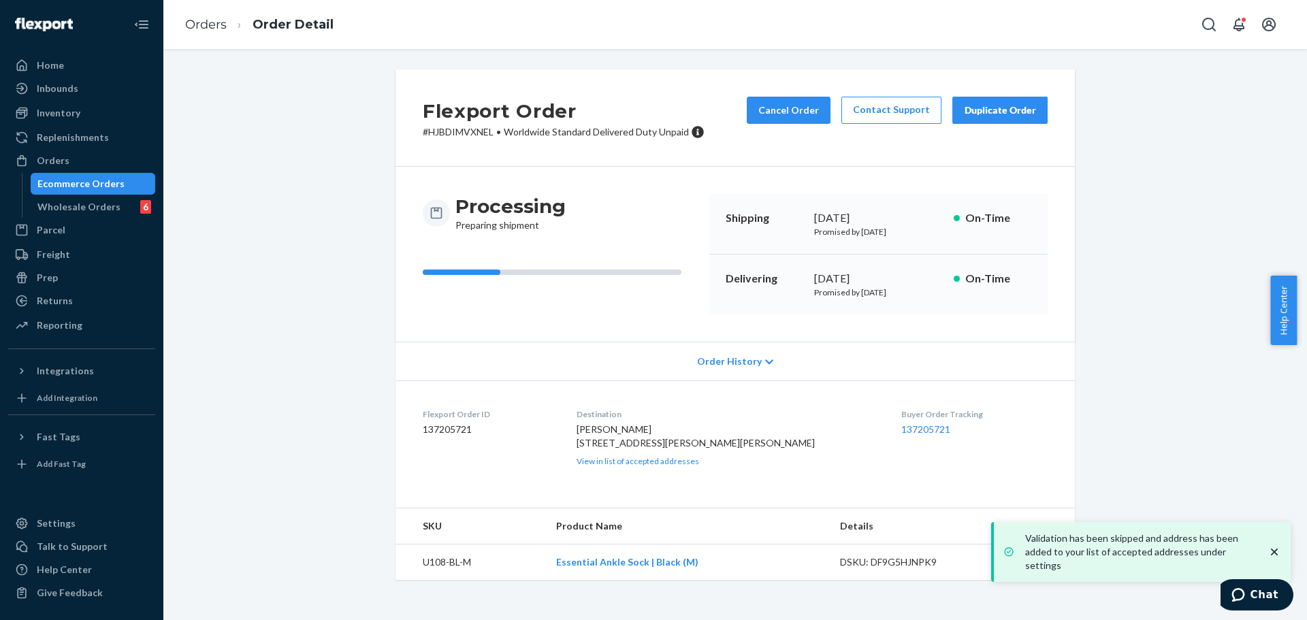
scroll to position [17, 0]
drag, startPoint x: 674, startPoint y: 428, endPoint x: 682, endPoint y: 428, distance: 7.5
click at [682, 428] on div "[PERSON_NAME] [STREET_ADDRESS][PERSON_NAME][PERSON_NAME] CA View in list of acc…" at bounding box center [728, 445] width 303 height 44
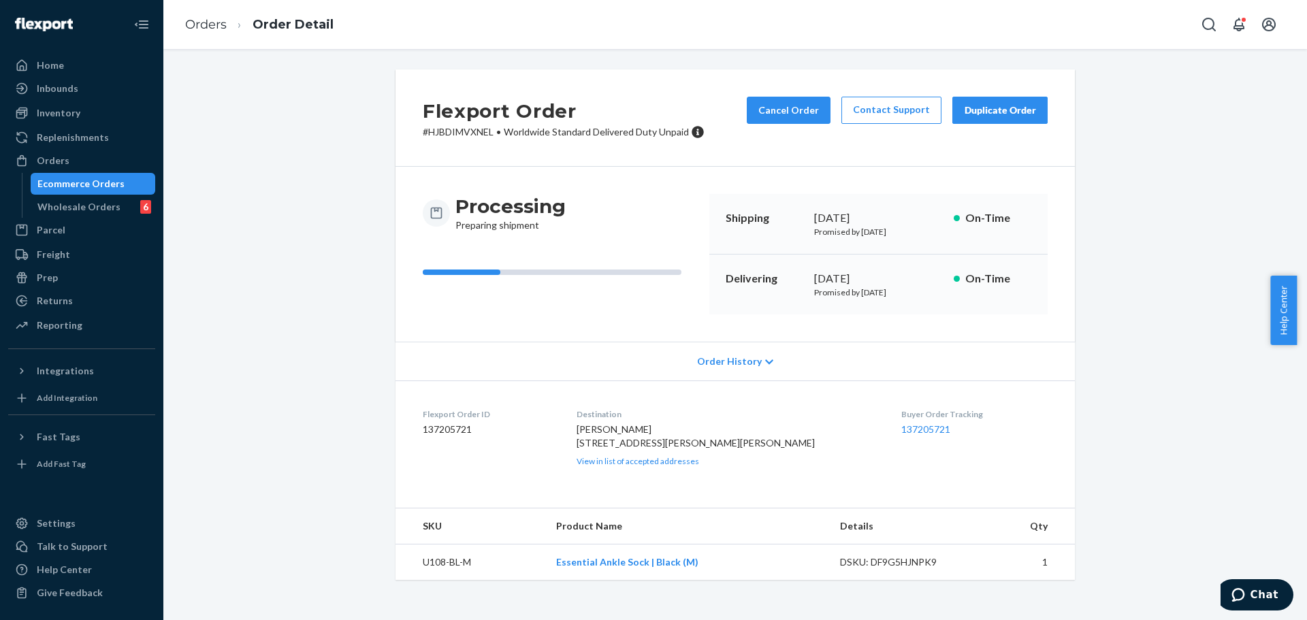
click at [621, 442] on span "[PERSON_NAME] [STREET_ADDRESS][PERSON_NAME][PERSON_NAME]" at bounding box center [696, 436] width 238 height 25
click at [617, 449] on span "[PERSON_NAME] [STREET_ADDRESS][PERSON_NAME][PERSON_NAME]" at bounding box center [696, 436] width 238 height 25
drag, startPoint x: 659, startPoint y: 451, endPoint x: 713, endPoint y: 453, distance: 53.8
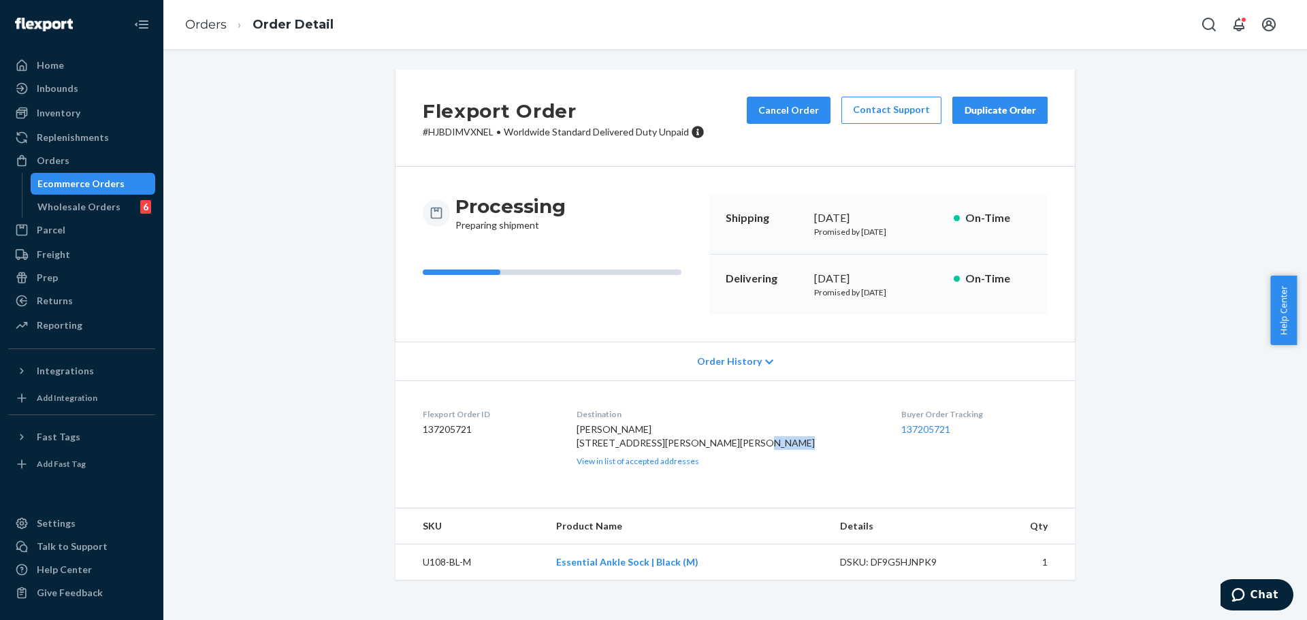
click at [713, 453] on div "[PERSON_NAME] [STREET_ADDRESS][PERSON_NAME][PERSON_NAME] CA View in list of acc…" at bounding box center [728, 445] width 303 height 44
click at [780, 100] on button "Cancel Order" at bounding box center [789, 110] width 84 height 27
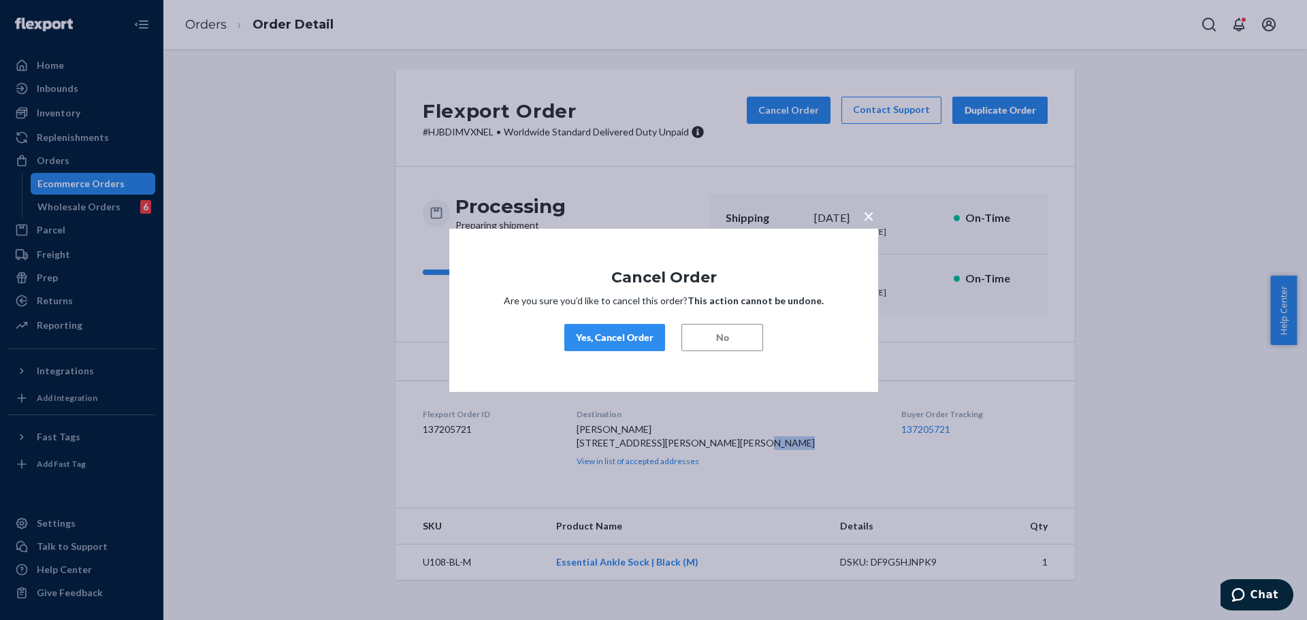
drag, startPoint x: 624, startPoint y: 336, endPoint x: 639, endPoint y: 315, distance: 25.9
click at [624, 337] on div "Yes, Cancel Order" at bounding box center [615, 338] width 78 height 14
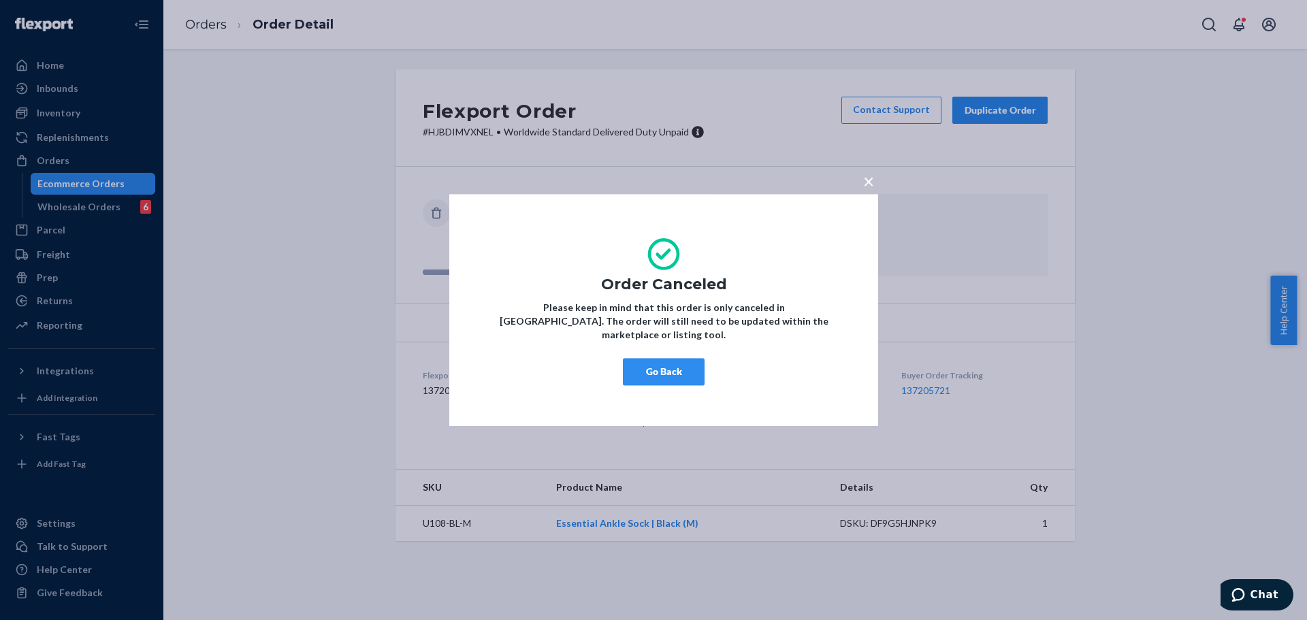
scroll to position [0, 0]
click at [682, 362] on button "Go Back" at bounding box center [664, 371] width 82 height 27
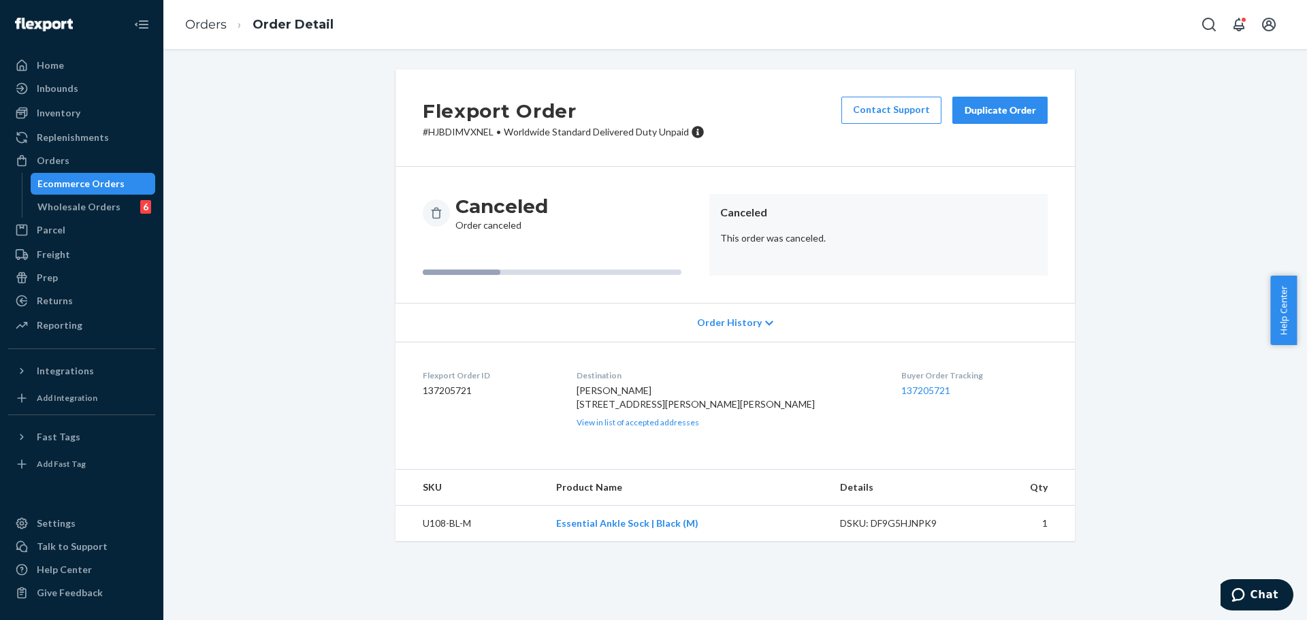
click at [1028, 110] on div "Duplicate Order" at bounding box center [1000, 111] width 72 height 14
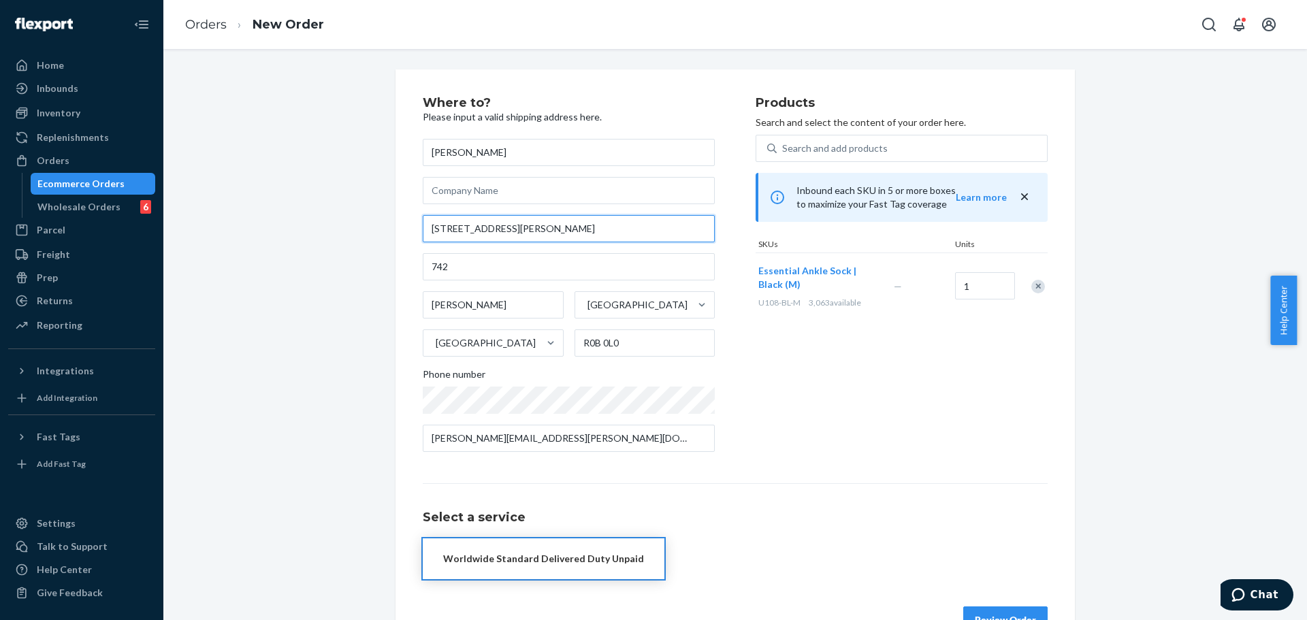
click at [633, 234] on input "[STREET_ADDRESS][PERSON_NAME]" at bounding box center [569, 228] width 292 height 27
paste input "[STREET_ADDRESS]"
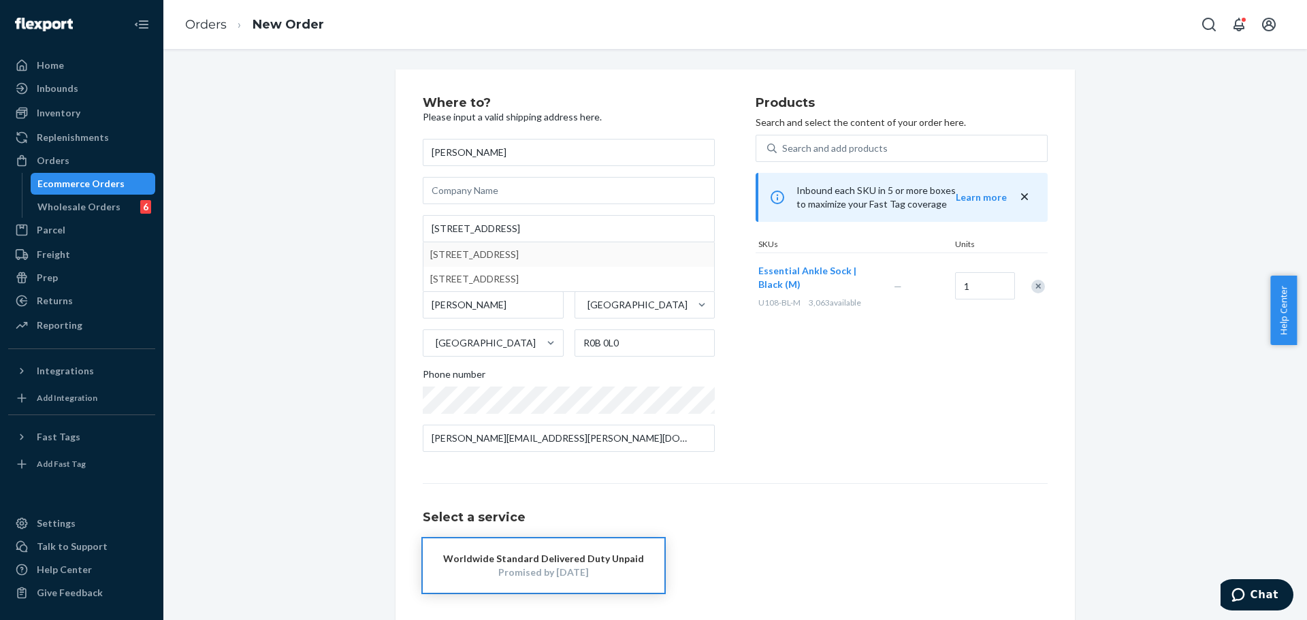
type input "[STREET_ADDRESS]"
type input "Wheaton"
type input "60189"
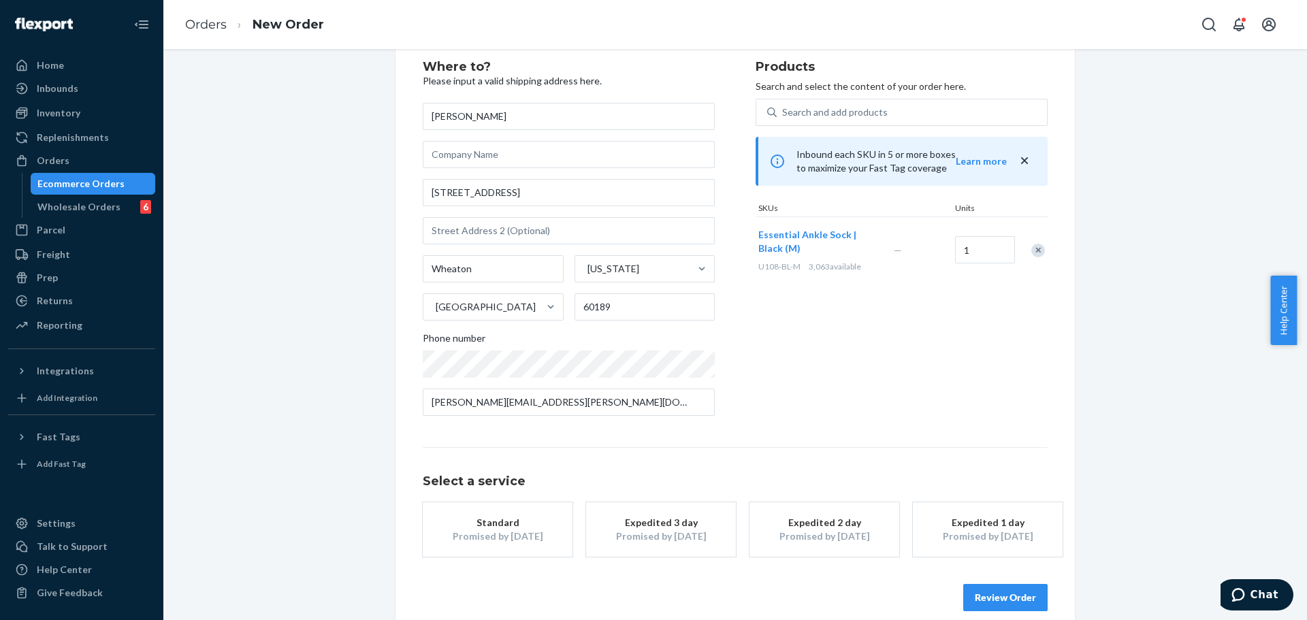
scroll to position [54, 0]
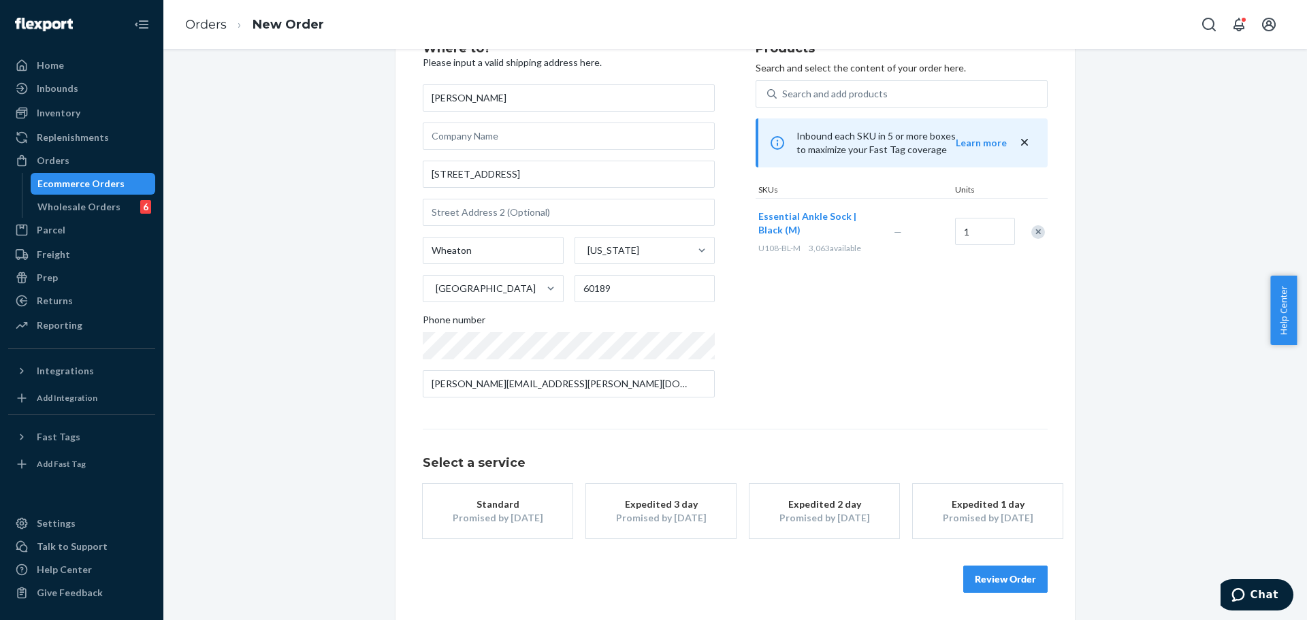
click at [810, 380] on div "Products Search and select the content of your order here. Search and add produ…" at bounding box center [902, 225] width 292 height 366
click at [522, 528] on button "Standard Promised by [DATE]" at bounding box center [498, 511] width 150 height 54
click at [987, 579] on button "Review Order" at bounding box center [1006, 579] width 84 height 27
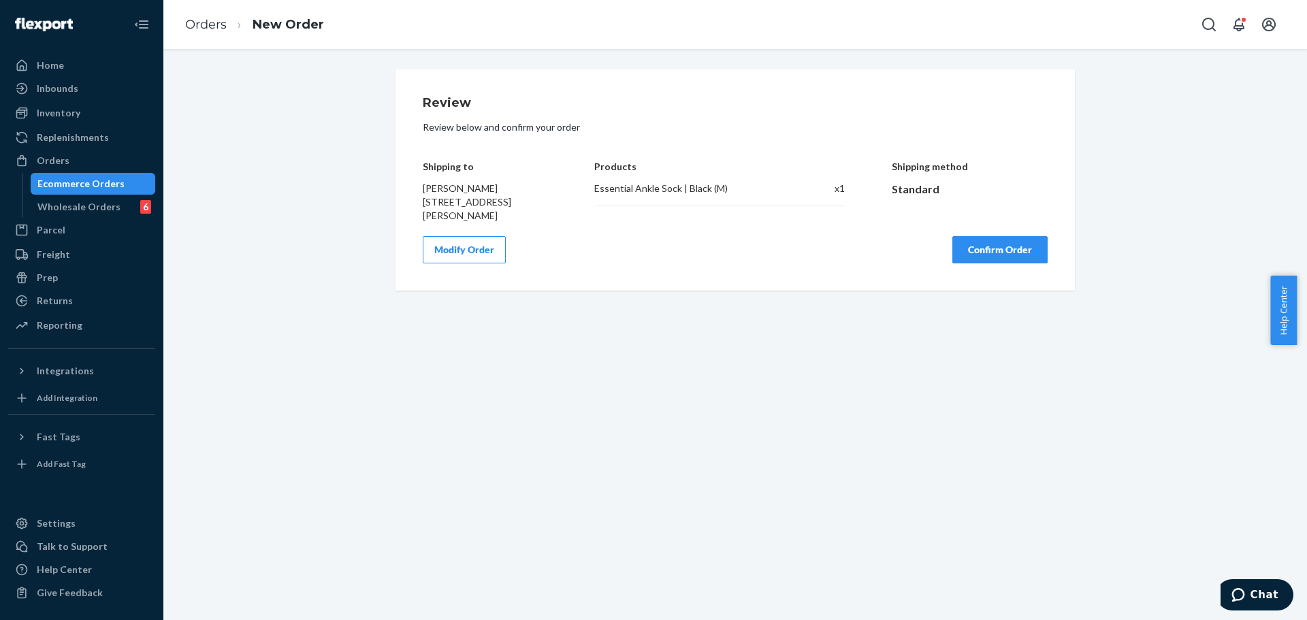
scroll to position [0, 0]
click at [994, 246] on button "Confirm Order" at bounding box center [1000, 249] width 95 height 27
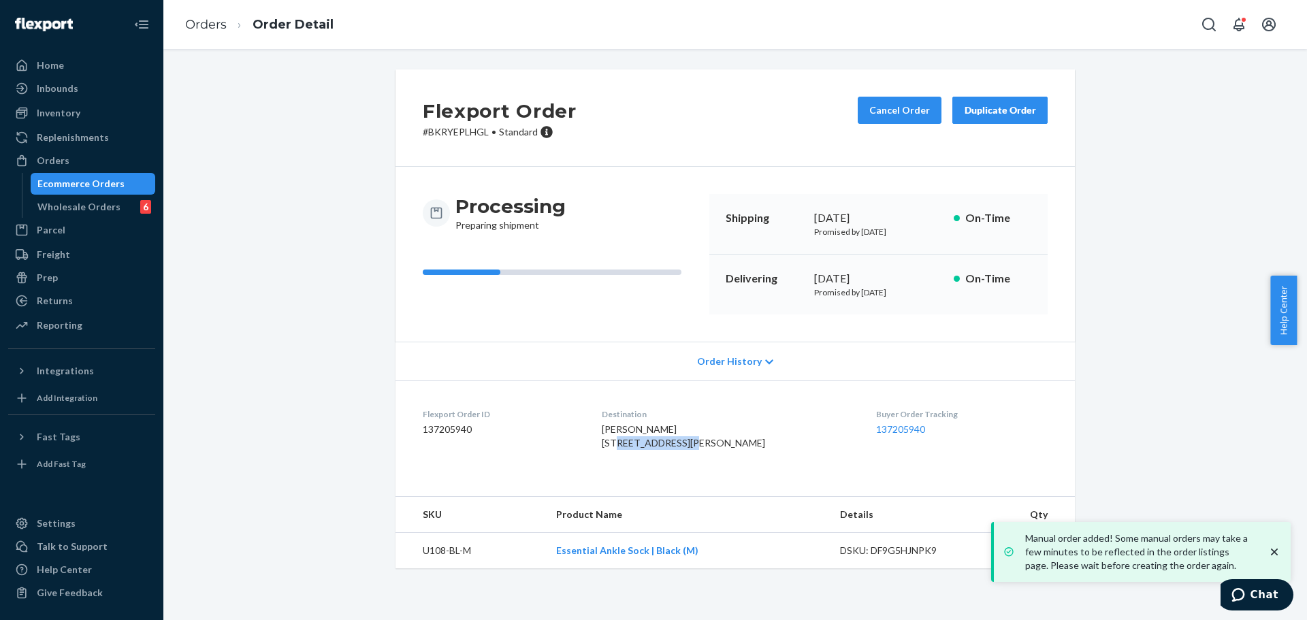
drag, startPoint x: 625, startPoint y: 445, endPoint x: 701, endPoint y: 445, distance: 75.6
click at [701, 445] on span "[PERSON_NAME] [STREET_ADDRESS][PERSON_NAME]" at bounding box center [683, 436] width 163 height 25
click at [716, 443] on div "[PERSON_NAME] [STREET_ADDRESS][PERSON_NAME]" at bounding box center [728, 436] width 253 height 27
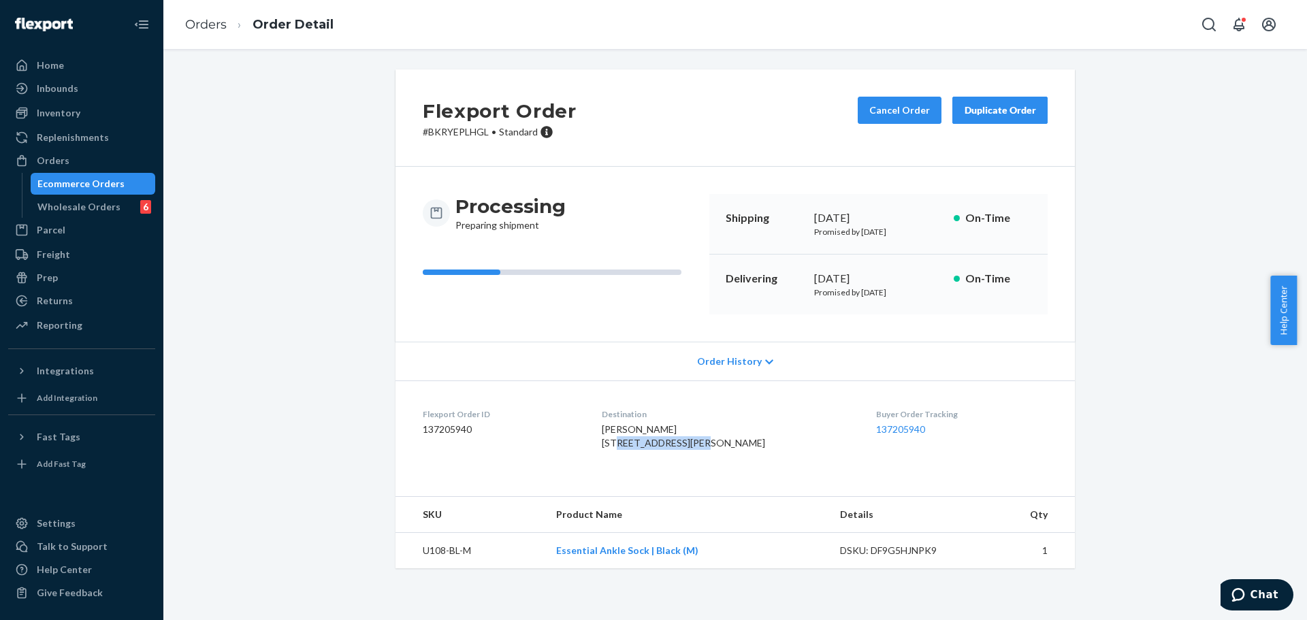
drag, startPoint x: 707, startPoint y: 441, endPoint x: 640, endPoint y: 477, distance: 75.9
click at [624, 441] on div "[PERSON_NAME] [STREET_ADDRESS][PERSON_NAME]" at bounding box center [728, 436] width 253 height 27
click at [646, 449] on span "[PERSON_NAME] [STREET_ADDRESS][PERSON_NAME]" at bounding box center [683, 436] width 163 height 25
click at [687, 449] on span "[PERSON_NAME] [STREET_ADDRESS][PERSON_NAME]" at bounding box center [683, 436] width 163 height 25
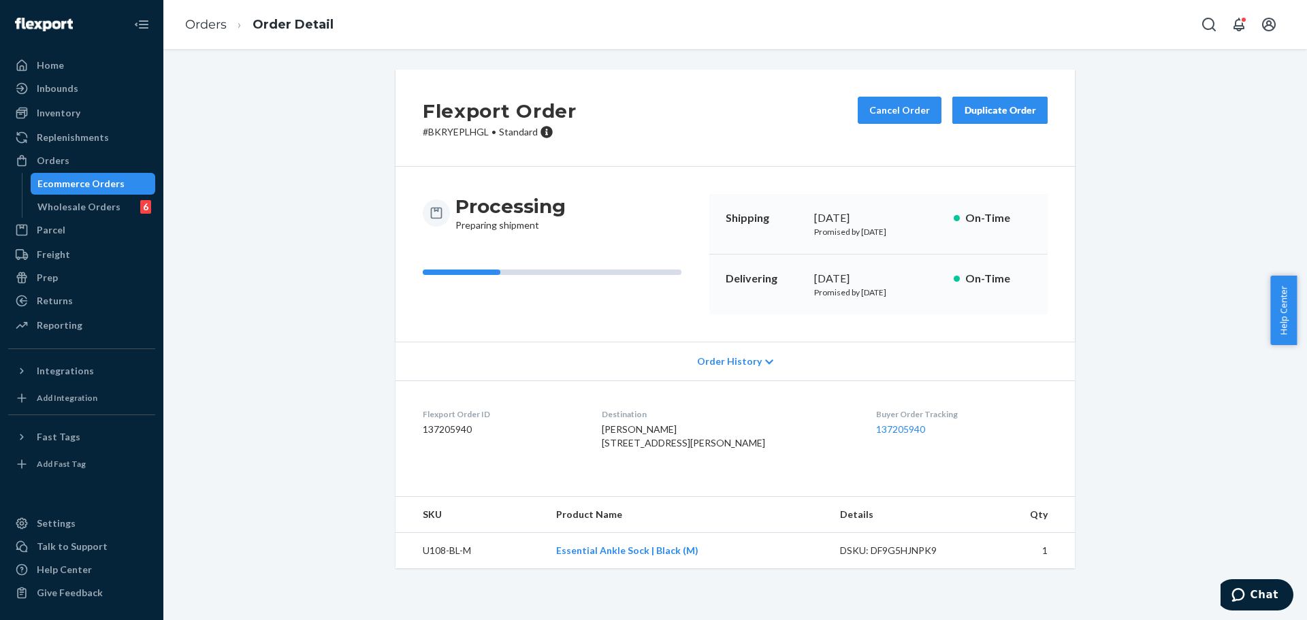
click at [687, 449] on span "[PERSON_NAME] [STREET_ADDRESS][PERSON_NAME]" at bounding box center [683, 436] width 163 height 25
click at [887, 108] on button "Cancel Order" at bounding box center [900, 110] width 84 height 27
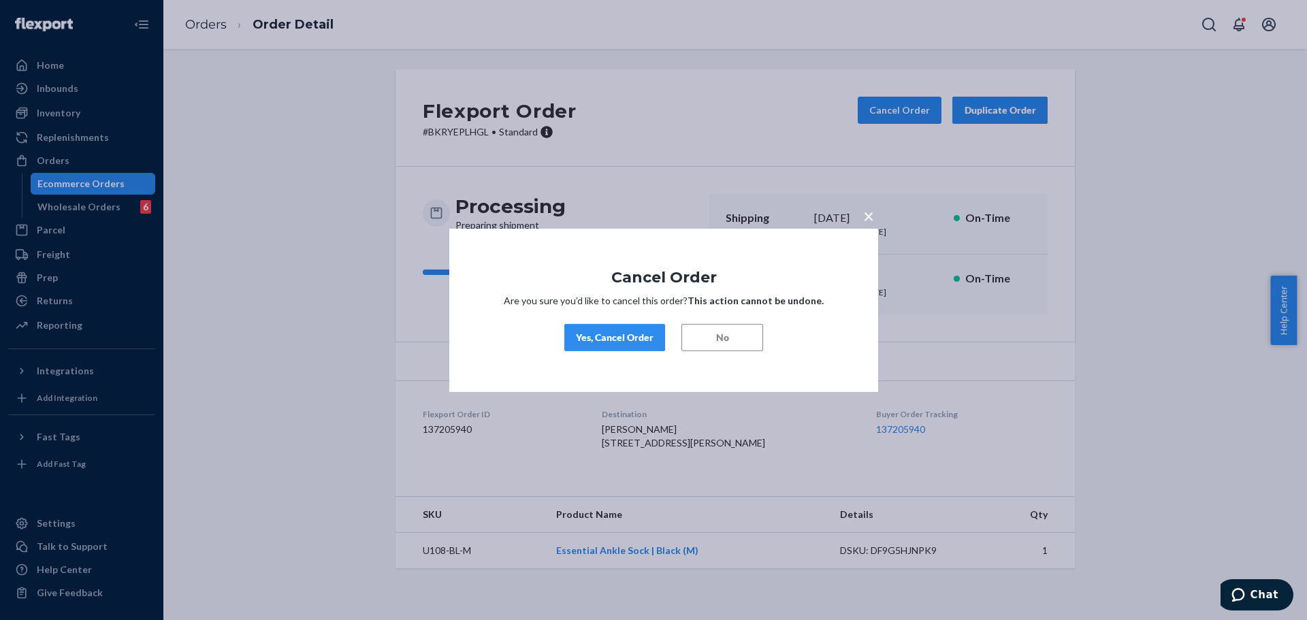
click at [637, 342] on div "Yes, Cancel Order" at bounding box center [615, 338] width 78 height 14
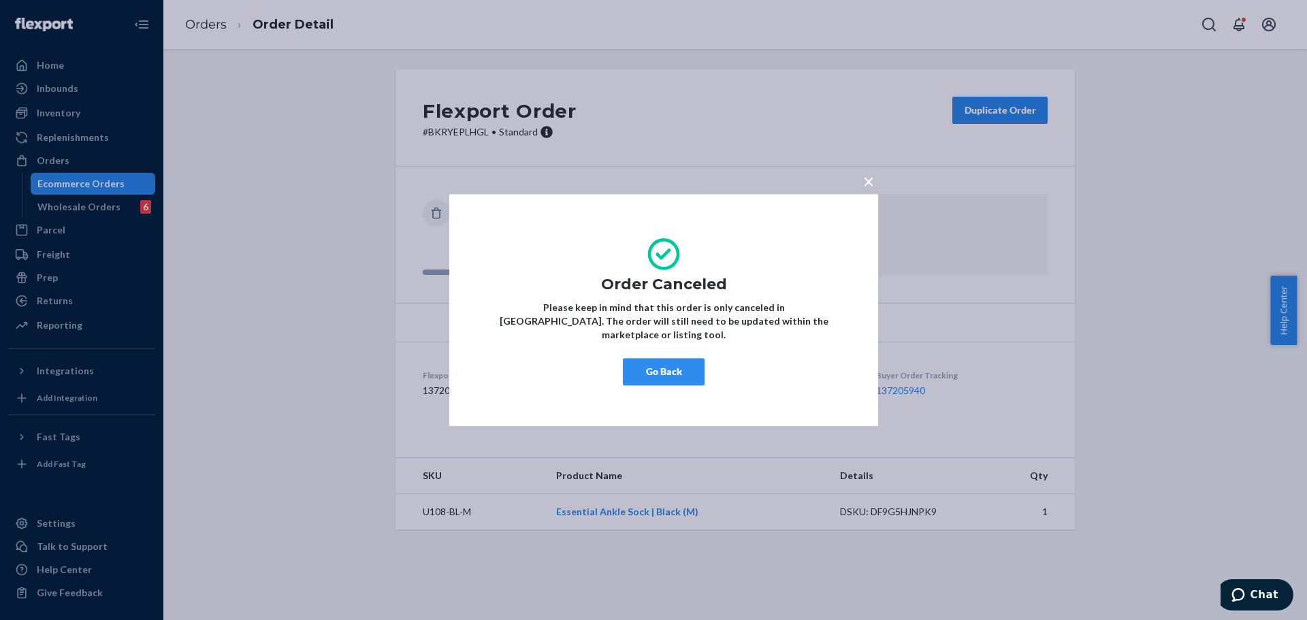
click at [675, 369] on button "Go Back" at bounding box center [664, 371] width 82 height 27
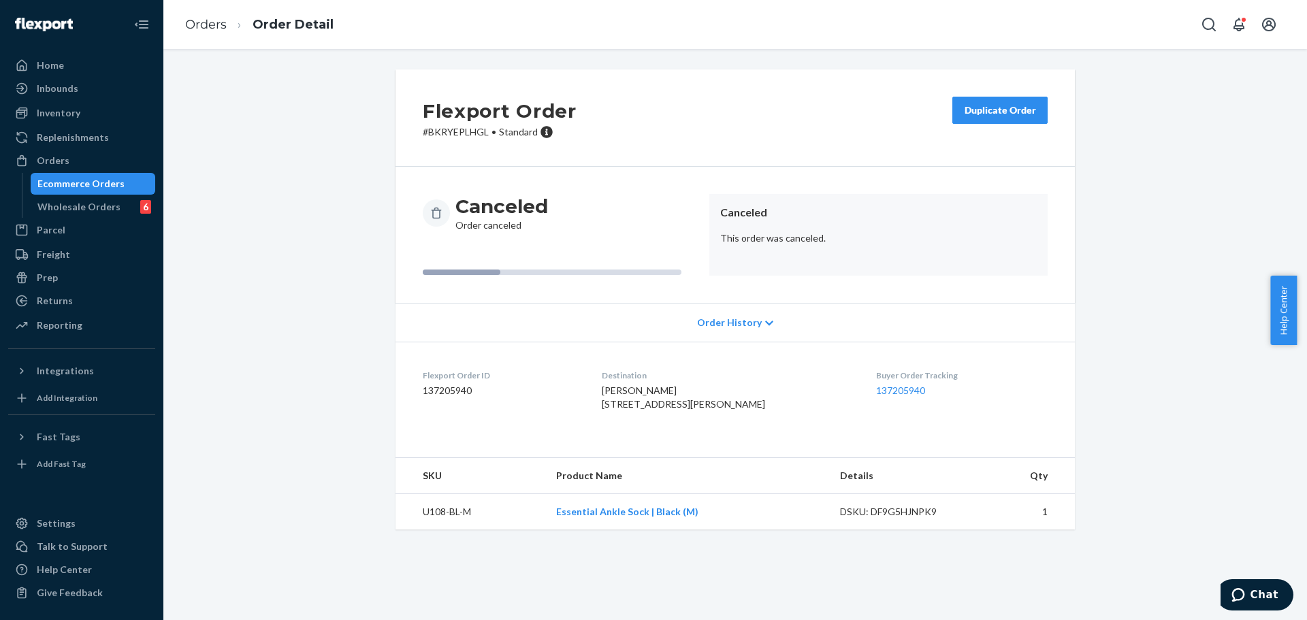
click at [998, 110] on div "Duplicate Order" at bounding box center [1000, 111] width 72 height 14
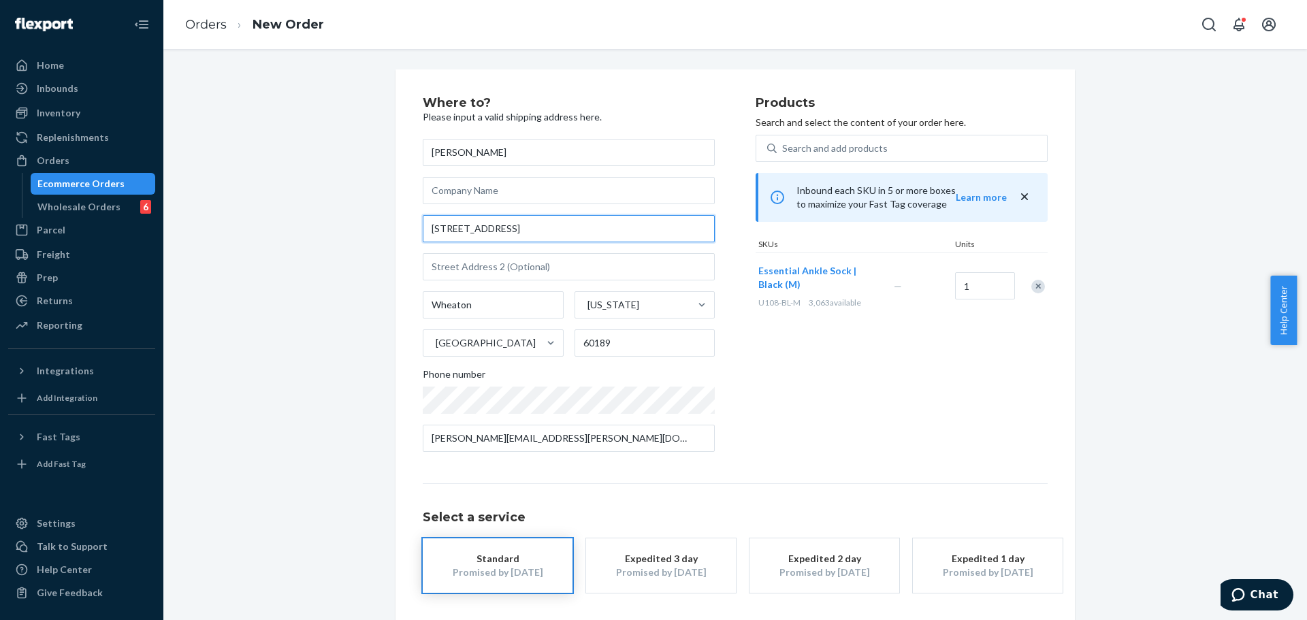
click at [592, 234] on input "[STREET_ADDRESS]" at bounding box center [569, 228] width 292 height 27
paste input "[STREET_ADDRESS]"
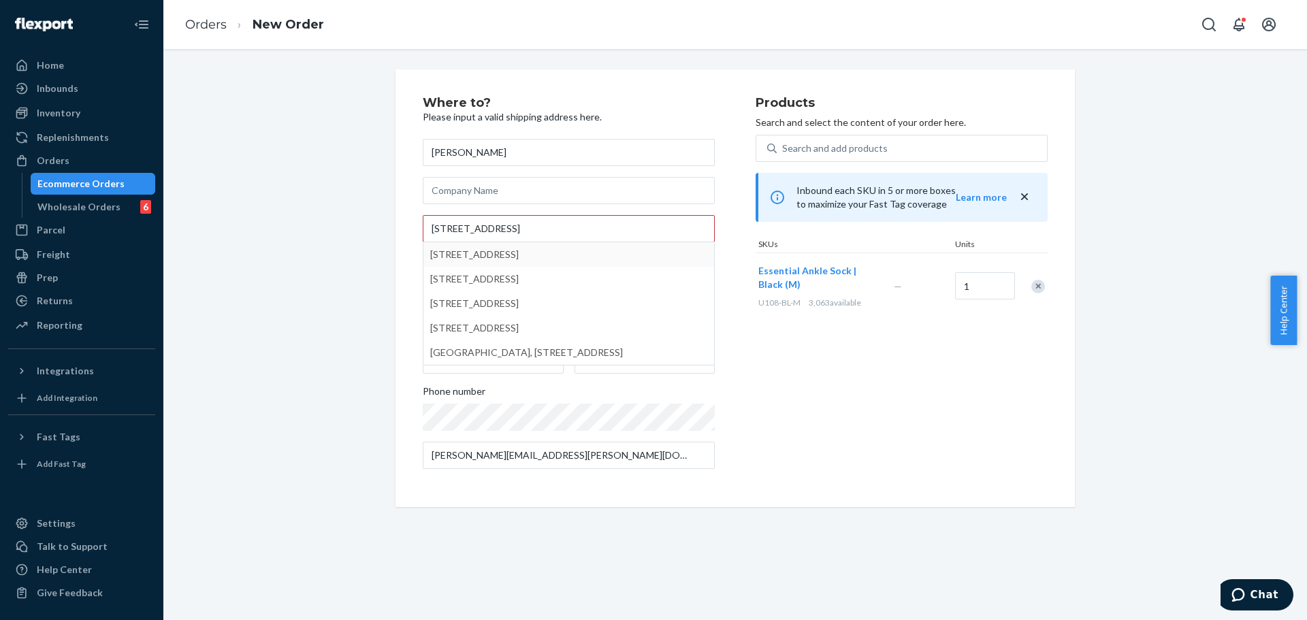
type input "[STREET_ADDRESS]"
type input "204"
type input "[GEOGRAPHIC_DATA]"
type input "T0H 1P0"
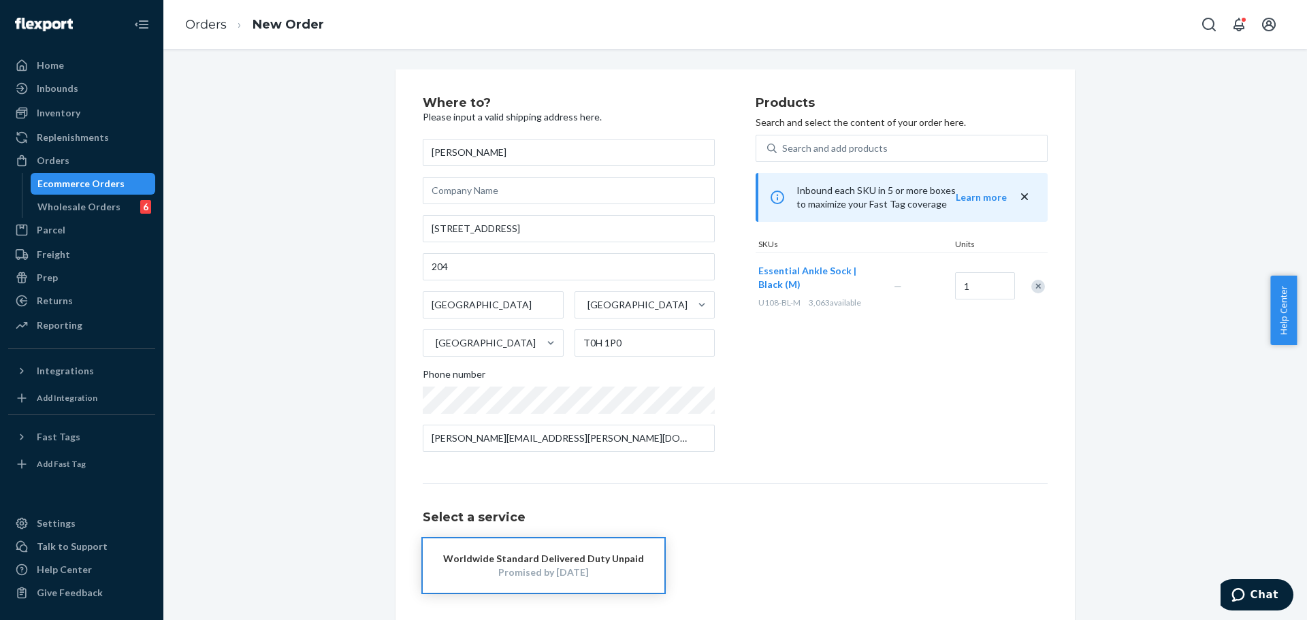
click at [739, 381] on div "Where to? Please input a valid shipping address here. [PERSON_NAME] [STREET_ADD…" at bounding box center [589, 280] width 333 height 366
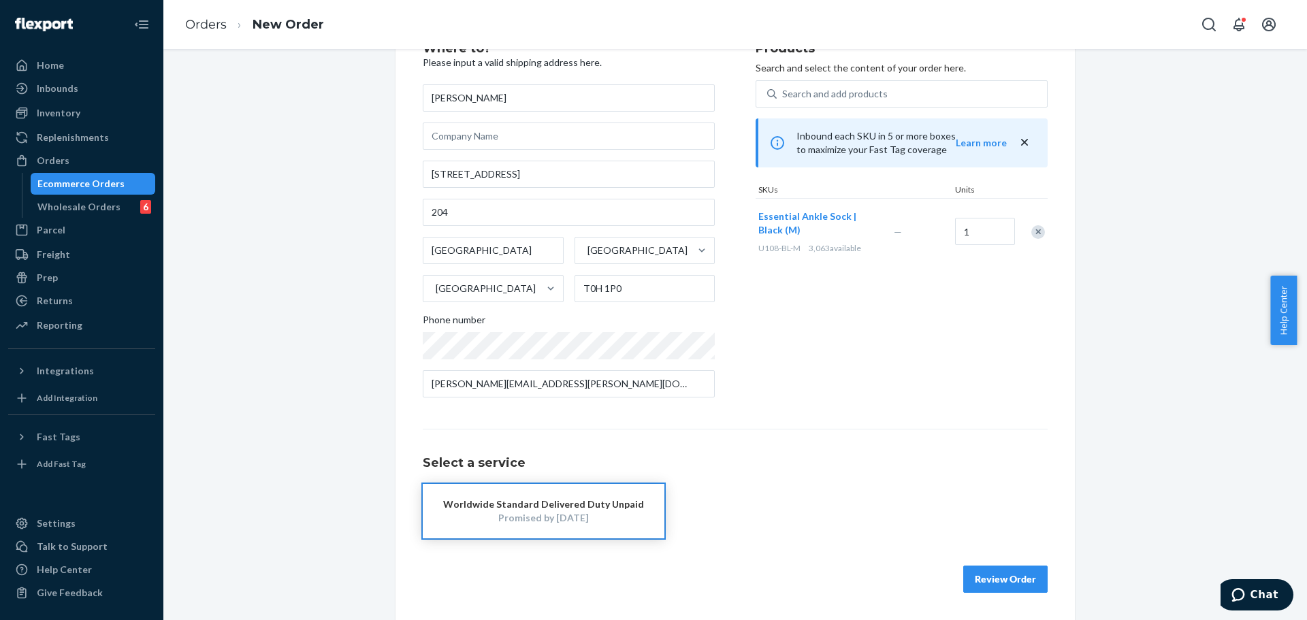
click at [613, 492] on button "Worldwide Standard Delivered Duty Unpaid Promised by [DATE]" at bounding box center [544, 511] width 242 height 54
click at [1017, 575] on button "Review Order" at bounding box center [1006, 579] width 84 height 27
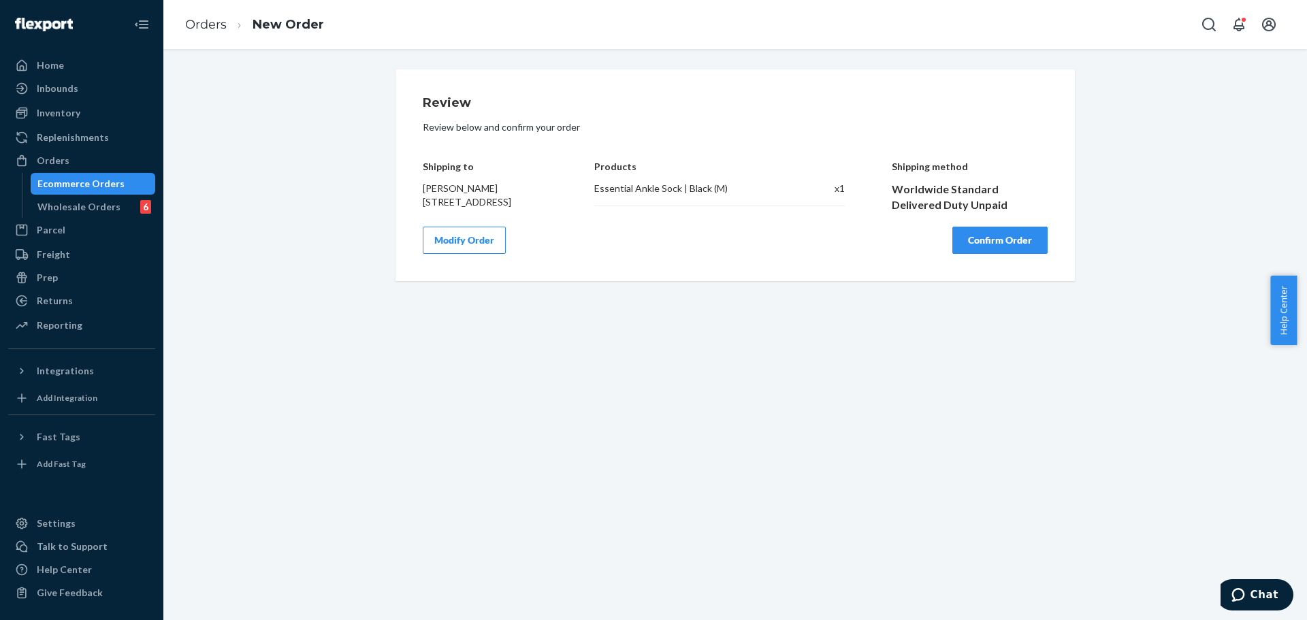
scroll to position [0, 0]
click at [998, 249] on div "Review Review below and confirm your order Shipping to [PERSON_NAME] [STREET_AD…" at bounding box center [735, 175] width 625 height 157
click at [988, 254] on button "Confirm Order" at bounding box center [1000, 240] width 95 height 27
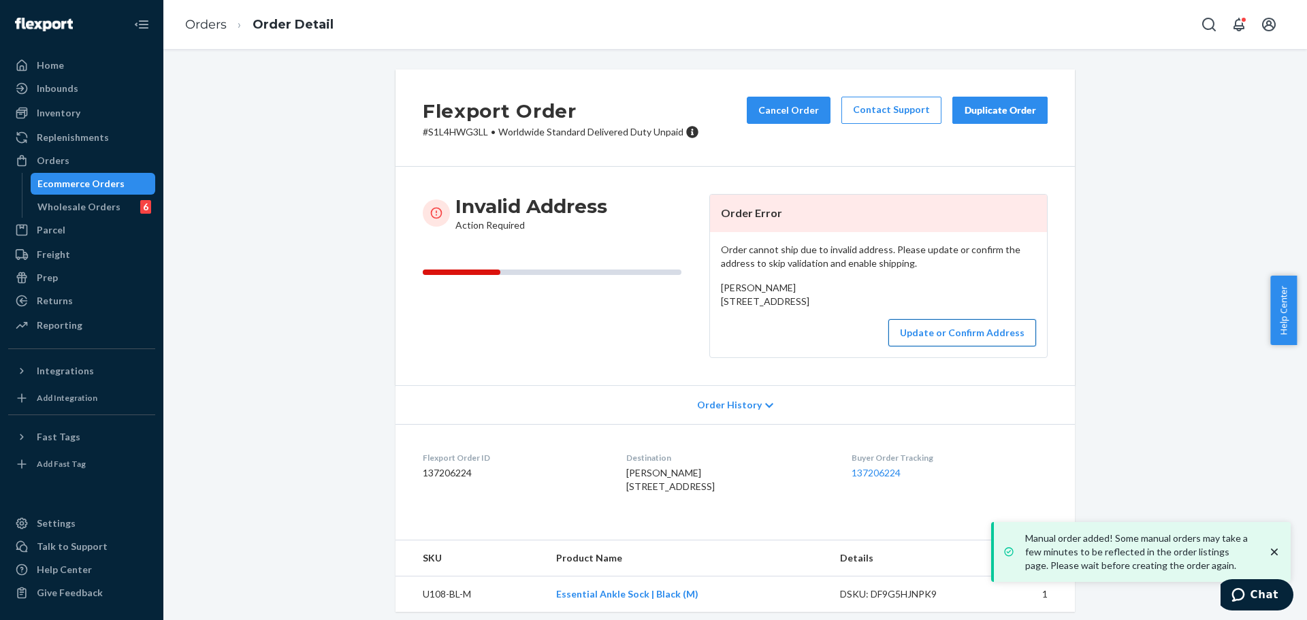
click at [979, 347] on button "Update or Confirm Address" at bounding box center [963, 332] width 148 height 27
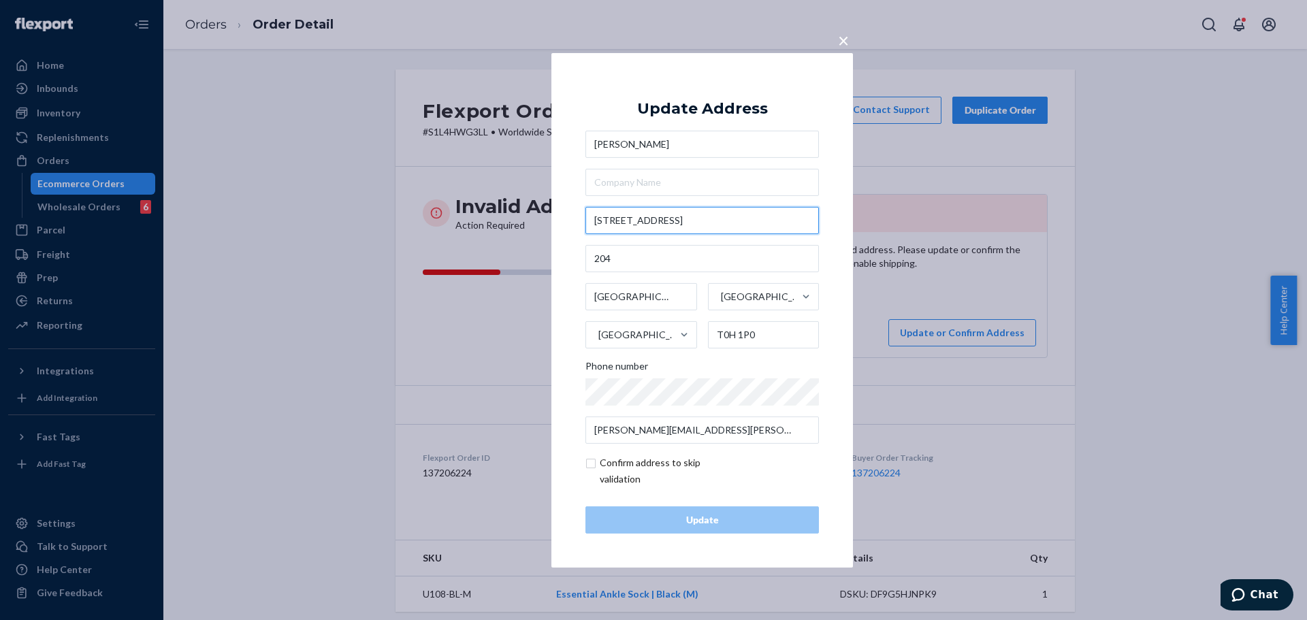
click at [596, 220] on input "[STREET_ADDRESS]" at bounding box center [703, 220] width 234 height 27
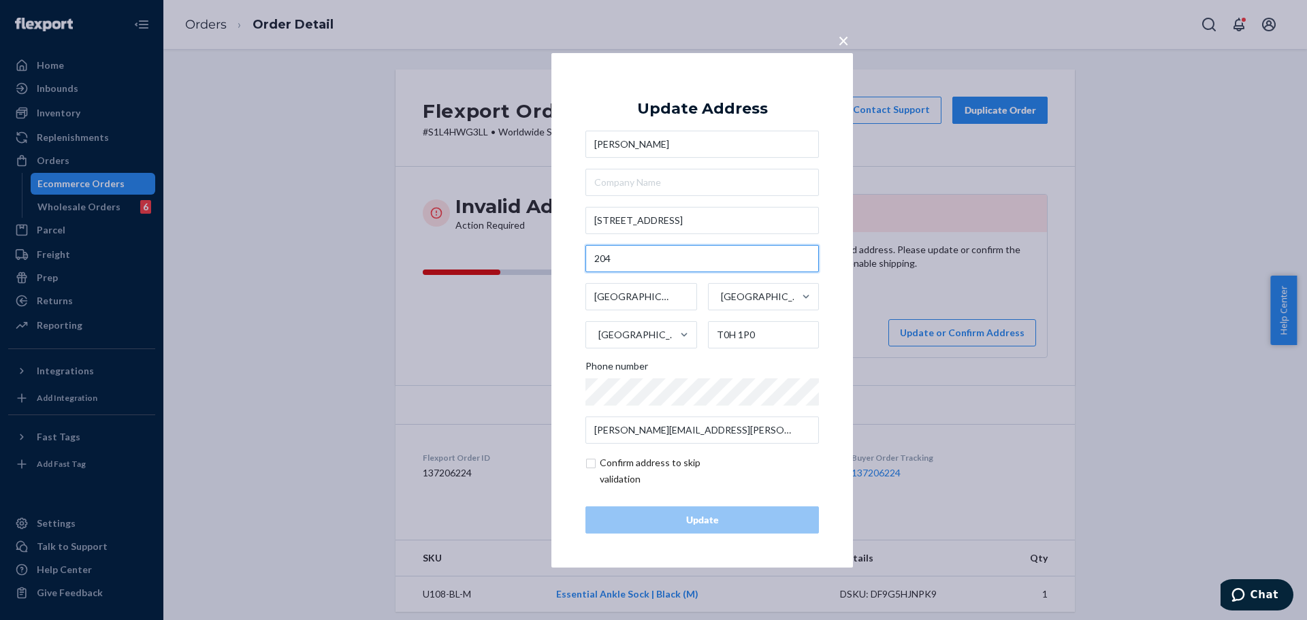
click at [595, 261] on input "204" at bounding box center [703, 258] width 234 height 27
click at [654, 315] on div "[GEOGRAPHIC_DATA]" at bounding box center [629, 335] width 86 height 41
click at [599, 321] on input "[GEOGRAPHIC_DATA]" at bounding box center [597, 334] width 1 height 27
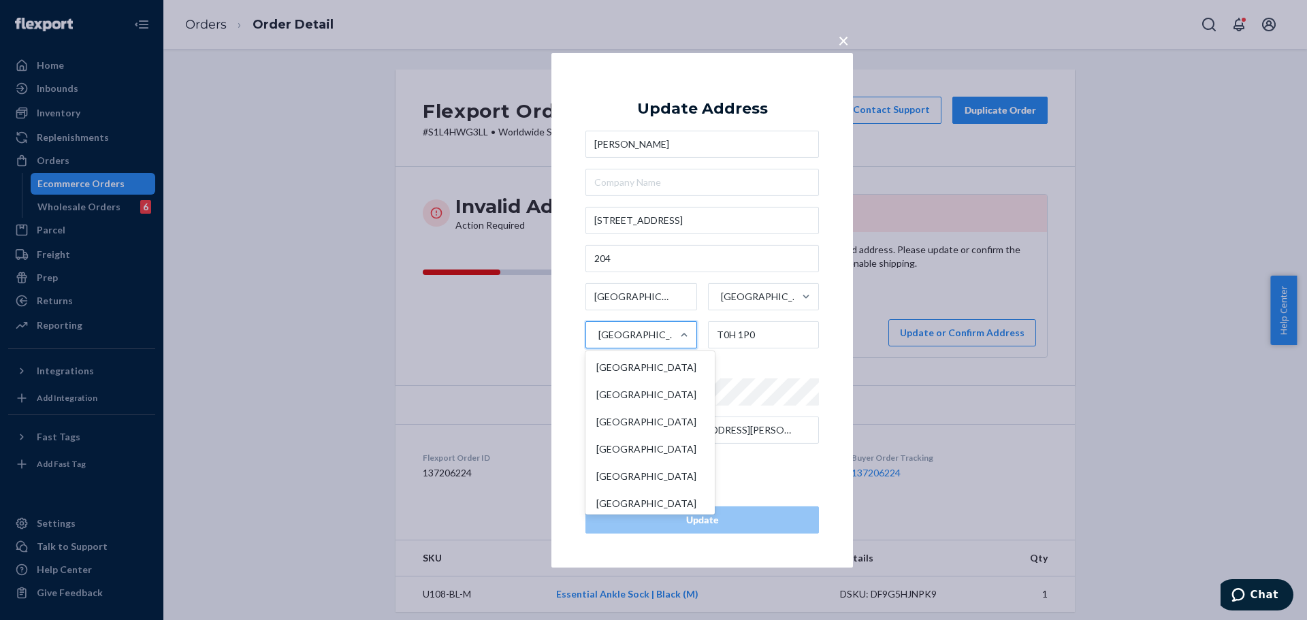
scroll to position [1047, 0]
click at [748, 338] on input "T0H 1P0" at bounding box center [764, 334] width 112 height 27
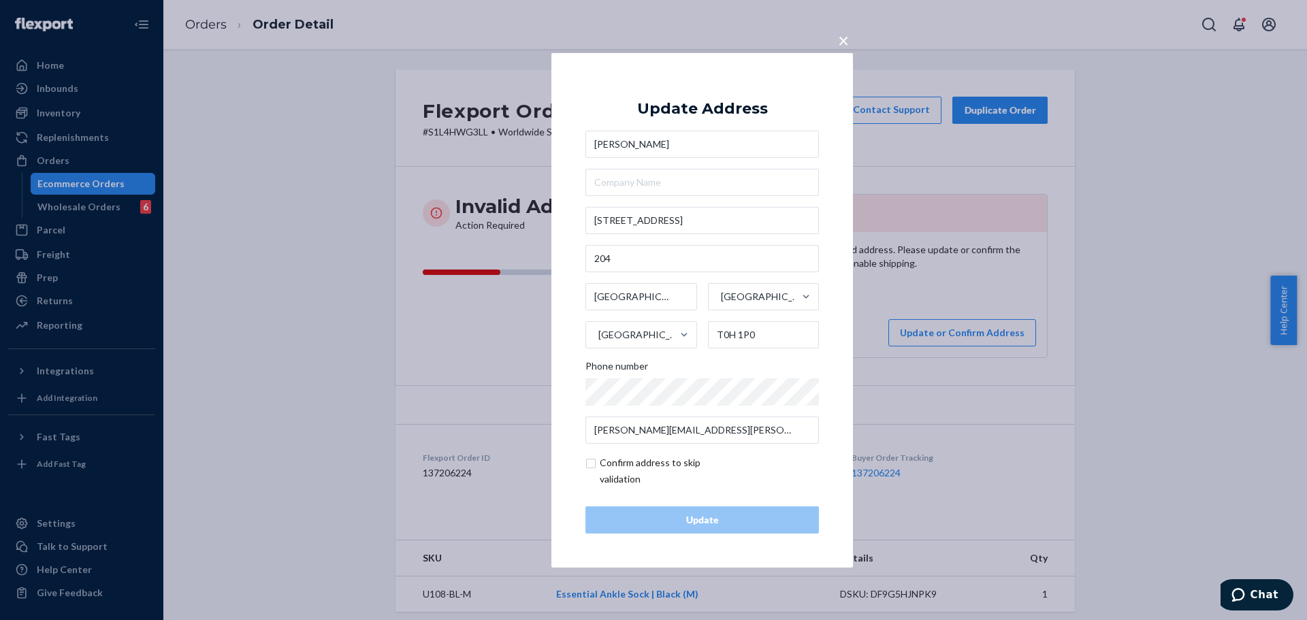
click at [621, 462] on input "checkbox" at bounding box center [665, 471] width 158 height 33
checkbox input "true"
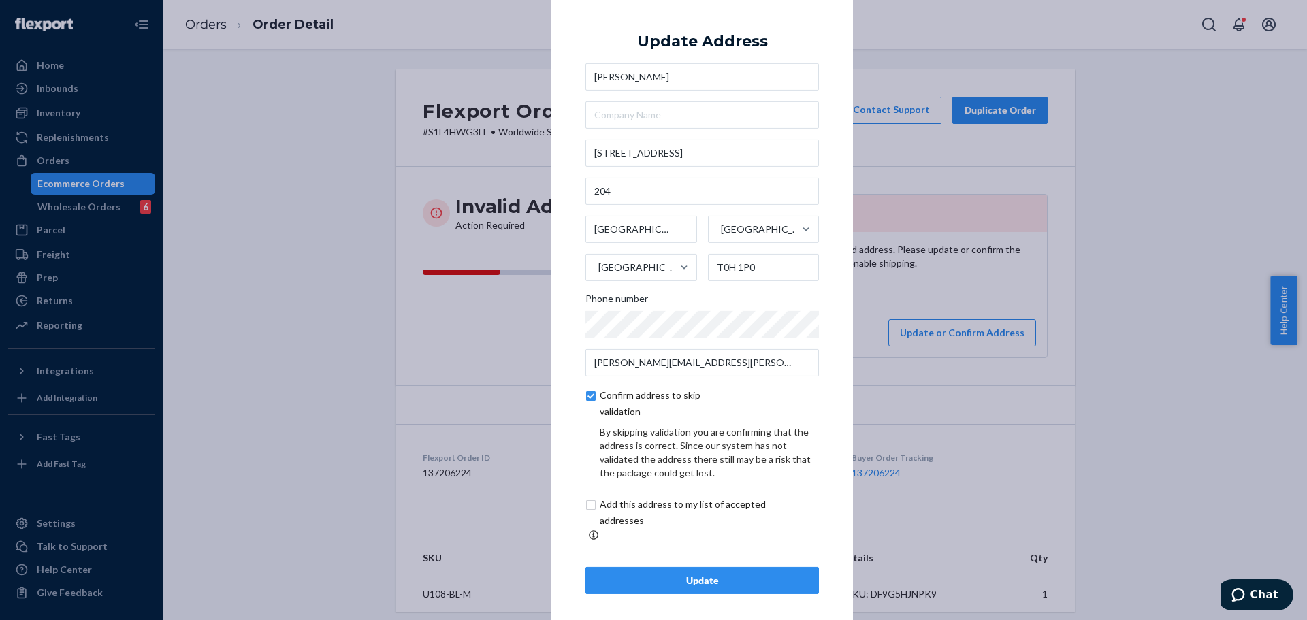
scroll to position [5, 0]
click at [669, 509] on input "checkbox" at bounding box center [699, 511] width 227 height 33
checkbox input "true"
click at [697, 573] on div "Update" at bounding box center [702, 580] width 210 height 14
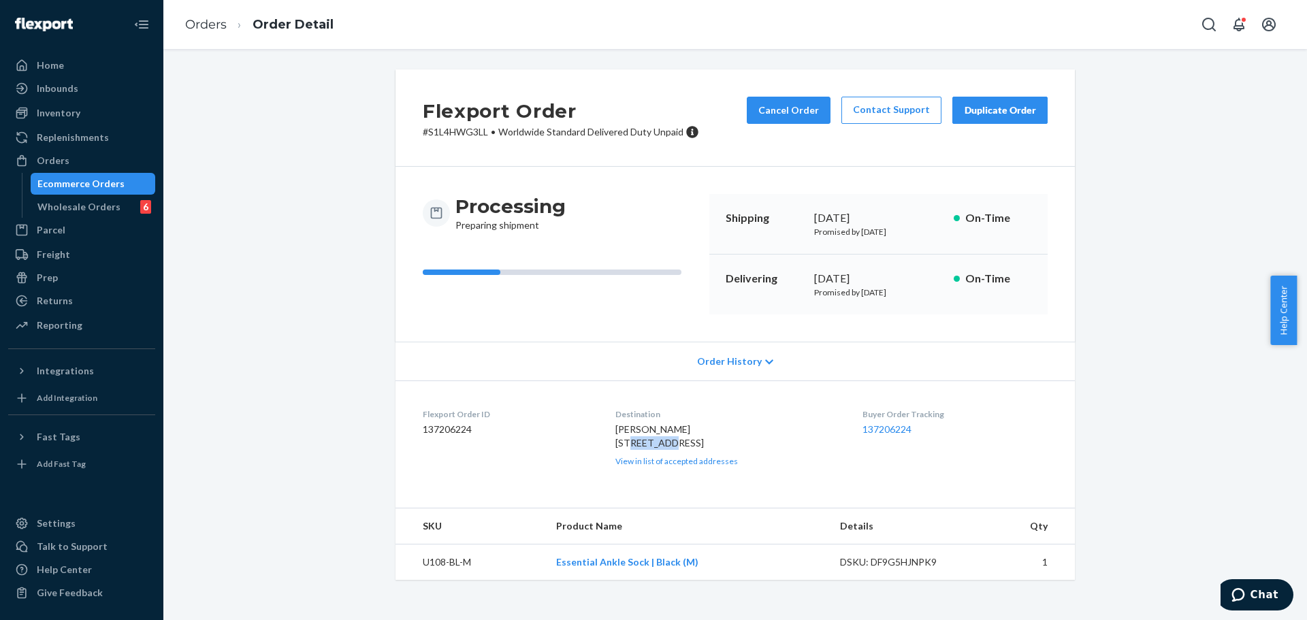
drag, startPoint x: 612, startPoint y: 445, endPoint x: 649, endPoint y: 445, distance: 37.5
click at [649, 445] on div "[PERSON_NAME] [STREET_ADDRESS] CA View in list of accepted addresses" at bounding box center [729, 445] width 226 height 44
click at [623, 449] on span "[PERSON_NAME] [STREET_ADDRESS]" at bounding box center [660, 436] width 89 height 25
drag, startPoint x: 612, startPoint y: 471, endPoint x: 653, endPoint y: 469, distance: 41.6
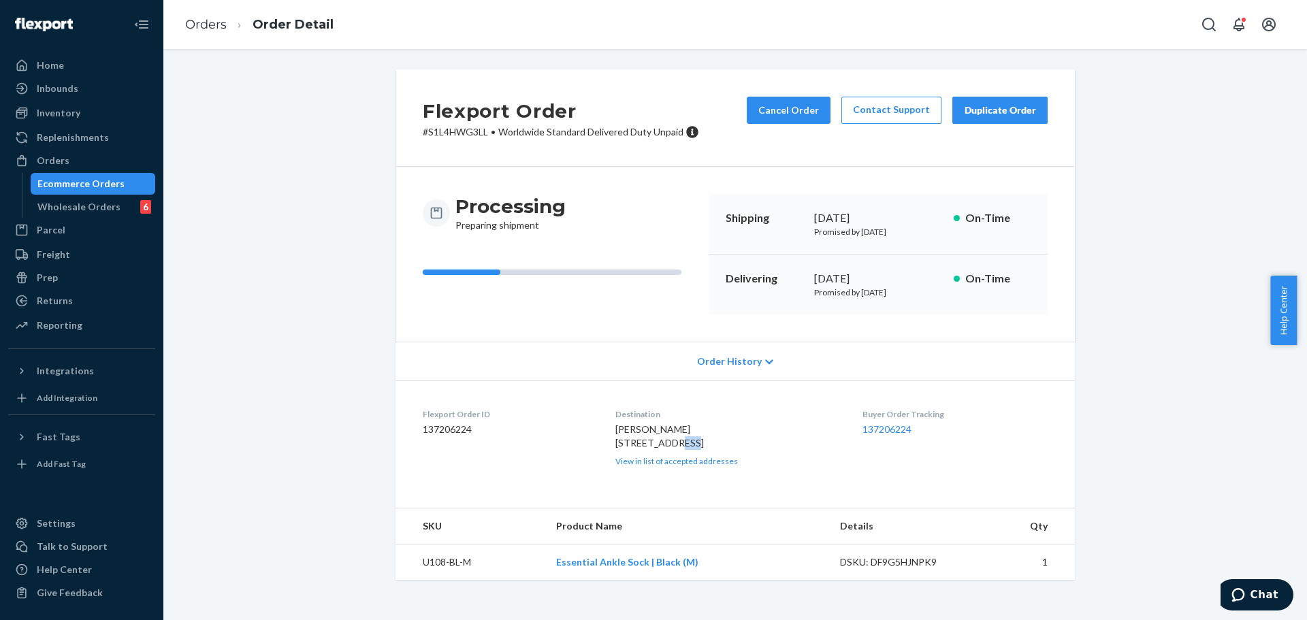
click at [653, 449] on span "[PERSON_NAME] [STREET_ADDRESS]" at bounding box center [660, 436] width 89 height 25
drag, startPoint x: 669, startPoint y: 471, endPoint x: 716, endPoint y: 471, distance: 46.3
click at [716, 467] on div "[PERSON_NAME] [STREET_ADDRESS] CA View in list of accepted addresses" at bounding box center [729, 445] width 226 height 44
click at [814, 101] on button "Cancel Order" at bounding box center [789, 110] width 84 height 27
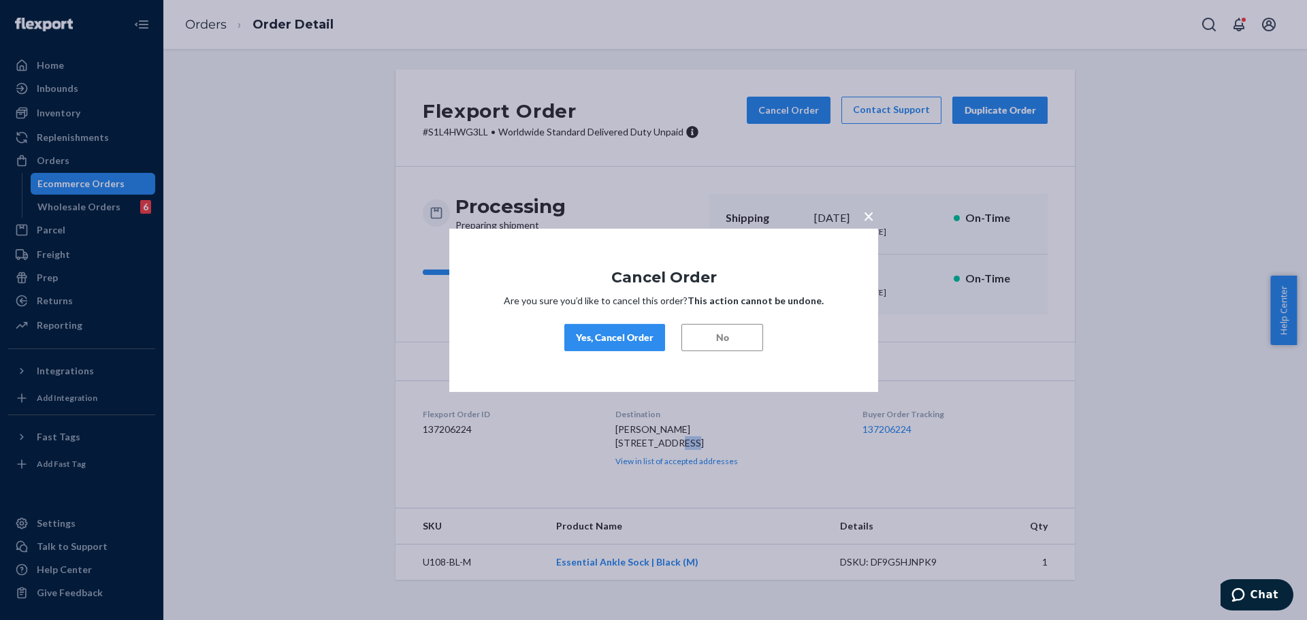
click at [631, 342] on div "Yes, Cancel Order" at bounding box center [615, 338] width 78 height 14
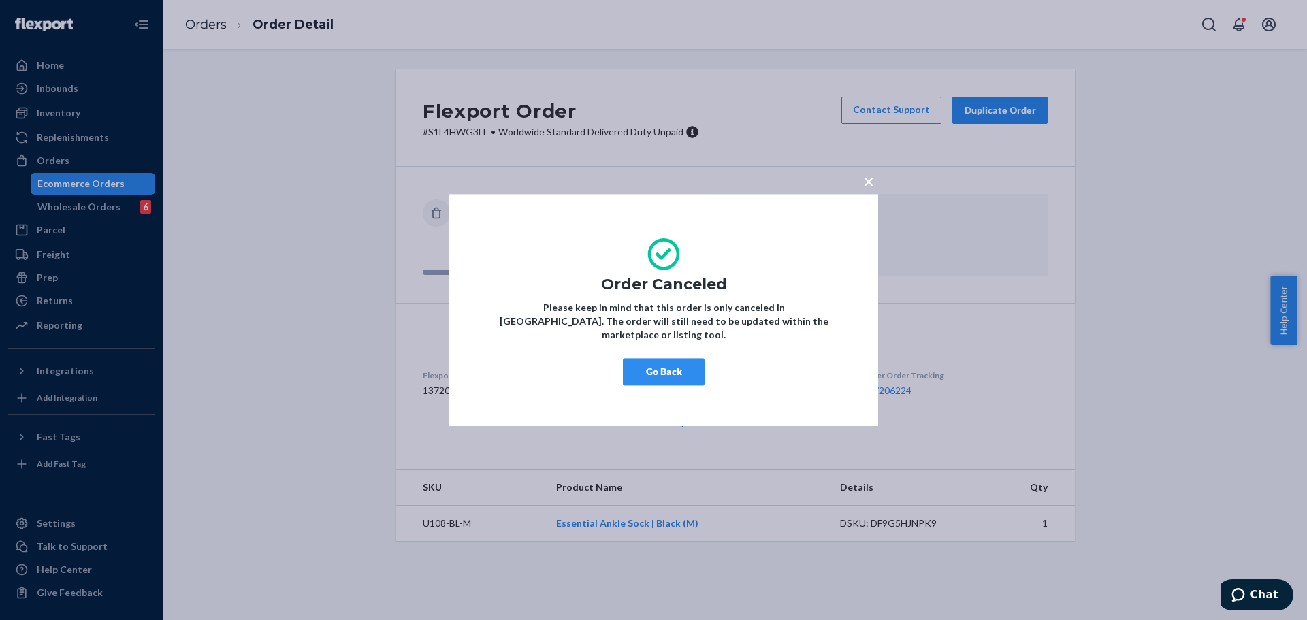
click at [650, 366] on button "Go Back" at bounding box center [664, 371] width 82 height 27
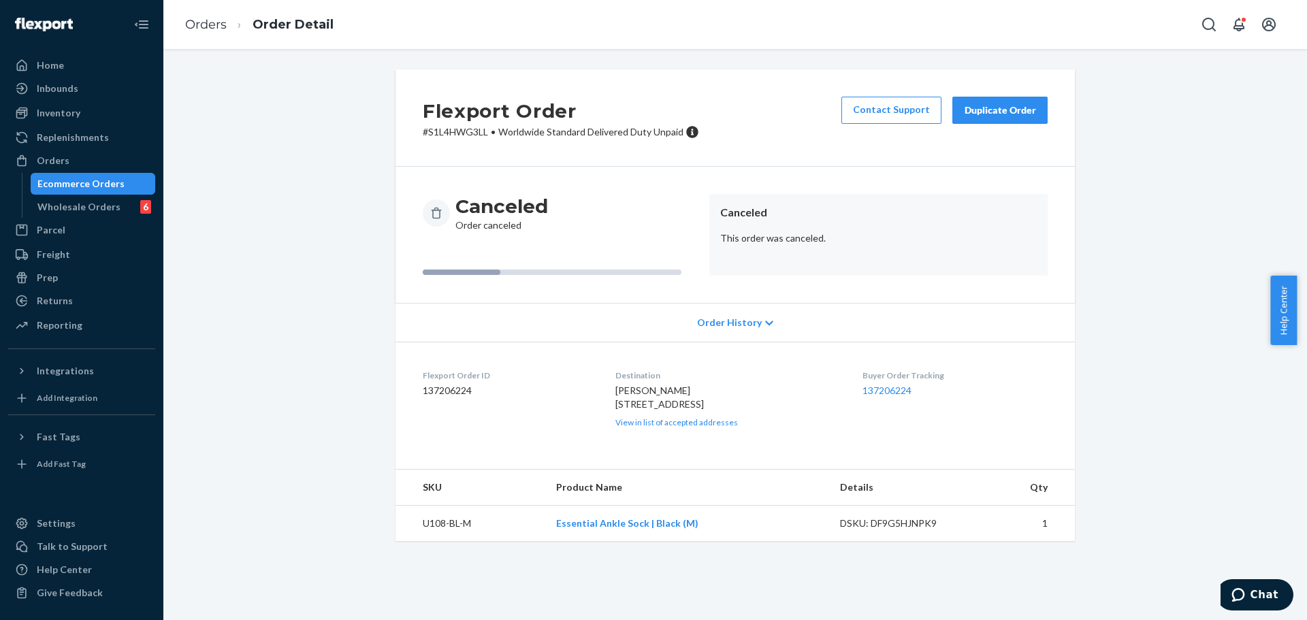
click at [993, 108] on div "Duplicate Order" at bounding box center [1000, 111] width 72 height 14
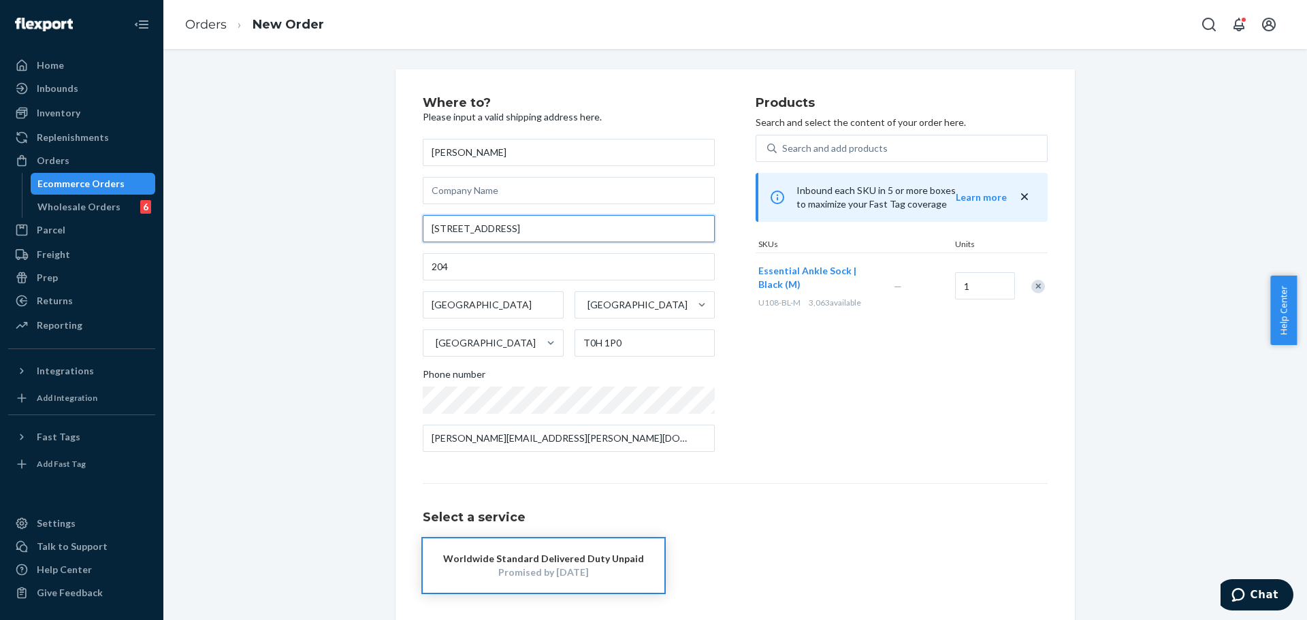
click at [619, 222] on input "[STREET_ADDRESS]" at bounding box center [569, 228] width 292 height 27
paste input "[STREET_ADDRESS]"
type input "[STREET_ADDRESS]"
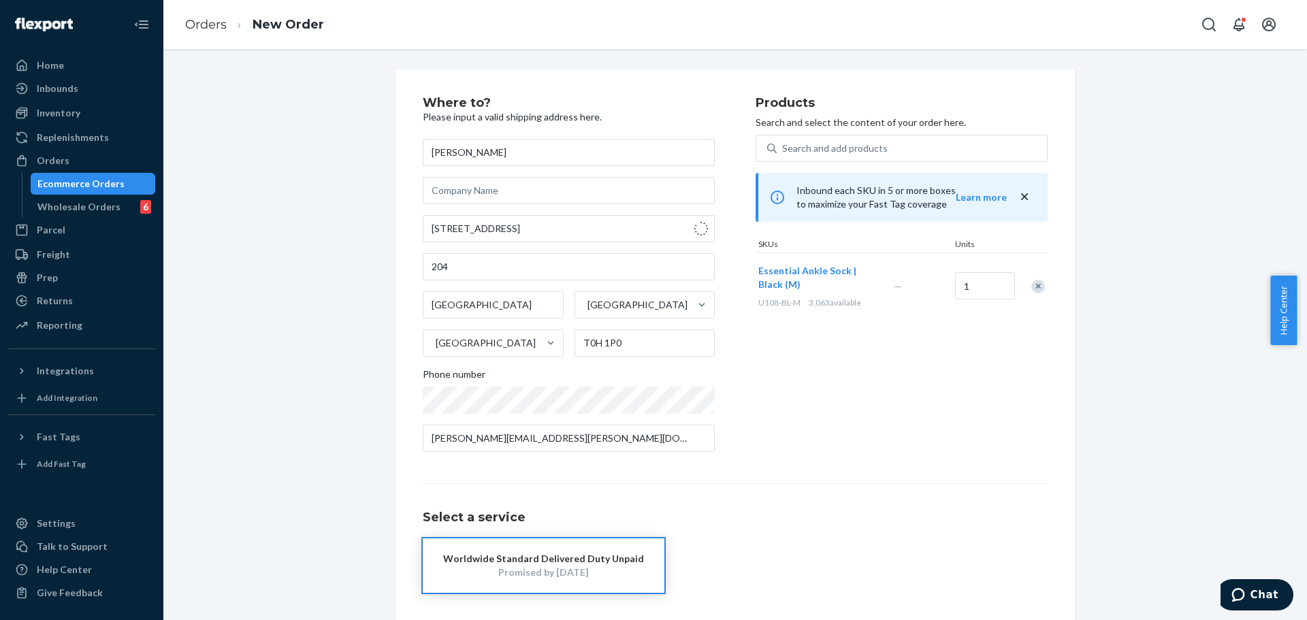
type input "[PERSON_NAME]"
type input "62272"
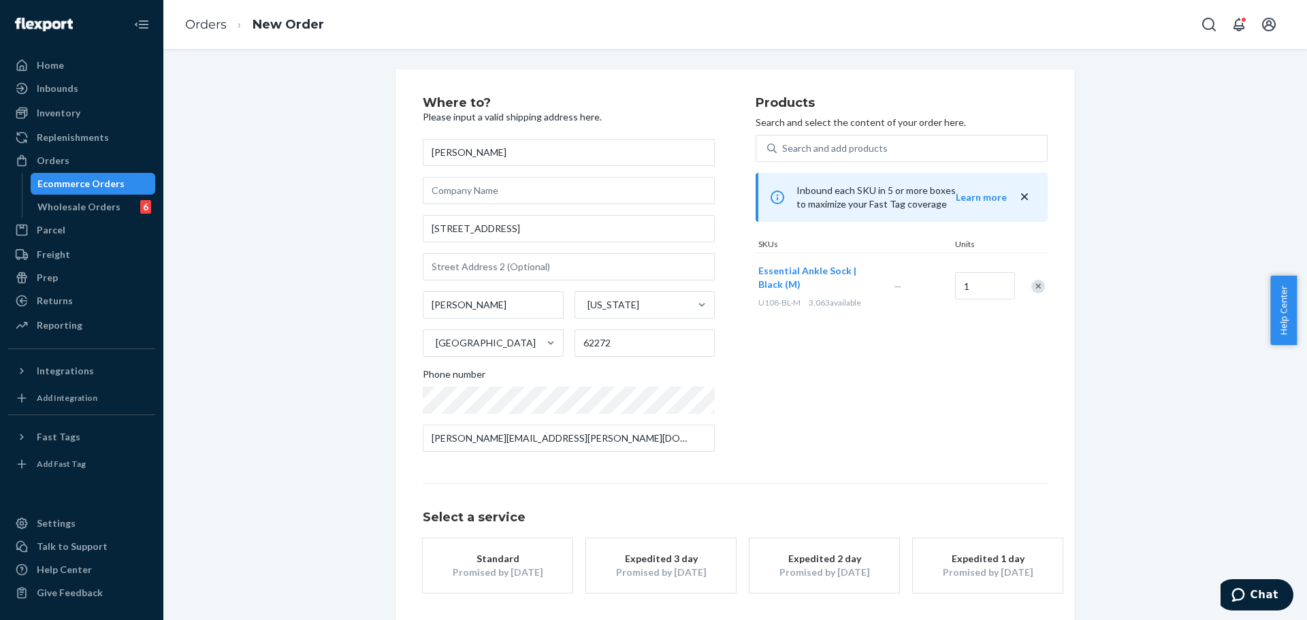
click at [898, 370] on div "Products Search and select the content of your order here. Search and add produ…" at bounding box center [902, 280] width 292 height 366
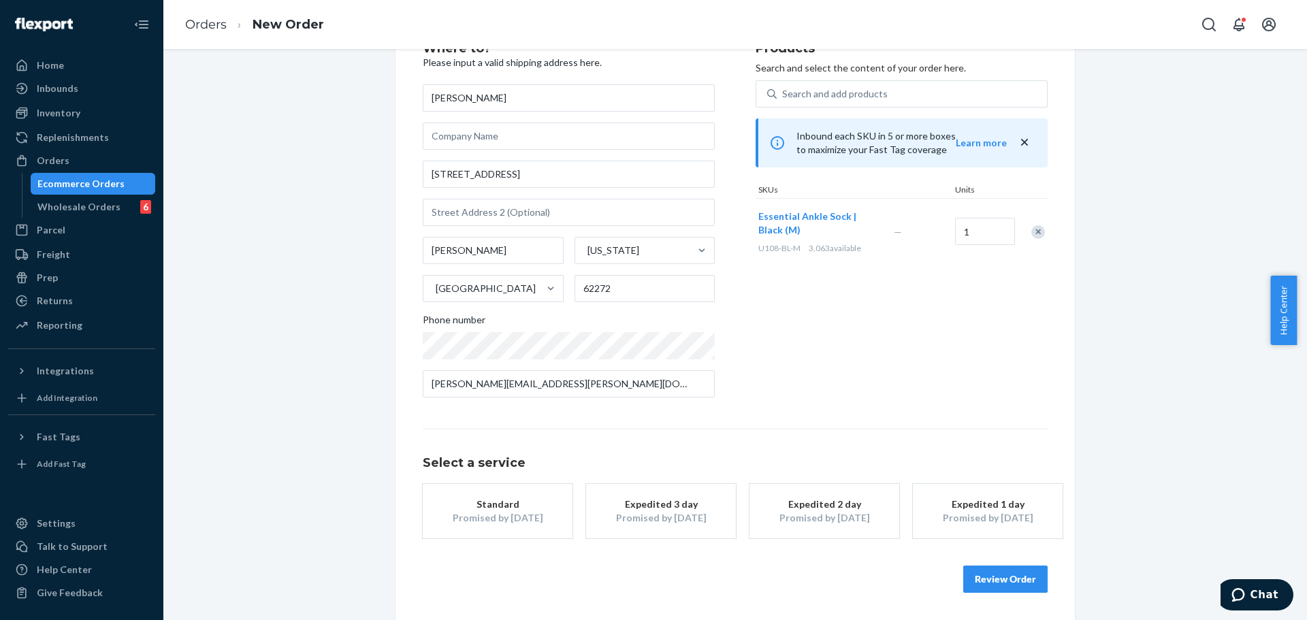
click at [856, 350] on div "Products Search and select the content of your order here. Search and add produ…" at bounding box center [902, 225] width 292 height 366
click at [539, 479] on div "Select a service Standard Promised by [DATE] Expedited 3 day Promised by [DATE]…" at bounding box center [735, 484] width 625 height 110
click at [529, 507] on div "Standard" at bounding box center [497, 505] width 109 height 14
click at [934, 372] on div "Products Search and select the content of your order here. Search and add produ…" at bounding box center [902, 225] width 292 height 366
click at [994, 575] on button "Review Order" at bounding box center [1006, 579] width 84 height 27
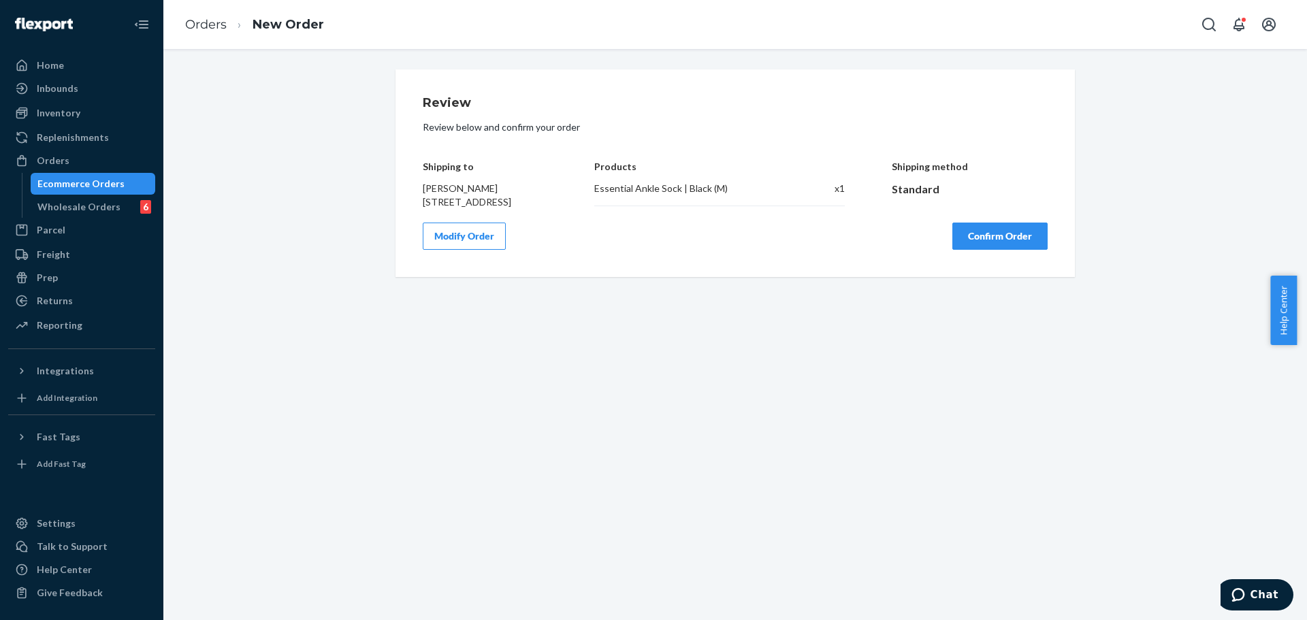
scroll to position [0, 0]
click at [1001, 250] on button "Confirm Order" at bounding box center [1000, 236] width 95 height 27
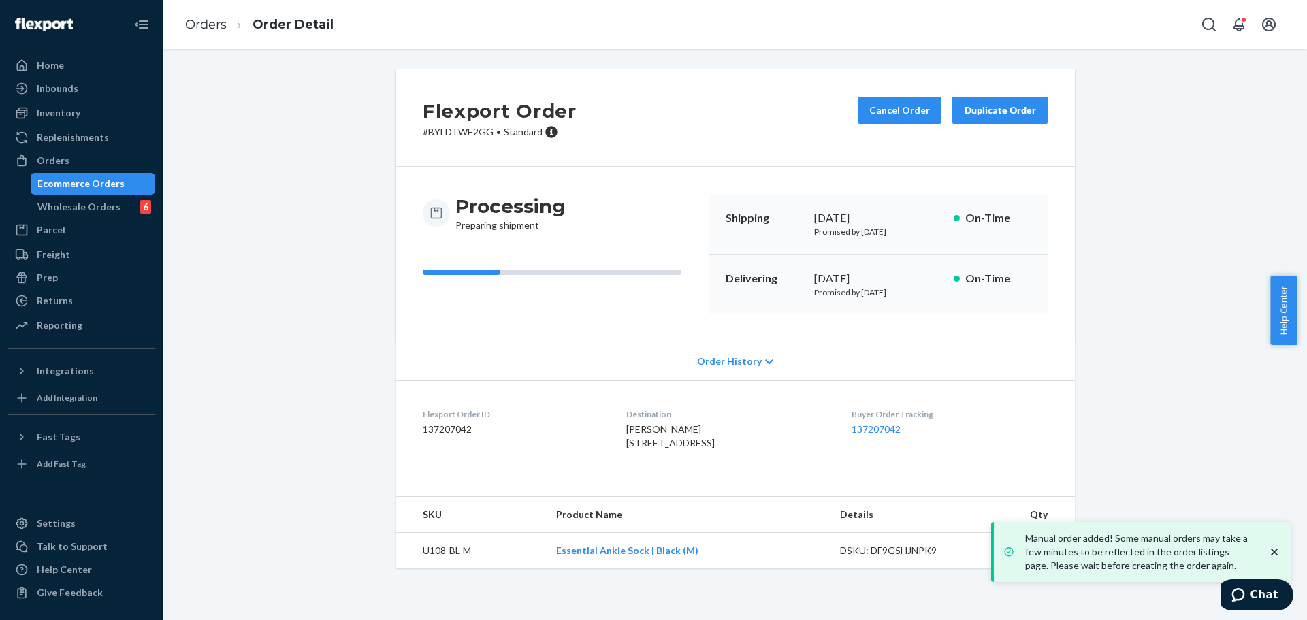
drag, startPoint x: 624, startPoint y: 445, endPoint x: 669, endPoint y: 469, distance: 50.6
click at [669, 469] on dl "Flexport Order ID 137207042 Destination [PERSON_NAME] [STREET_ADDRESS] US Buyer…" at bounding box center [736, 432] width 680 height 102
click at [638, 444] on span "[PERSON_NAME] [STREET_ADDRESS]" at bounding box center [670, 436] width 89 height 25
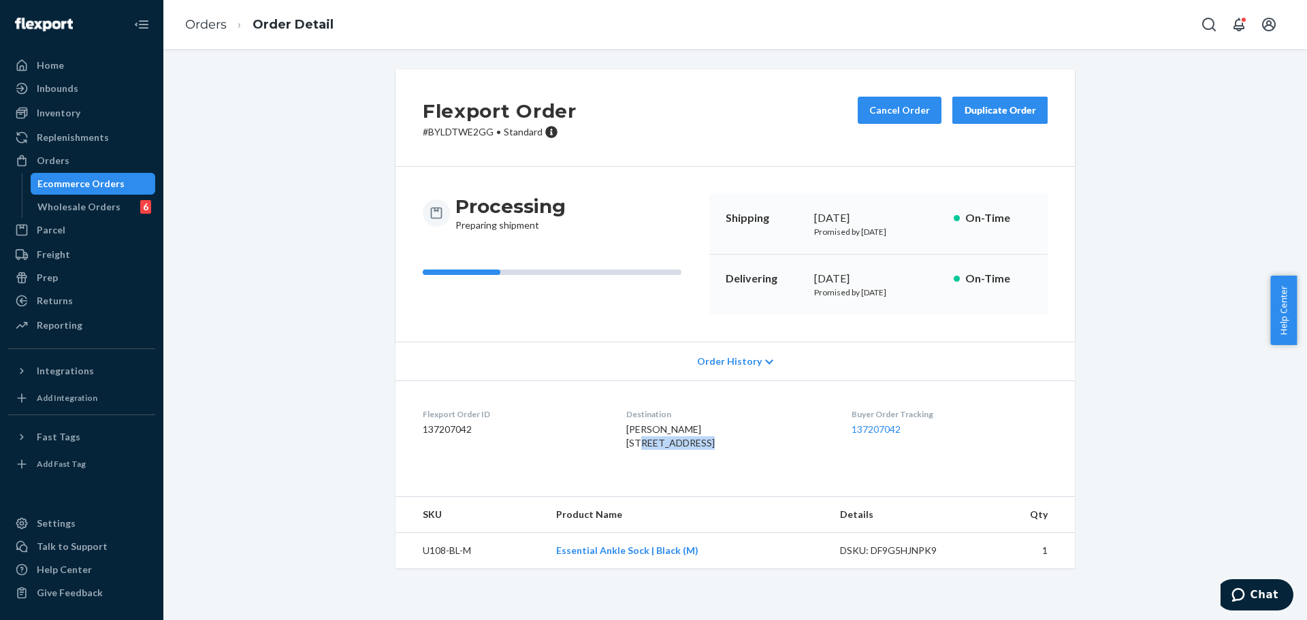
drag, startPoint x: 622, startPoint y: 444, endPoint x: 688, endPoint y: 443, distance: 65.4
click at [688, 443] on dl "Flexport Order ID 137207042 Destination [PERSON_NAME] [STREET_ADDRESS] US Buyer…" at bounding box center [736, 432] width 680 height 102
click at [635, 449] on span "[PERSON_NAME] [STREET_ADDRESS]" at bounding box center [670, 436] width 89 height 25
click at [670, 449] on span "[PERSON_NAME] [STREET_ADDRESS]" at bounding box center [670, 436] width 89 height 25
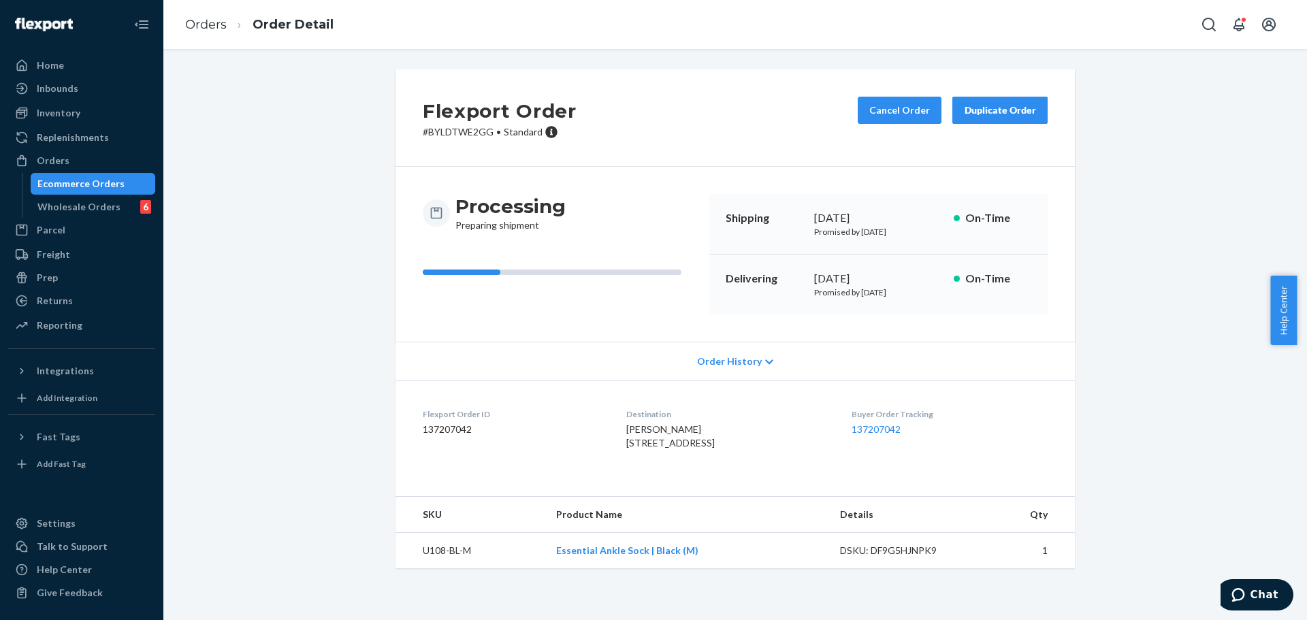
drag, startPoint x: 670, startPoint y: 455, endPoint x: 681, endPoint y: 456, distance: 11.0
click at [672, 449] on span "[PERSON_NAME] [STREET_ADDRESS]" at bounding box center [670, 436] width 89 height 25
click at [877, 113] on button "Cancel Order" at bounding box center [900, 110] width 84 height 27
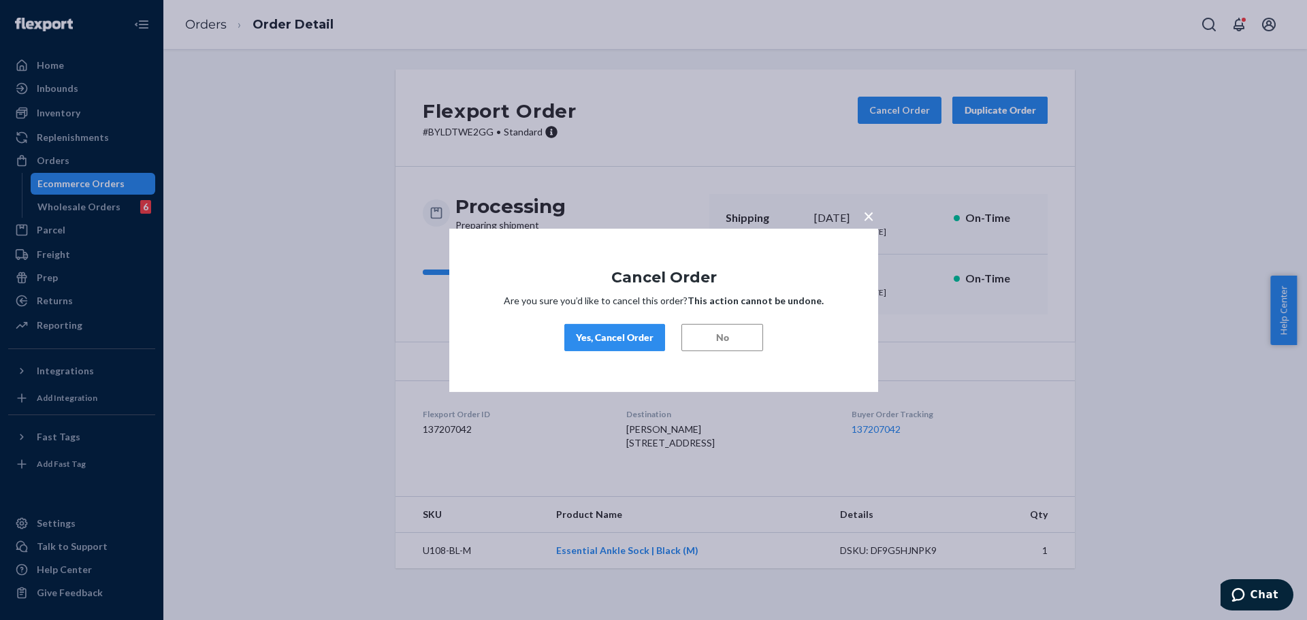
click at [621, 336] on div "Yes, Cancel Order" at bounding box center [615, 338] width 78 height 14
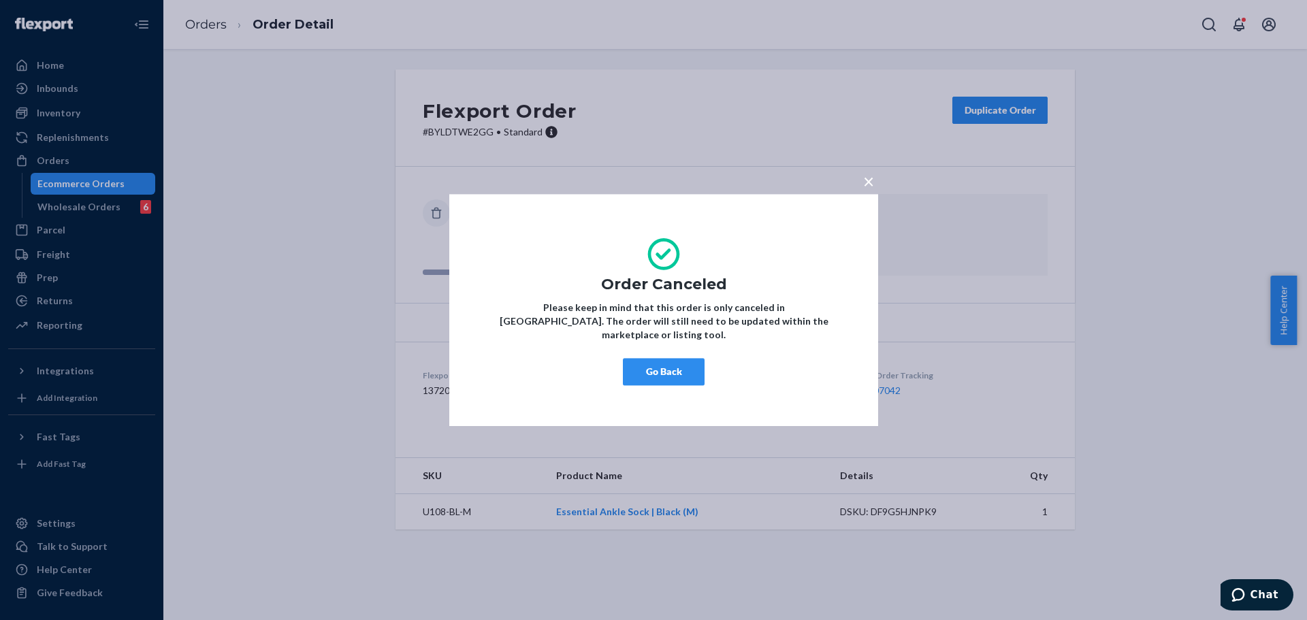
click at [680, 375] on button "Go Back" at bounding box center [664, 371] width 82 height 27
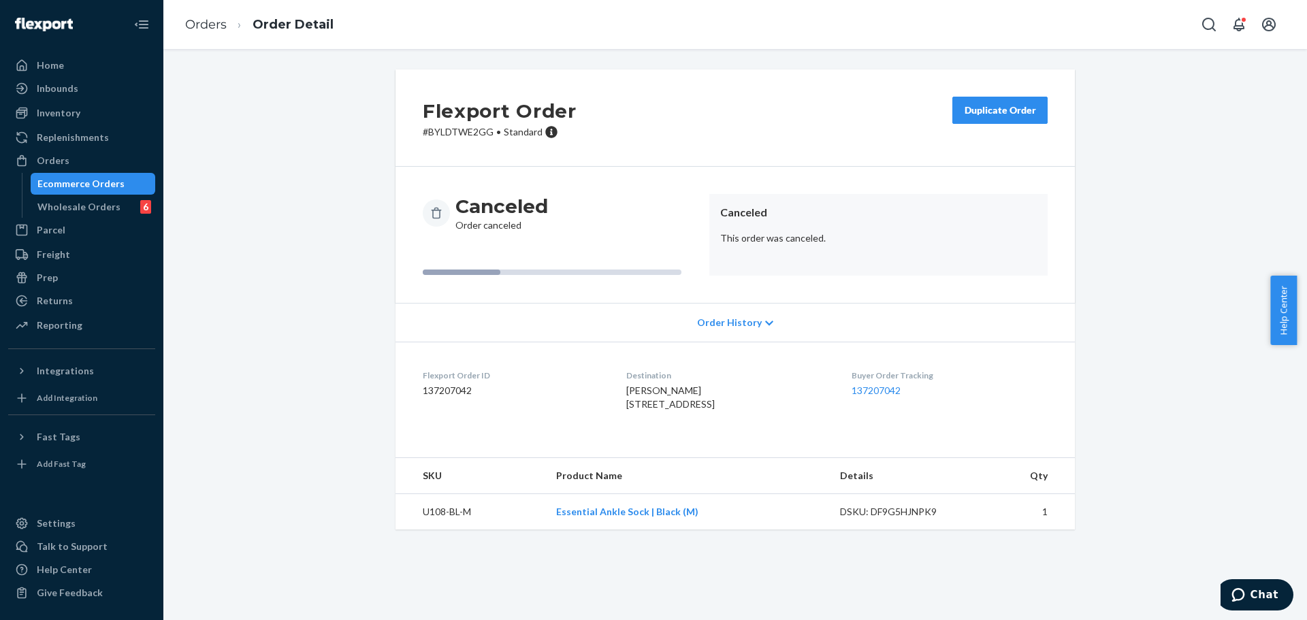
click at [987, 107] on div "Duplicate Order" at bounding box center [1000, 111] width 72 height 14
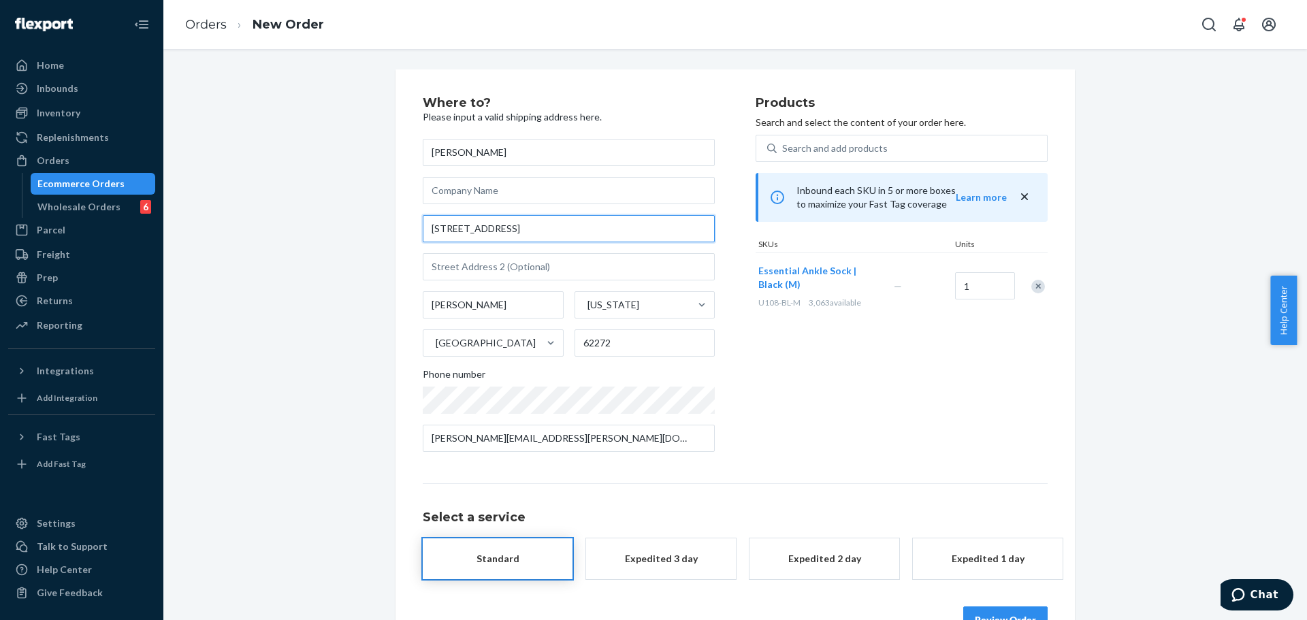
click at [566, 229] on input "[STREET_ADDRESS]" at bounding box center [569, 228] width 292 height 27
paste input "United Service Organizations"
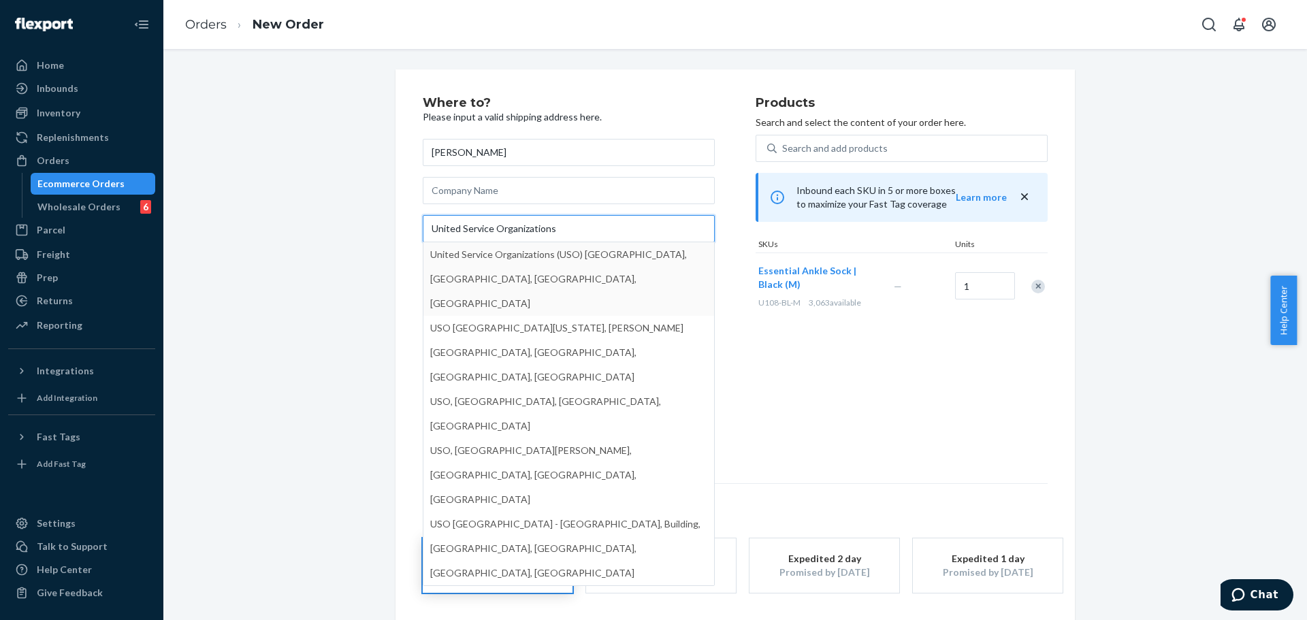
type input "United Service Organizations"
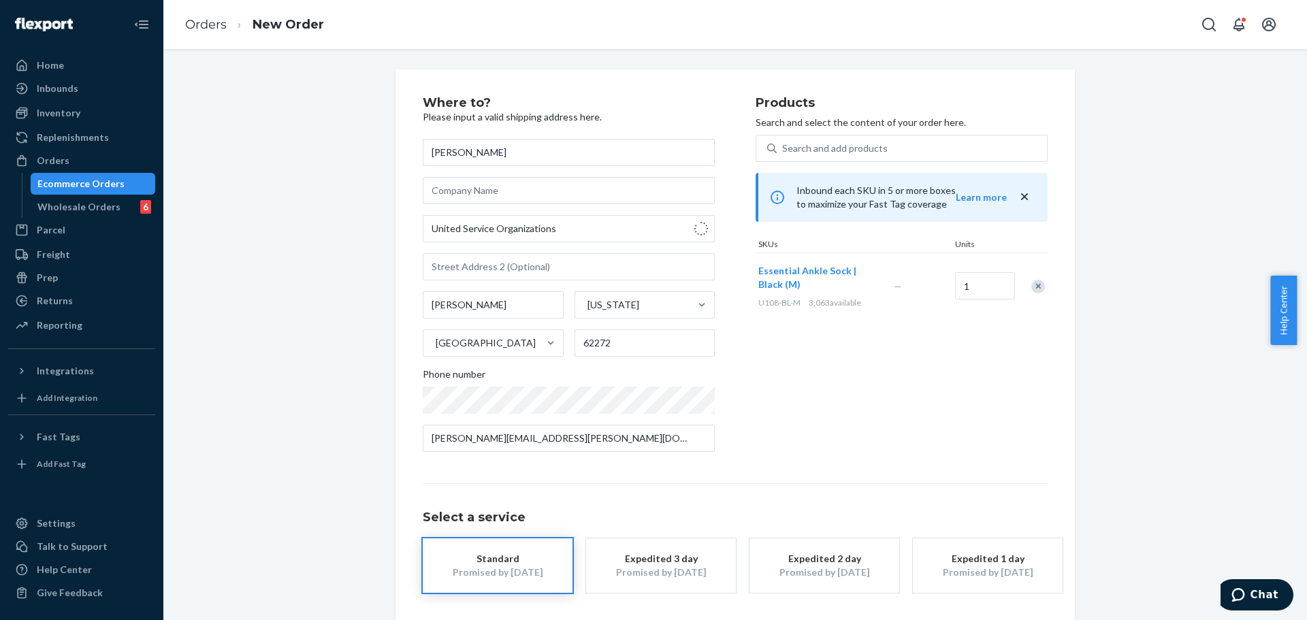
type input "[GEOGRAPHIC_DATA]"
type input "85613"
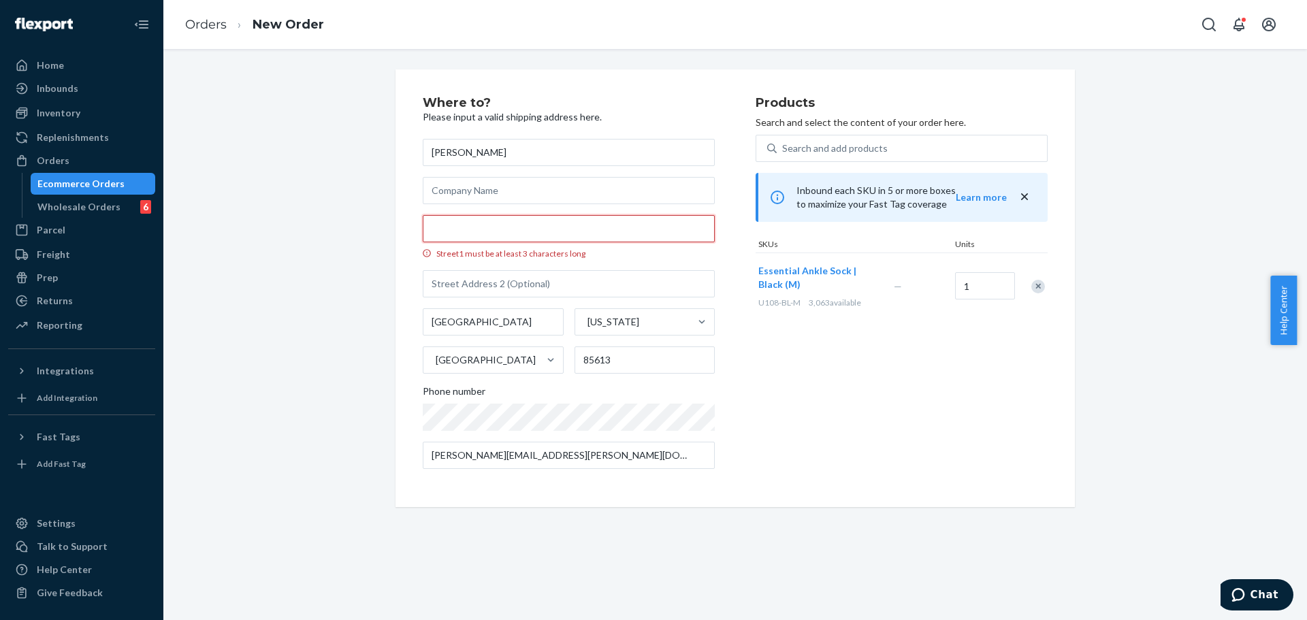
click at [598, 221] on input "Street1 must be at least 3 characters long" at bounding box center [569, 228] width 292 height 27
paste input "United Service Organizations"
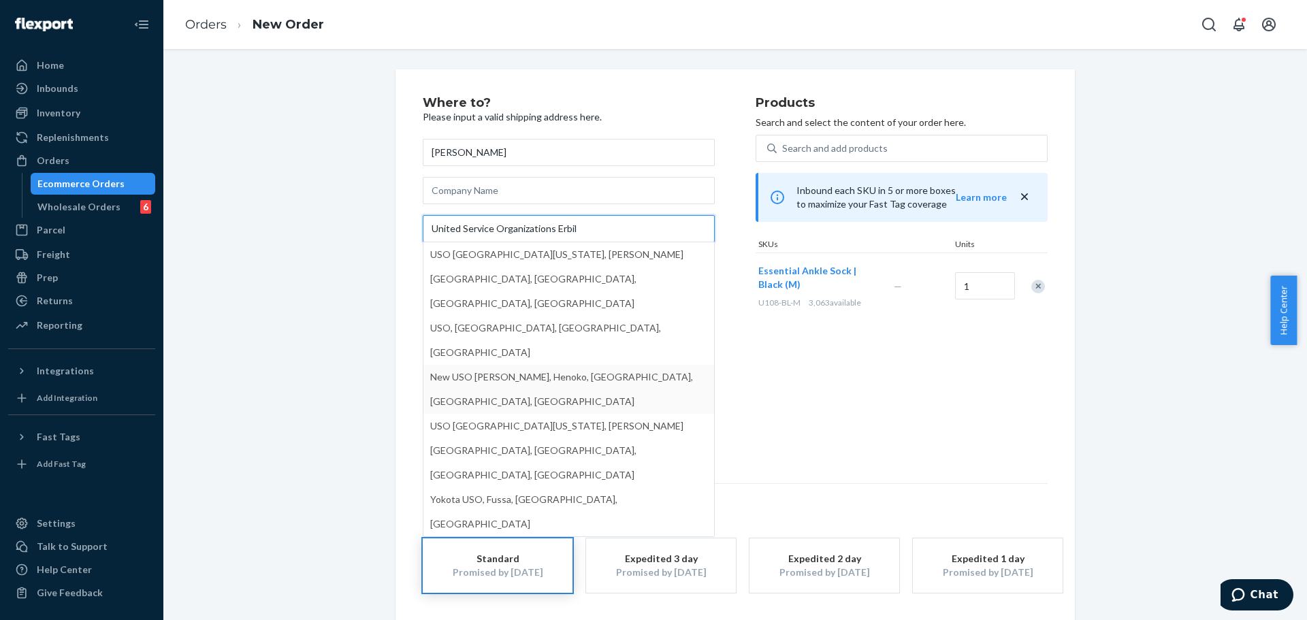
type input "United Service Organizations Erbil"
click at [804, 426] on div "Products Search and select the content of your order here. Search and add produ…" at bounding box center [902, 280] width 292 height 366
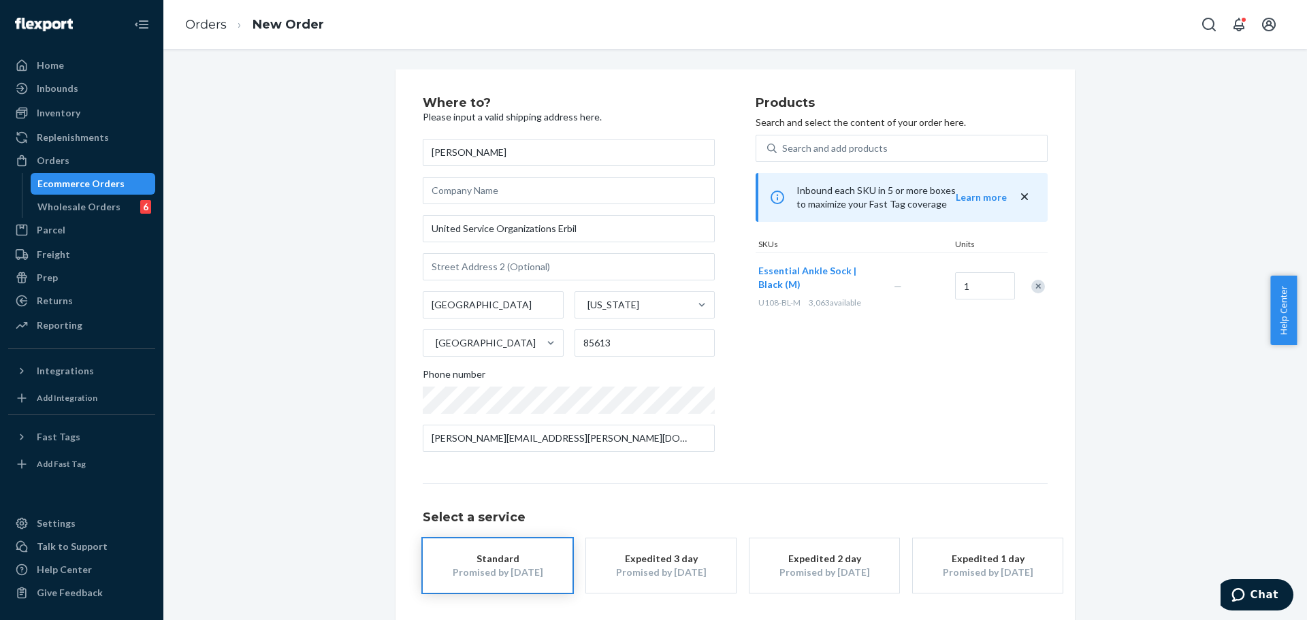
click at [815, 379] on div "Products Search and select the content of your order here. Search and add produ…" at bounding box center [902, 280] width 292 height 366
click at [499, 311] on input "[GEOGRAPHIC_DATA]" at bounding box center [493, 304] width 141 height 27
paste input "APO"
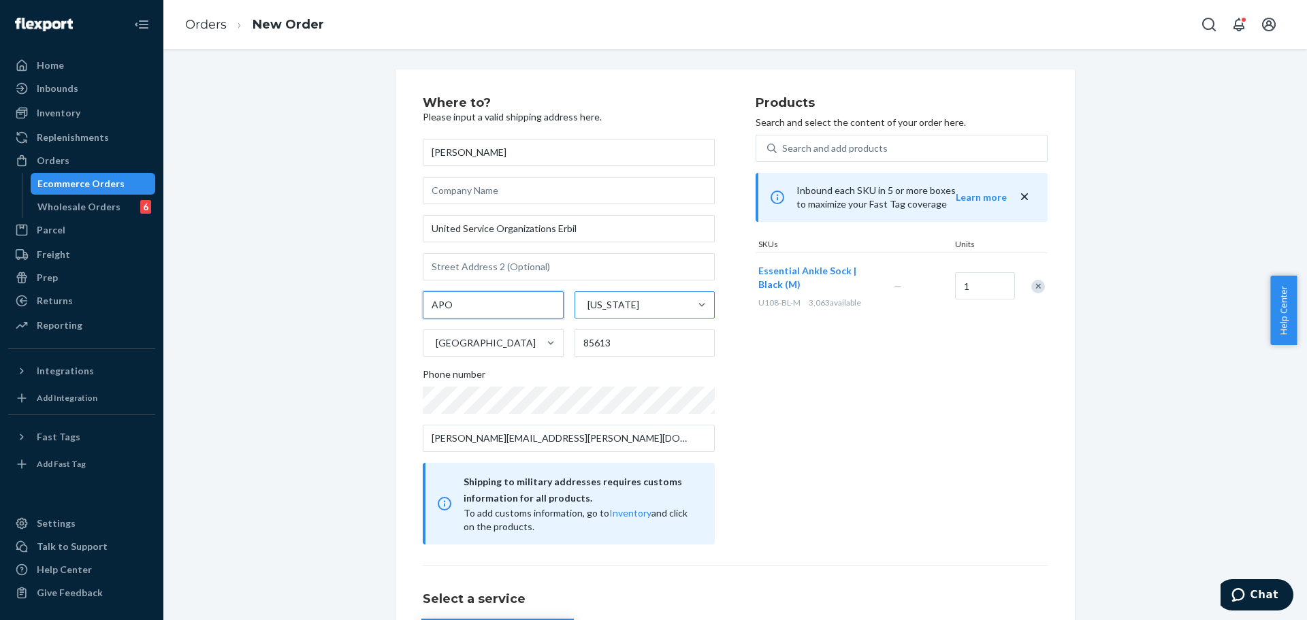
type input "APO"
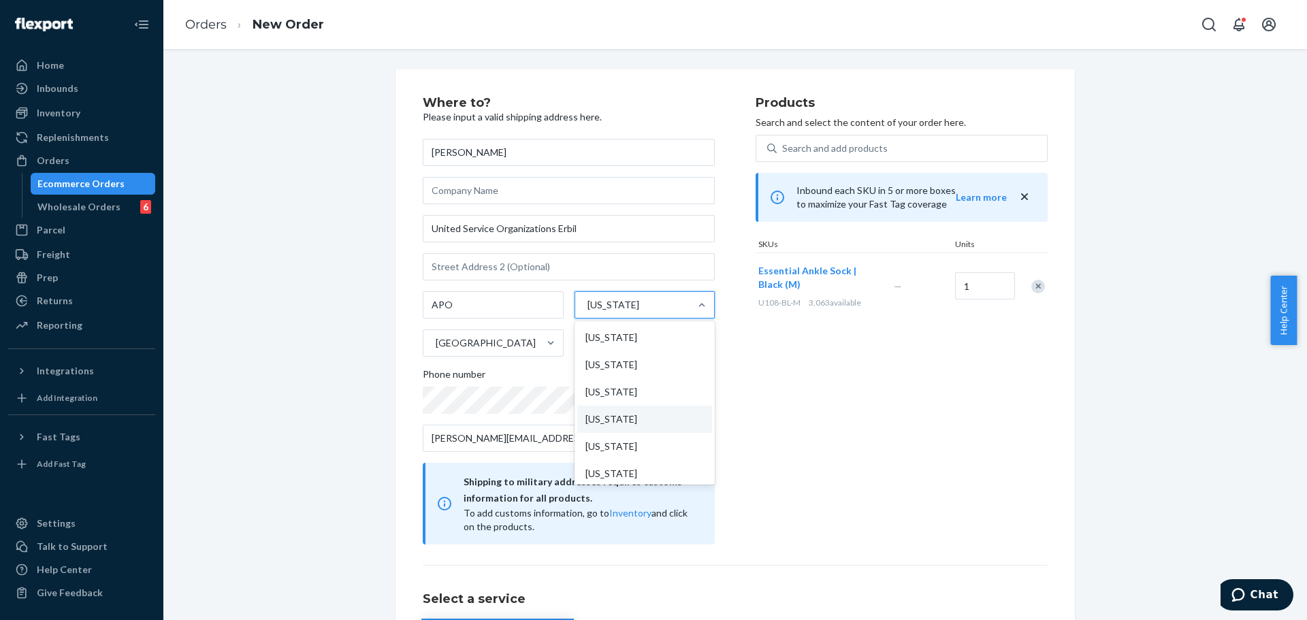
click at [627, 311] on div "[US_STATE]" at bounding box center [632, 304] width 115 height 27
click at [588, 311] on input "option [US_STATE] focused, 4 of 59. 59 results available. Use Up and Down to ch…" at bounding box center [586, 305] width 1 height 14
type input "ae"
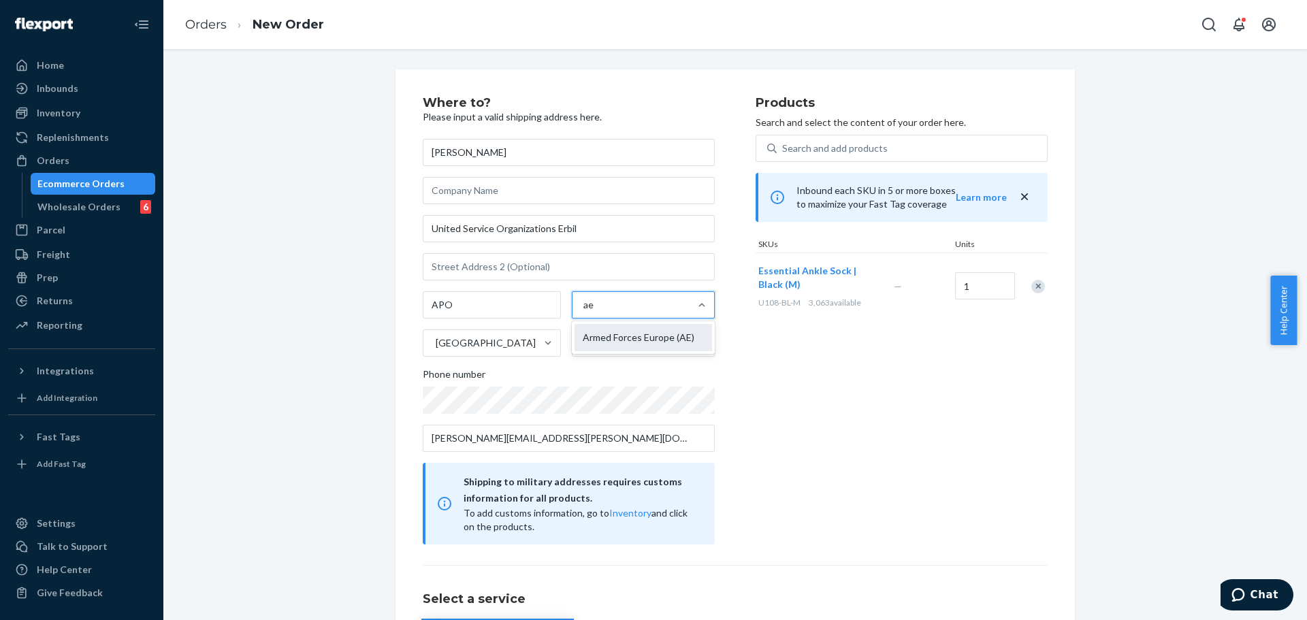
click at [629, 338] on div "Armed Forces Europe (AE)" at bounding box center [644, 337] width 138 height 27
click at [594, 312] on input "ae" at bounding box center [589, 305] width 11 height 14
click at [630, 344] on input "85613" at bounding box center [645, 343] width 141 height 27
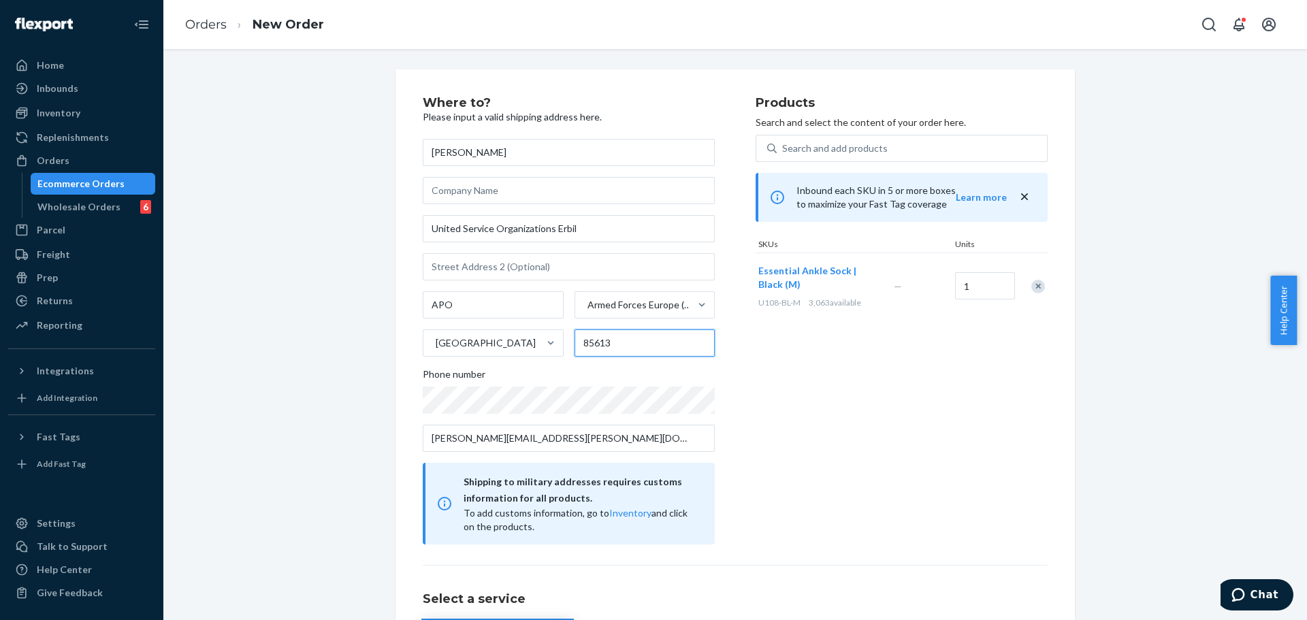
paste input "09"
type input "09613"
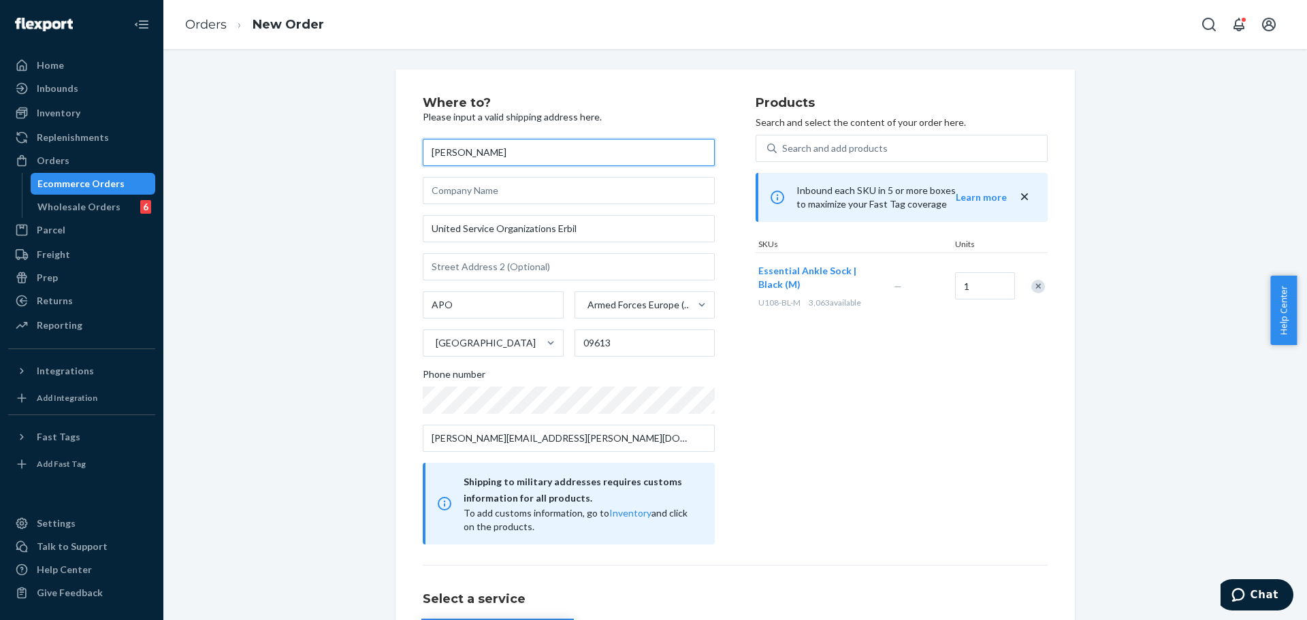
click at [529, 157] on input "[PERSON_NAME]" at bounding box center [569, 152] width 292 height 27
type input "[PERSON_NAME]"
click at [758, 385] on div "Products Search and select the content of your order here. Search and add produ…" at bounding box center [902, 321] width 292 height 448
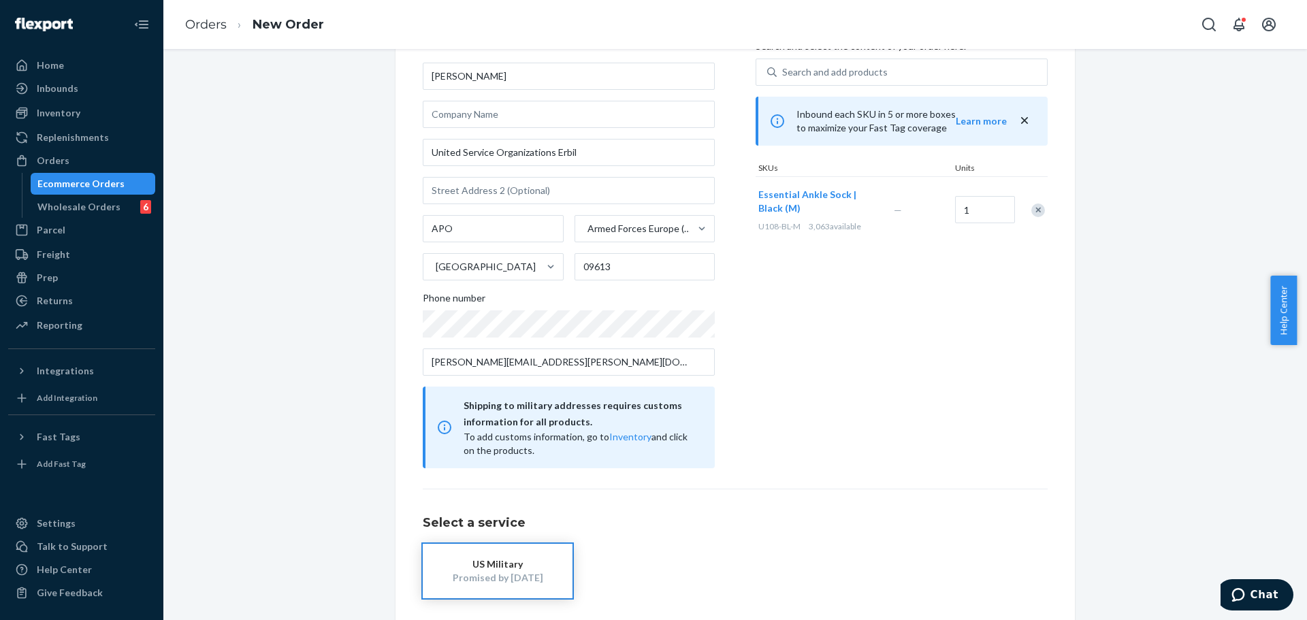
scroll to position [136, 0]
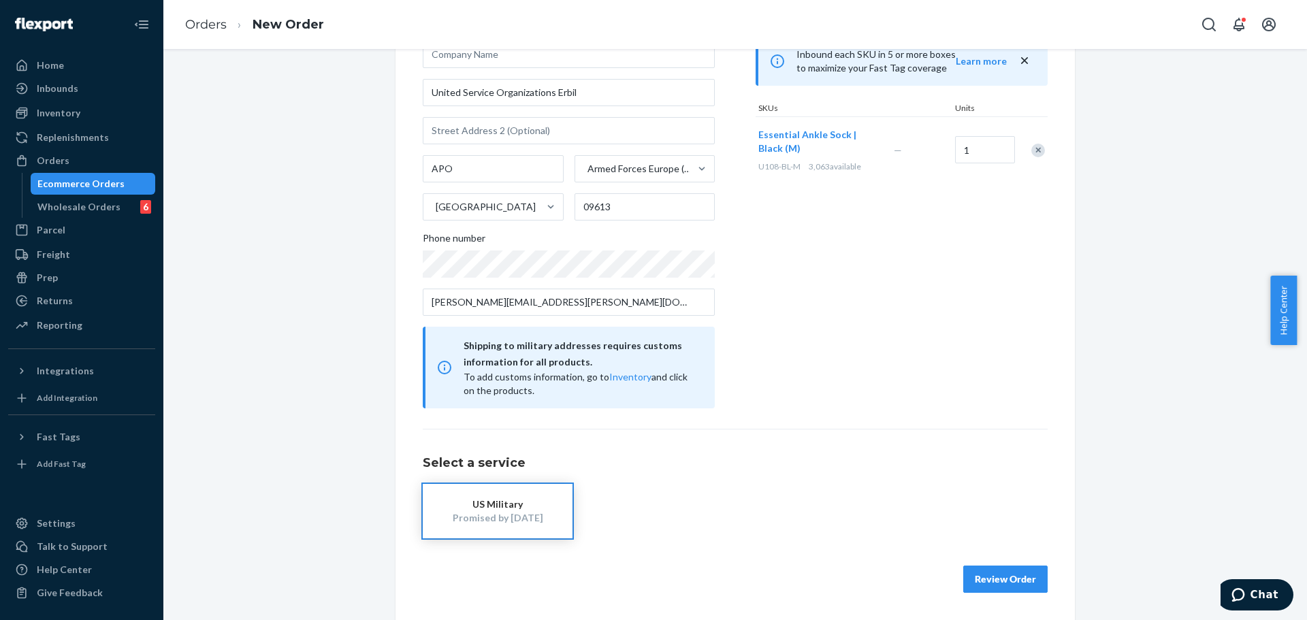
click at [522, 506] on div "US Military" at bounding box center [497, 505] width 109 height 14
click at [1007, 579] on button "Review Order" at bounding box center [1006, 579] width 84 height 27
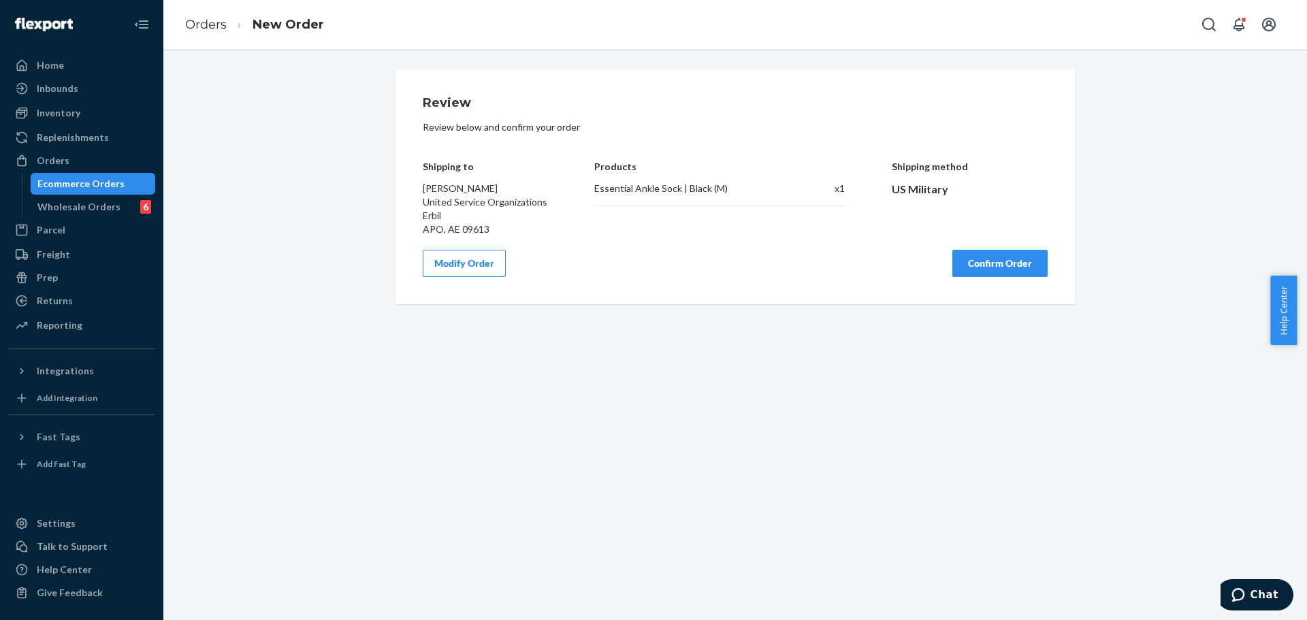
scroll to position [0, 0]
click at [1015, 267] on button "Confirm Order" at bounding box center [1000, 263] width 95 height 27
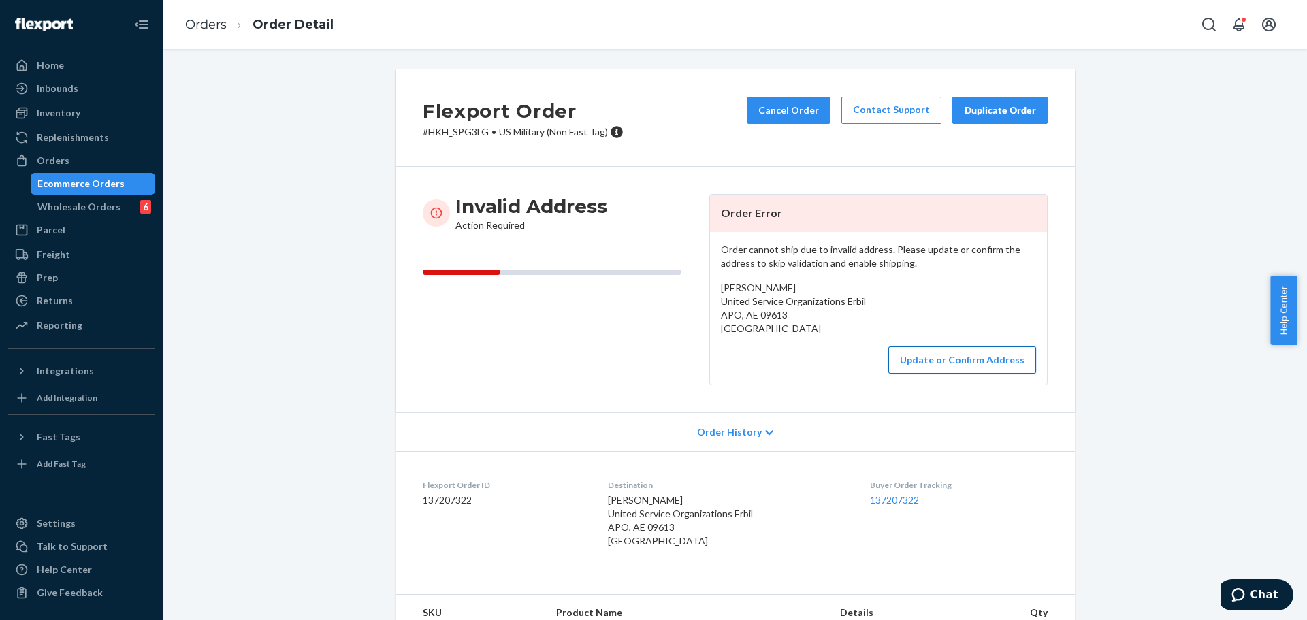
click at [940, 360] on button "Update or Confirm Address" at bounding box center [963, 360] width 148 height 27
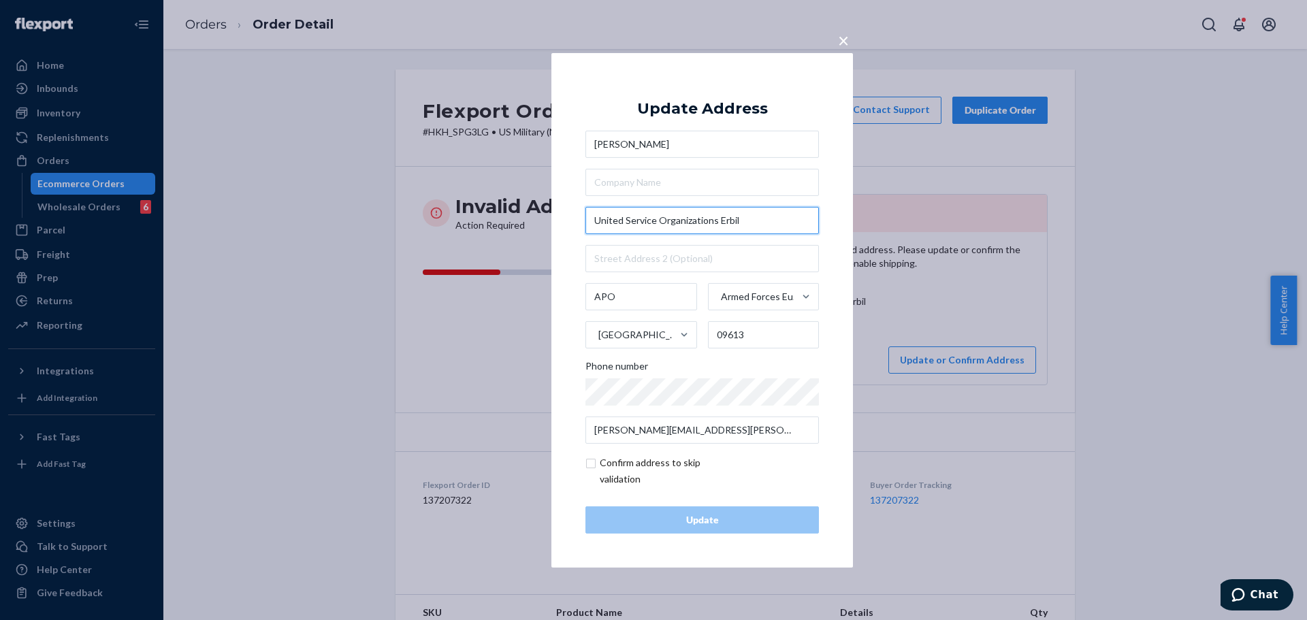
click at [785, 228] on input "United Service Organizations Erbil" at bounding box center [703, 220] width 234 height 27
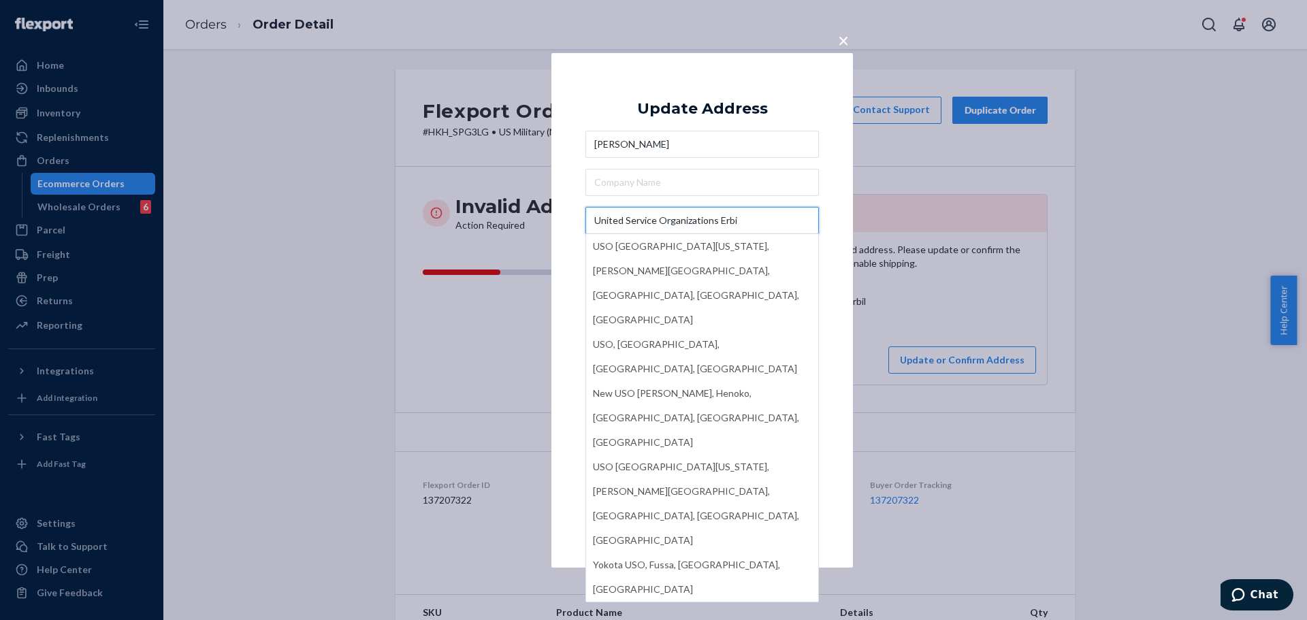
type input "United Service Organizations Erbi"
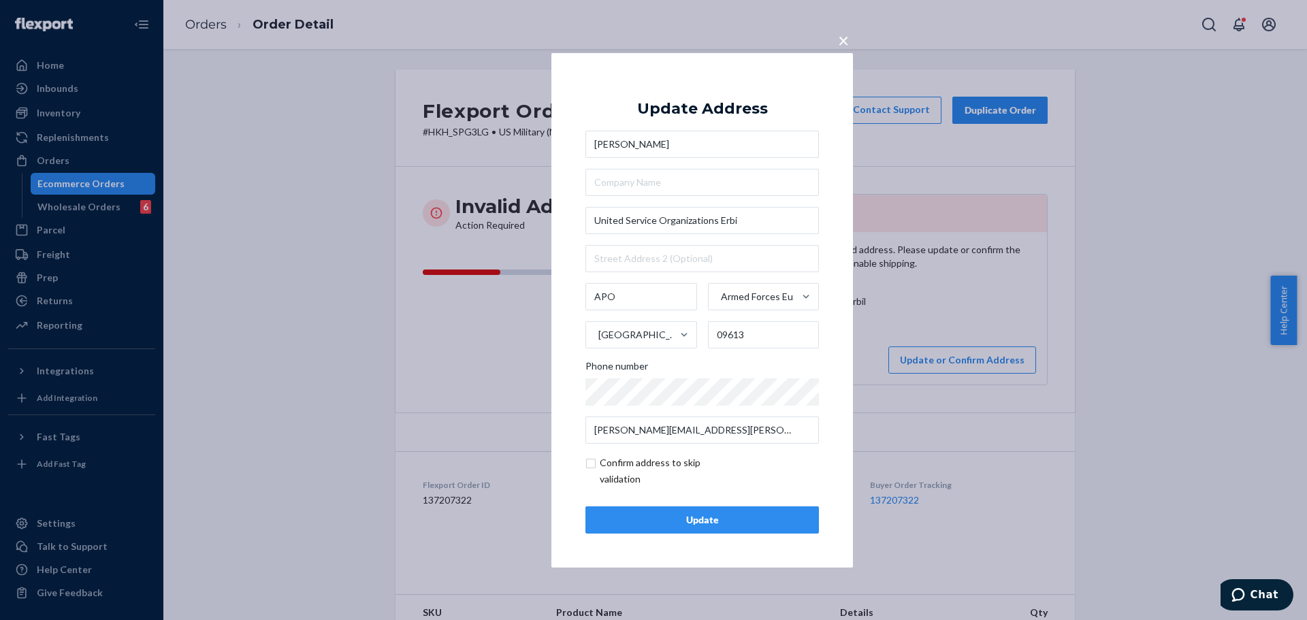
click at [838, 46] on span "×" at bounding box center [843, 39] width 11 height 23
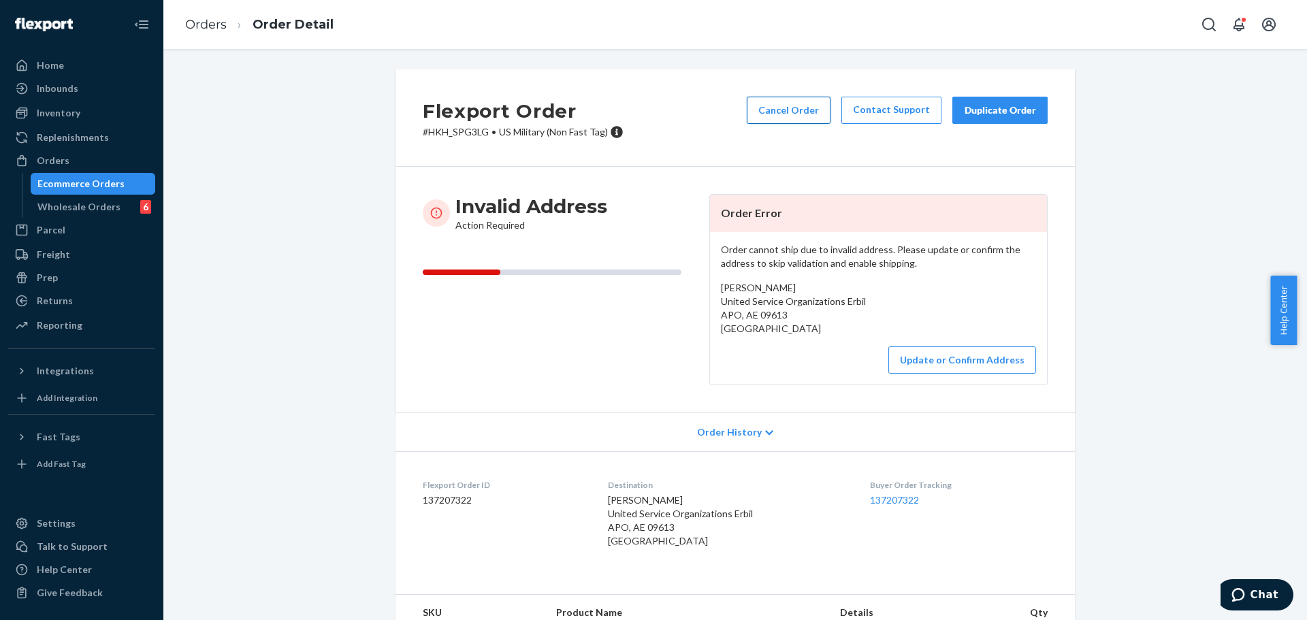
click at [772, 103] on button "Cancel Order" at bounding box center [789, 110] width 84 height 27
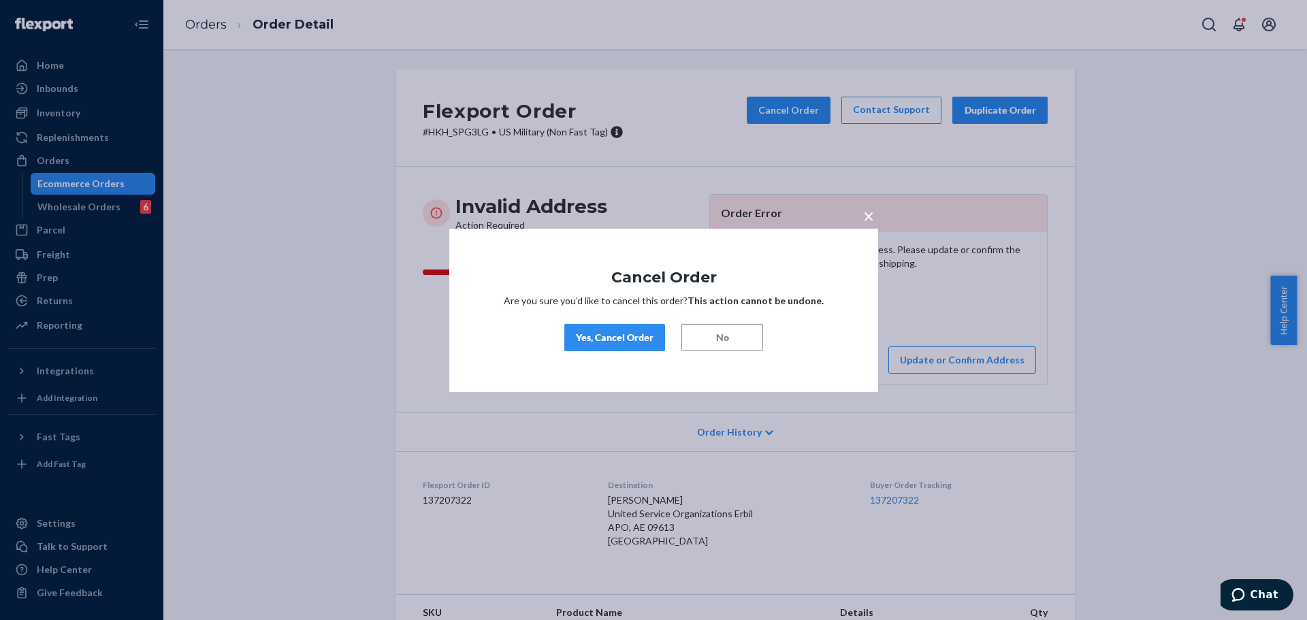
click at [614, 337] on div "Yes, Cancel Order" at bounding box center [615, 338] width 78 height 14
